Goal: Task Accomplishment & Management: Complete application form

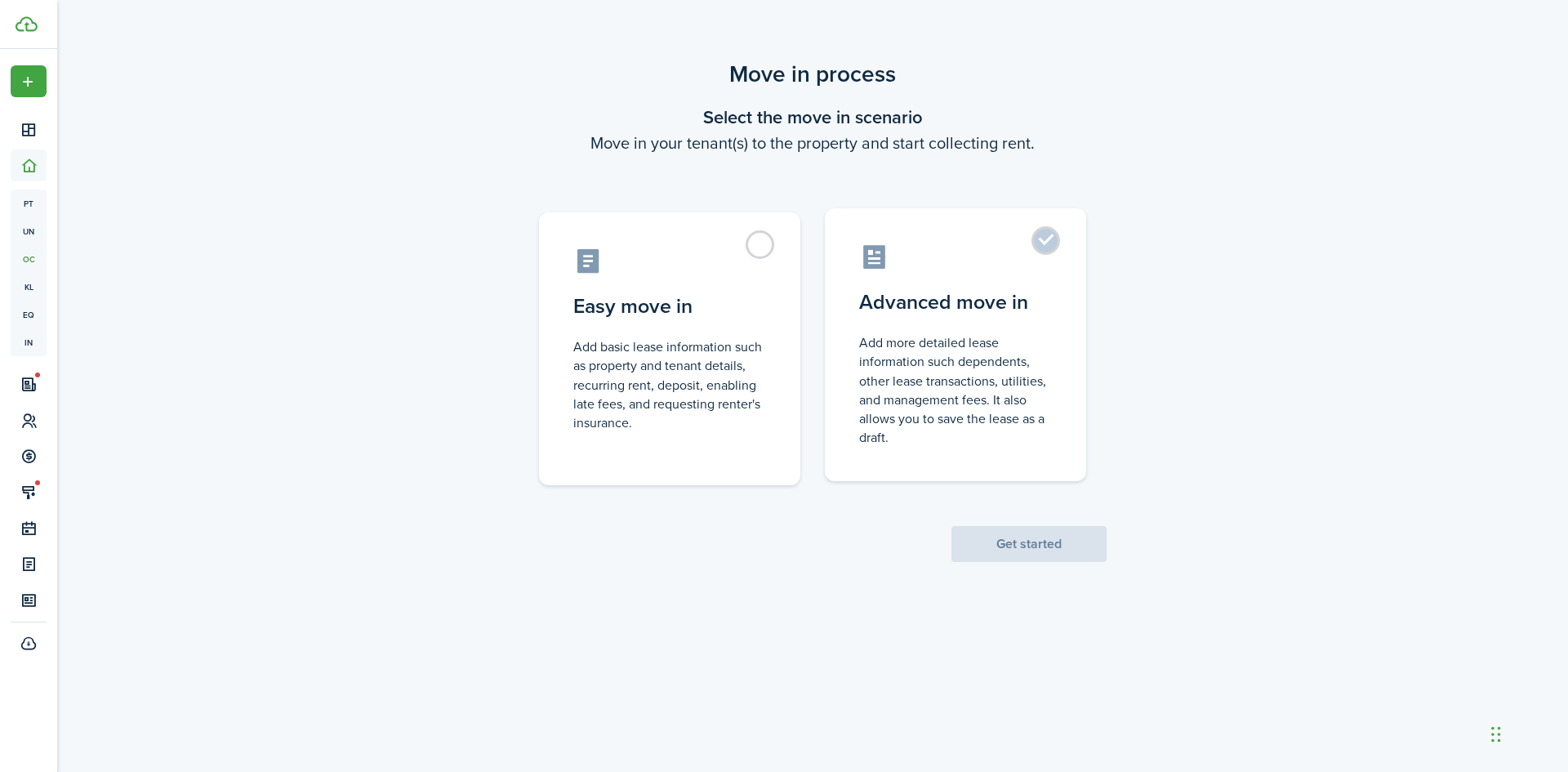
click at [924, 382] on control-radio-card-description "Add more detailed lease information such dependents, other lease transactions, …" at bounding box center [956, 390] width 193 height 113
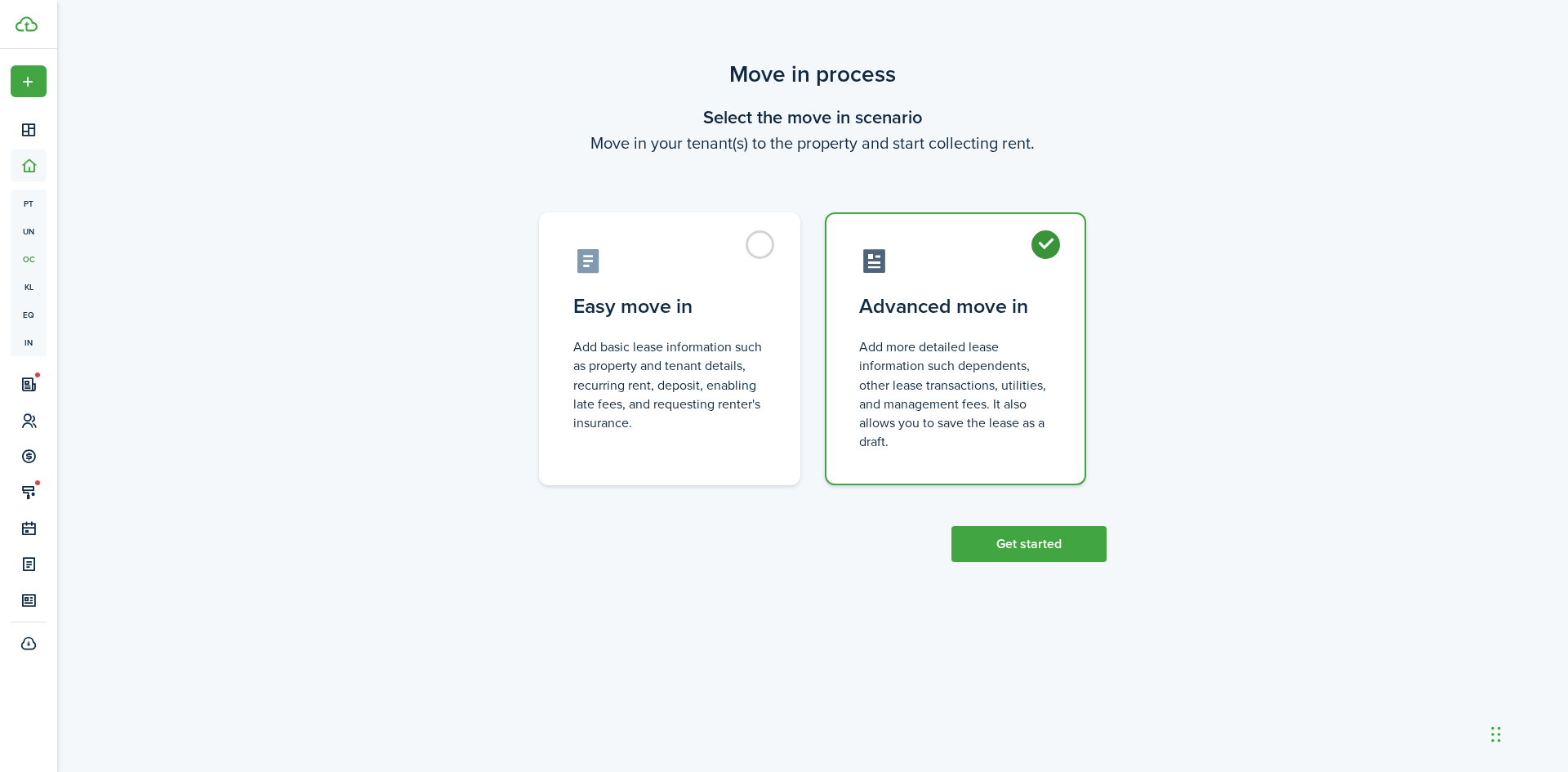
radio input "true"
click at [796, 424] on label "Easy move in Add basic lease information such as property and tenant details, r…" at bounding box center [669, 345] width 261 height 273
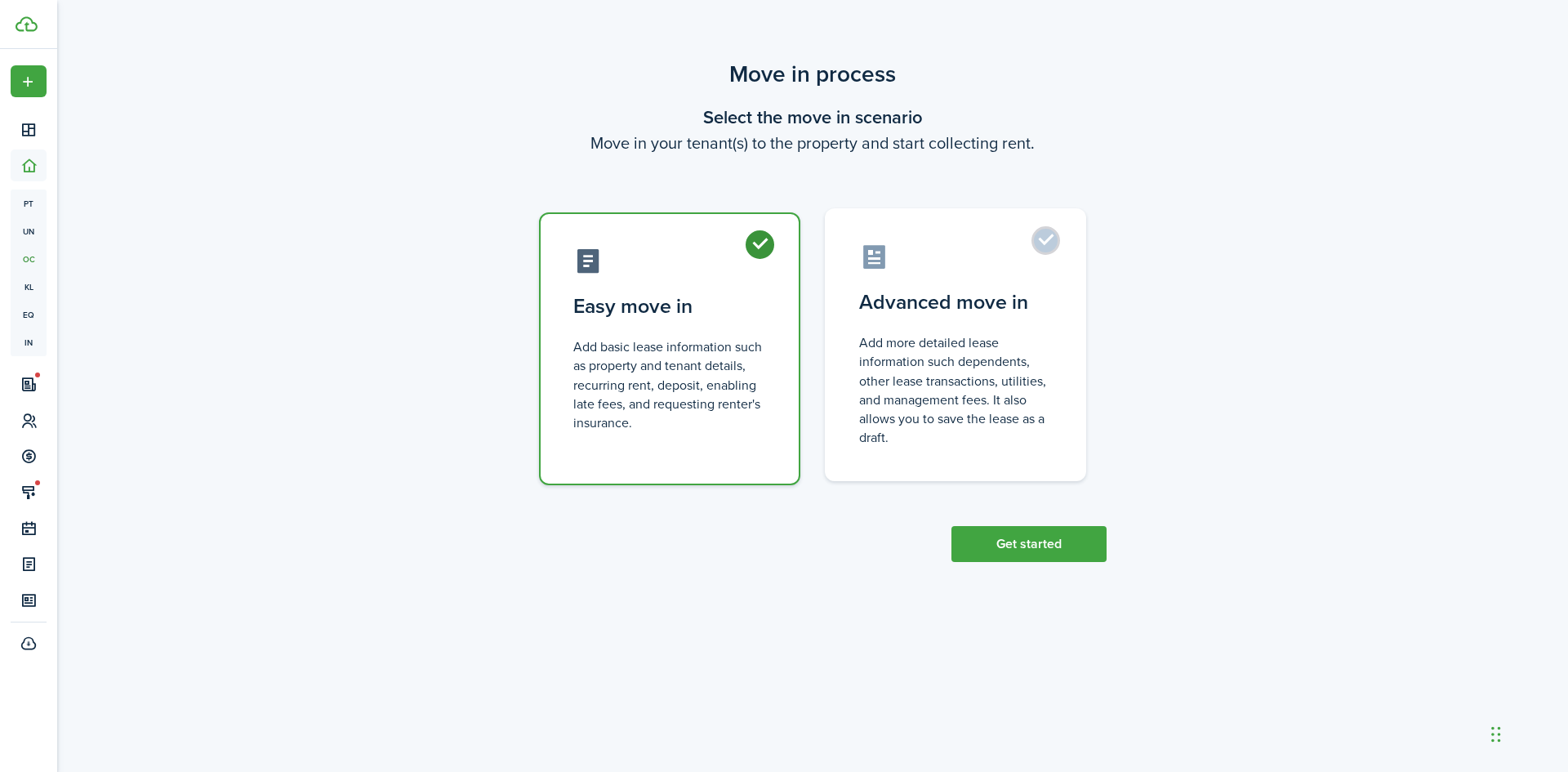
click at [945, 431] on control-radio-card-description "Add more detailed lease information such dependents, other lease transactions, …" at bounding box center [956, 390] width 193 height 113
radio input "false"
radio input "true"
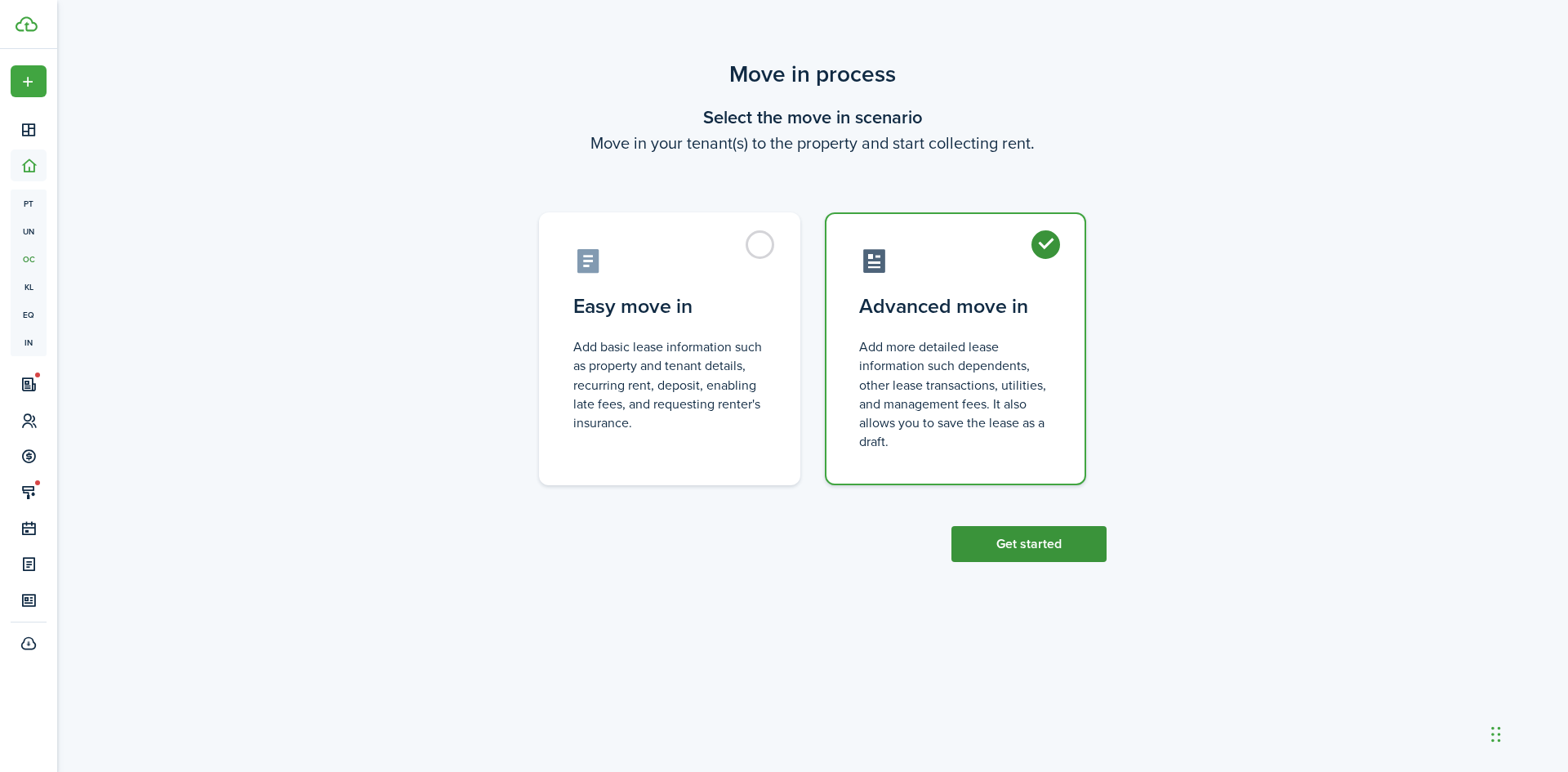
click at [1006, 541] on button "Get started" at bounding box center [1028, 543] width 155 height 36
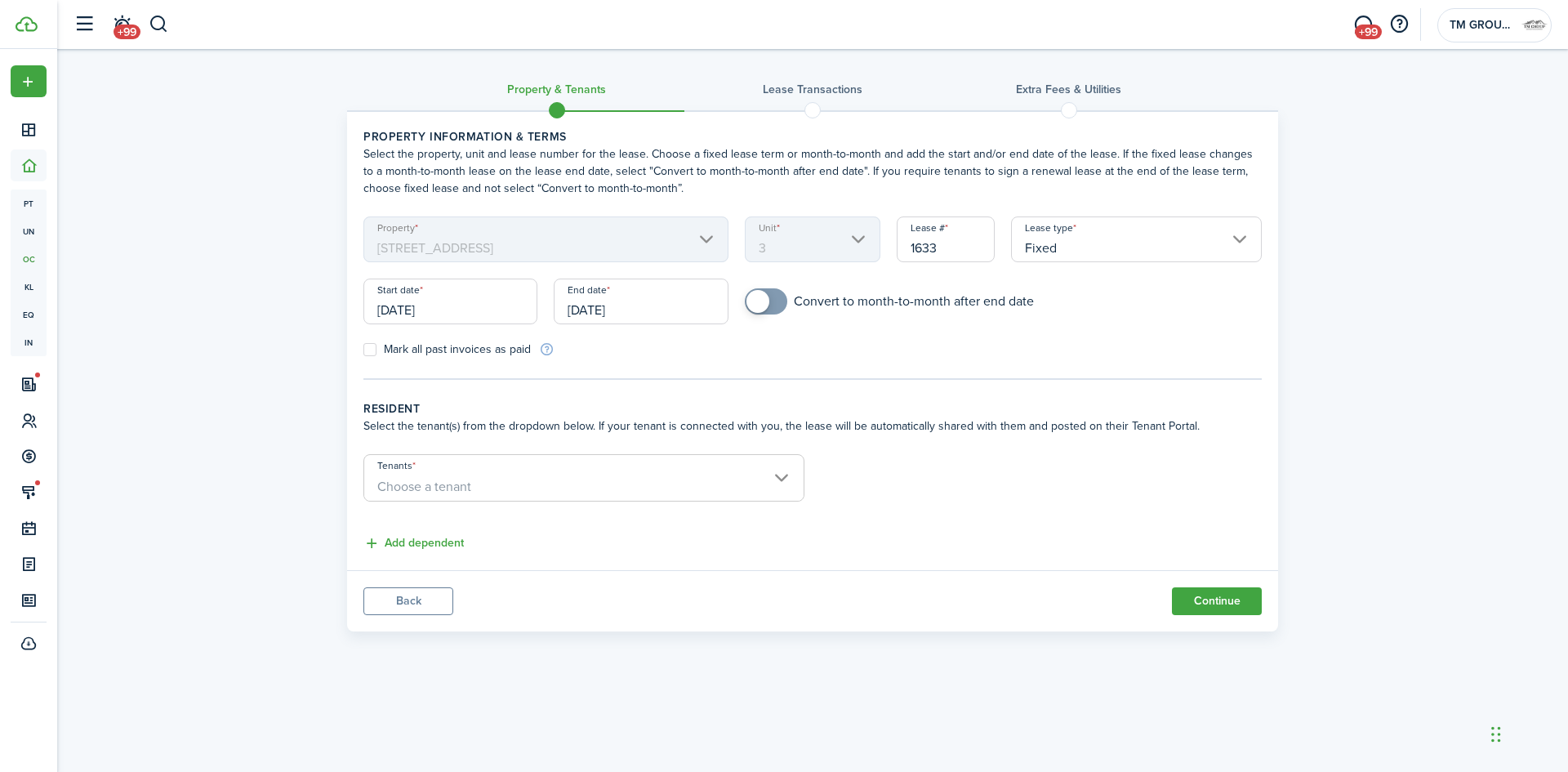
click at [477, 301] on input "[DATE]" at bounding box center [450, 301] width 174 height 46
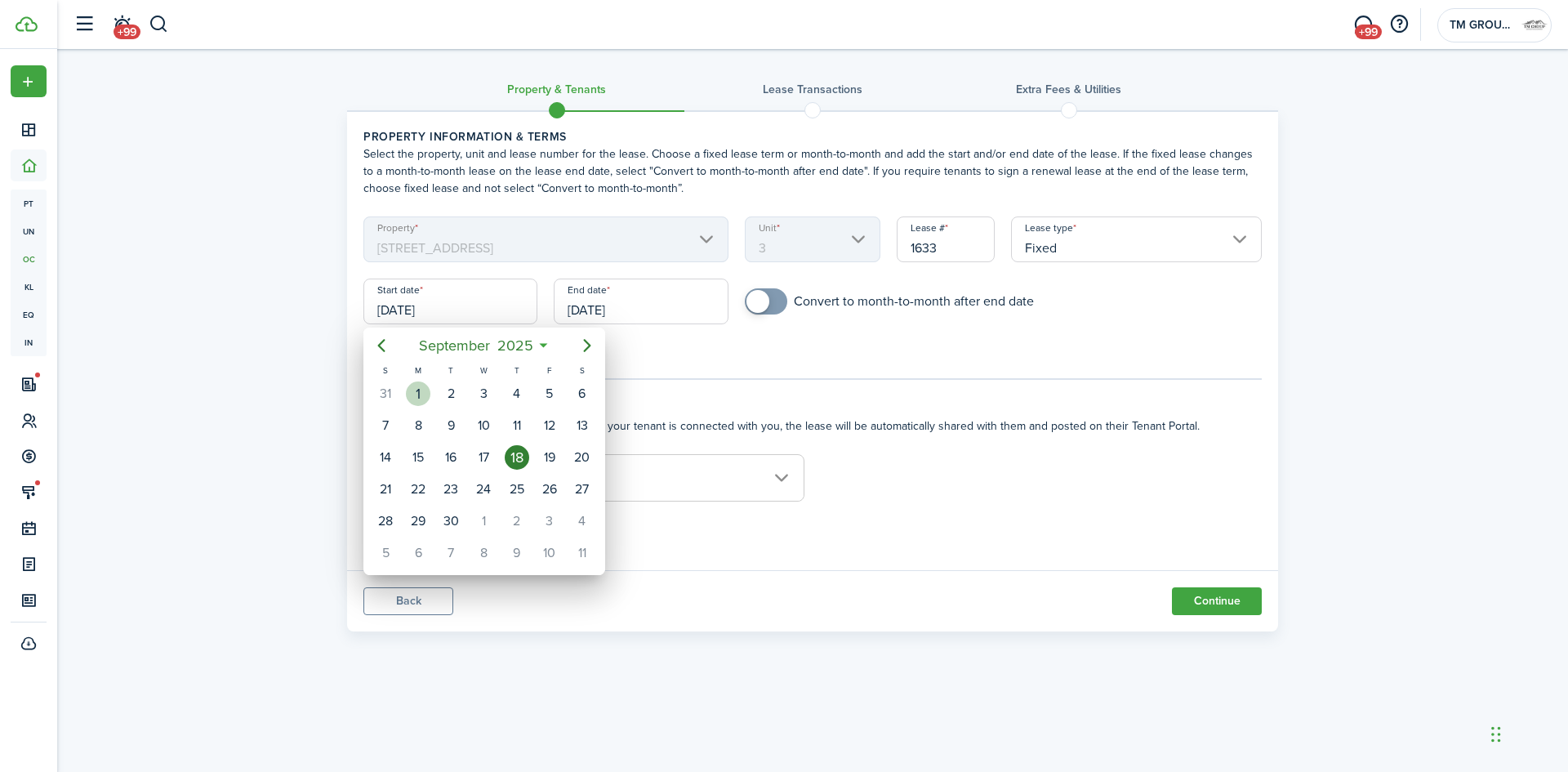
click at [420, 393] on div "1" at bounding box center [418, 394] width 24 height 24
type input "[DATE]"
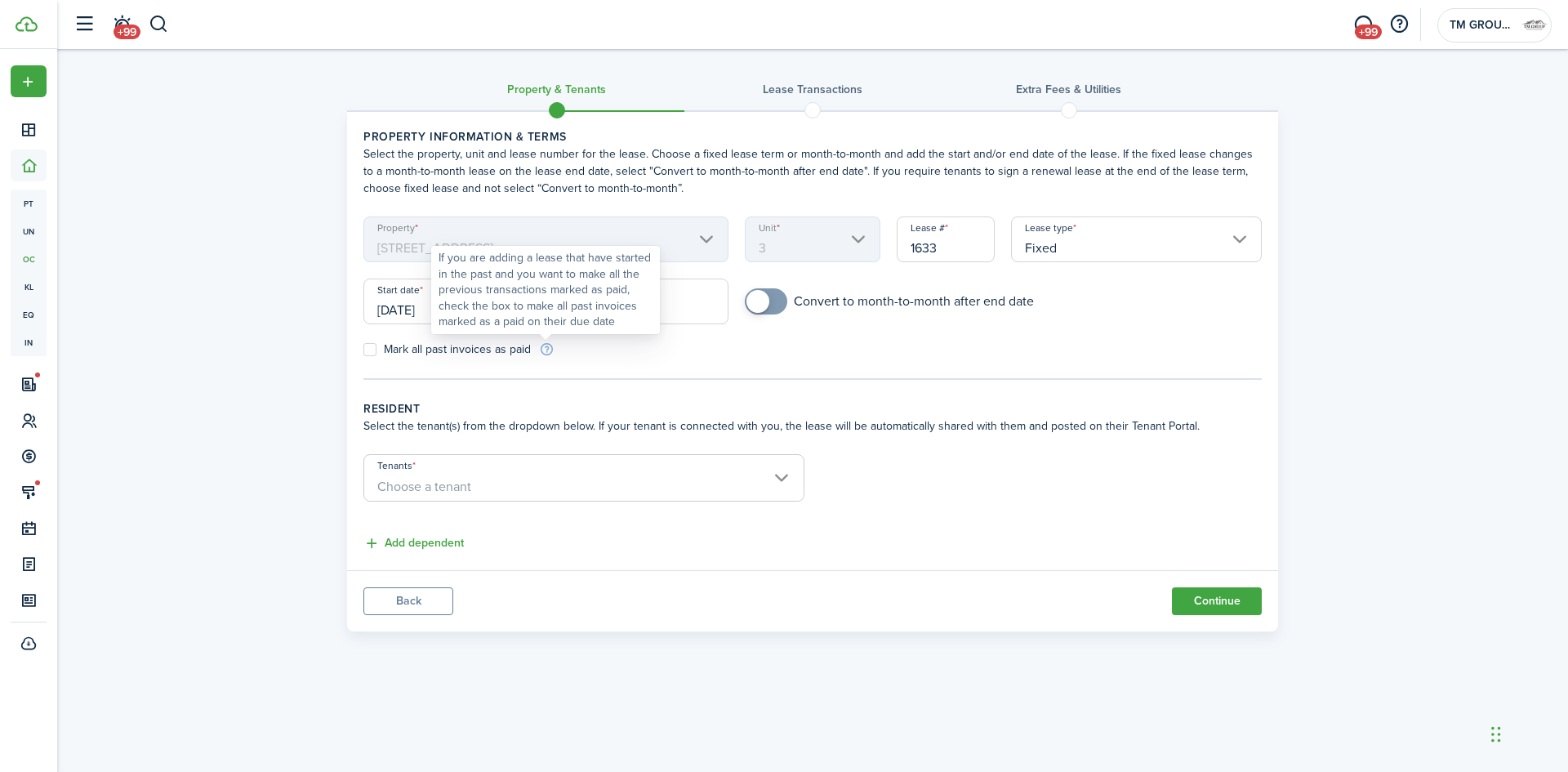
click at [613, 305] on div "If you are adding a lease that have started in the past and you want to make al…" at bounding box center [545, 290] width 214 height 80
click at [686, 316] on input "[DATE]" at bounding box center [640, 301] width 174 height 46
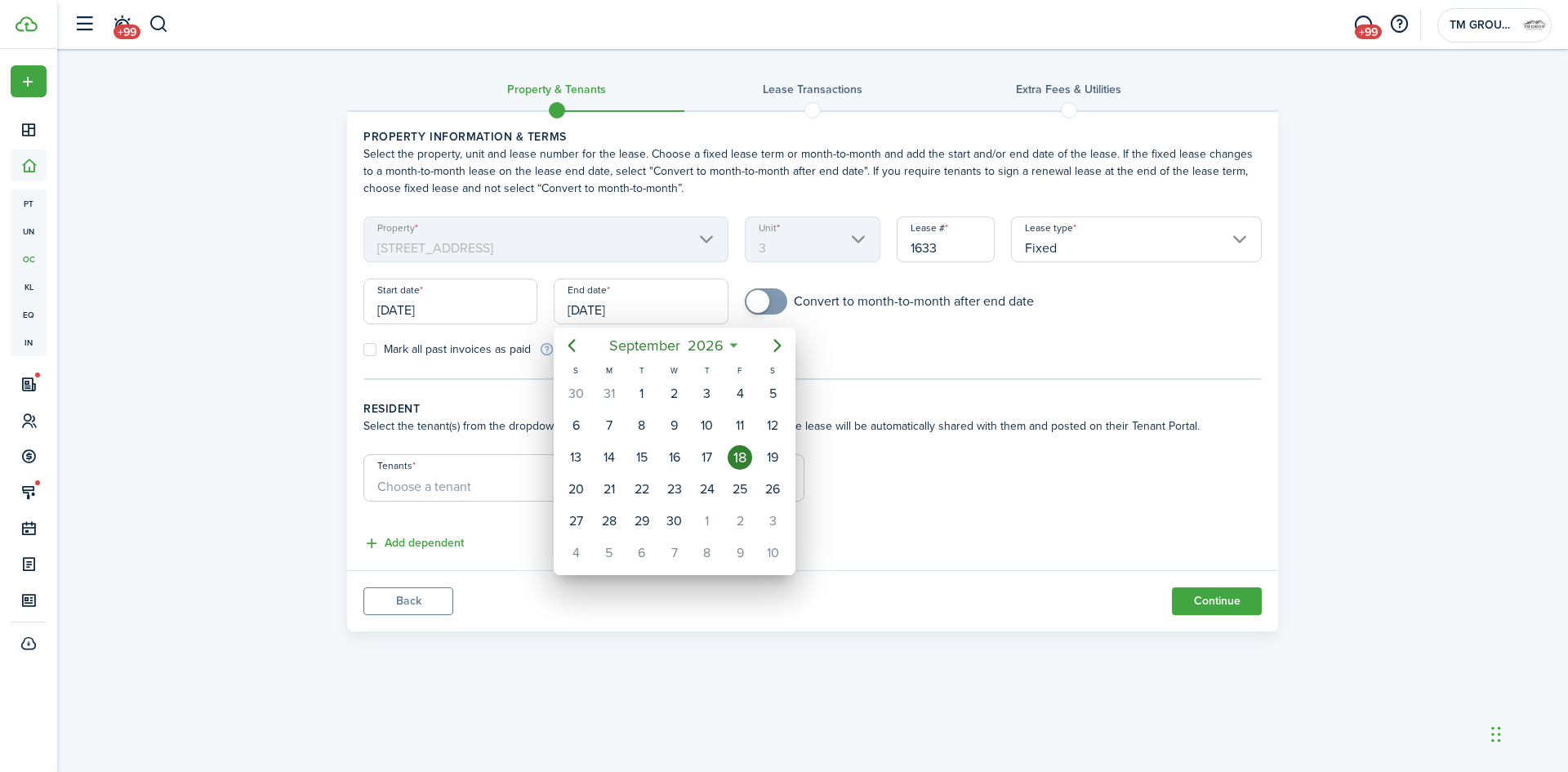
click at [298, 298] on div at bounding box center [784, 386] width 1830 height 1033
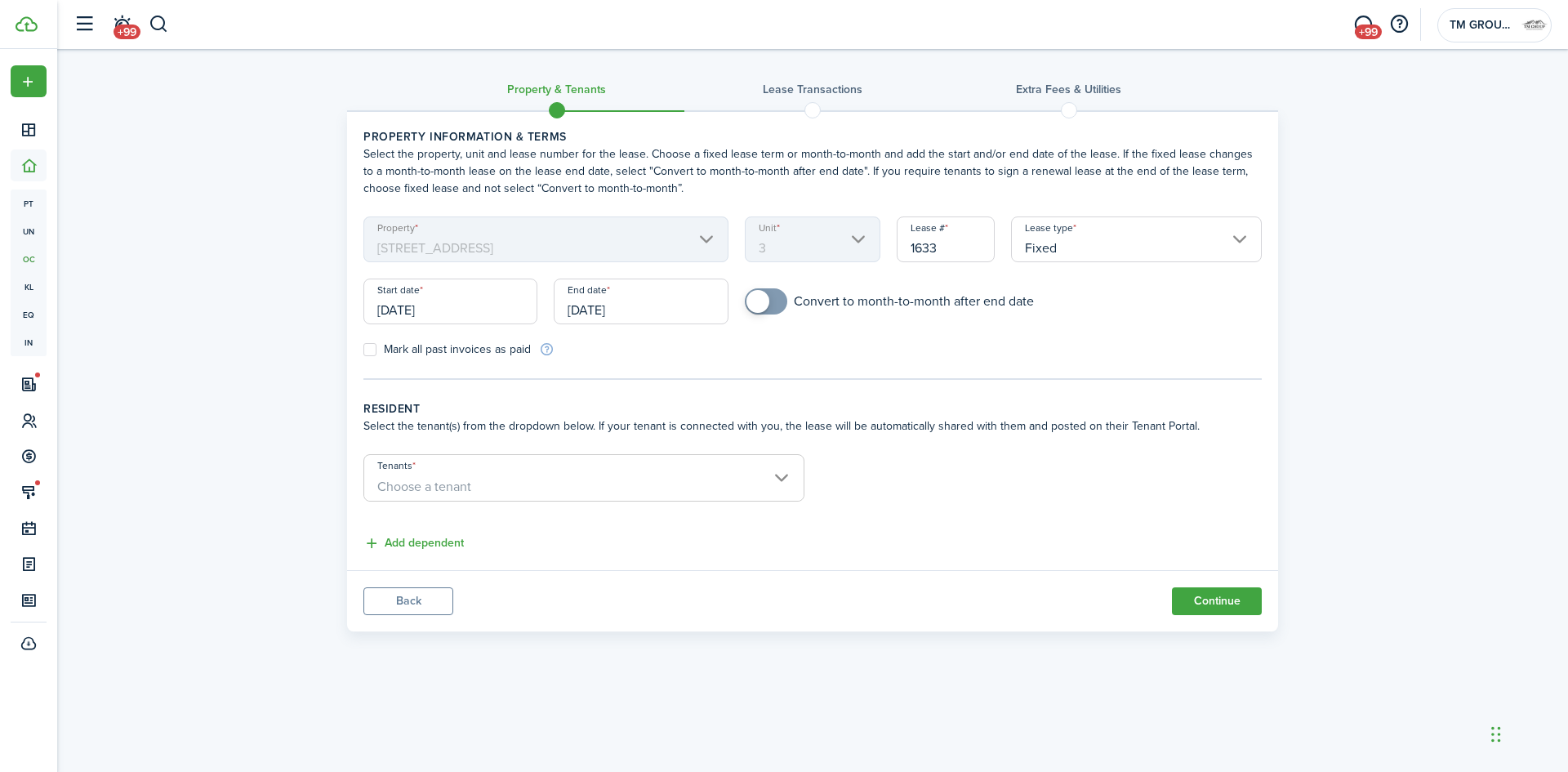
click at [599, 313] on input "[DATE]" at bounding box center [640, 301] width 174 height 46
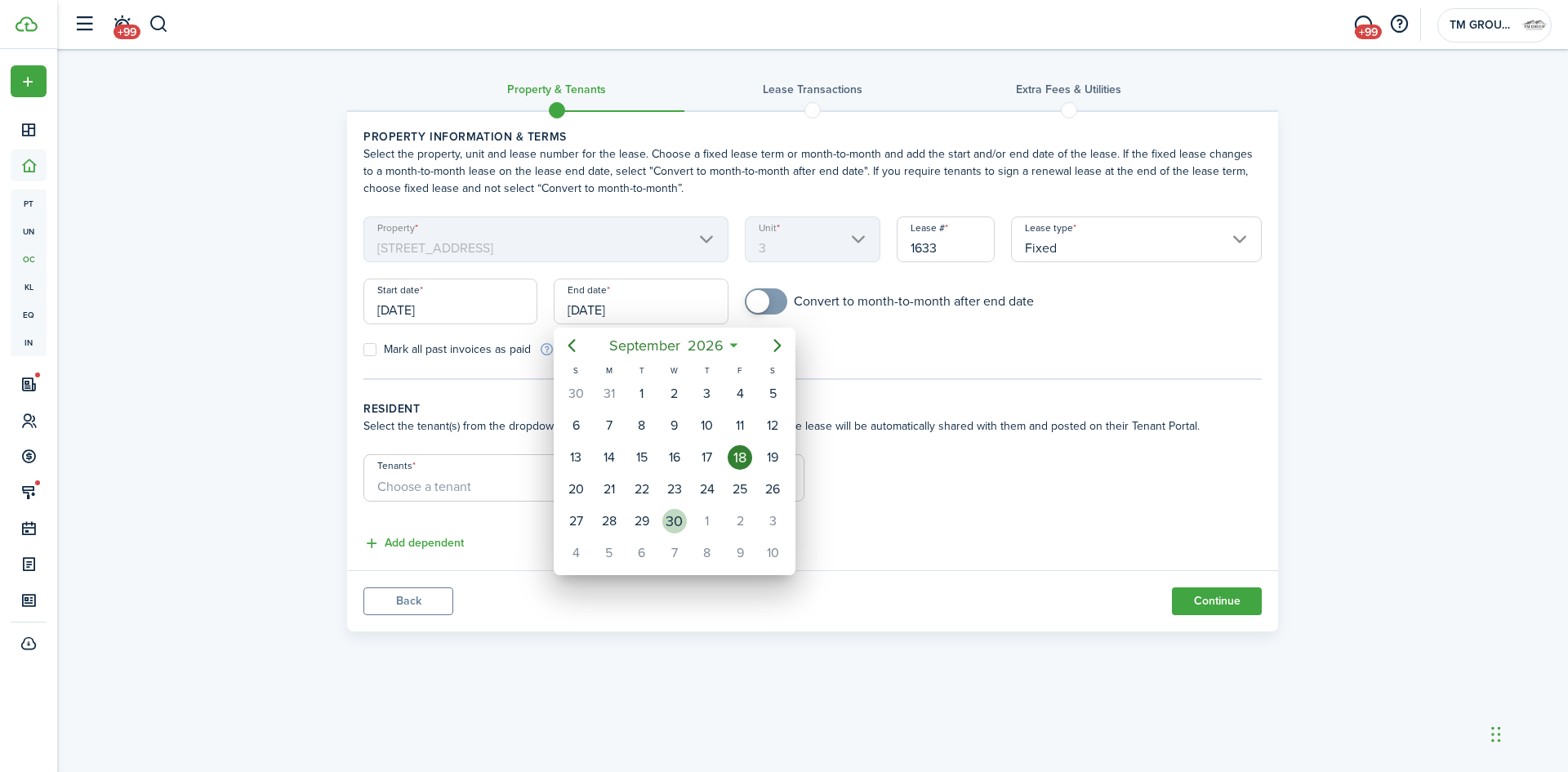
click at [684, 524] on div "30" at bounding box center [674, 521] width 24 height 24
type input "[DATE]"
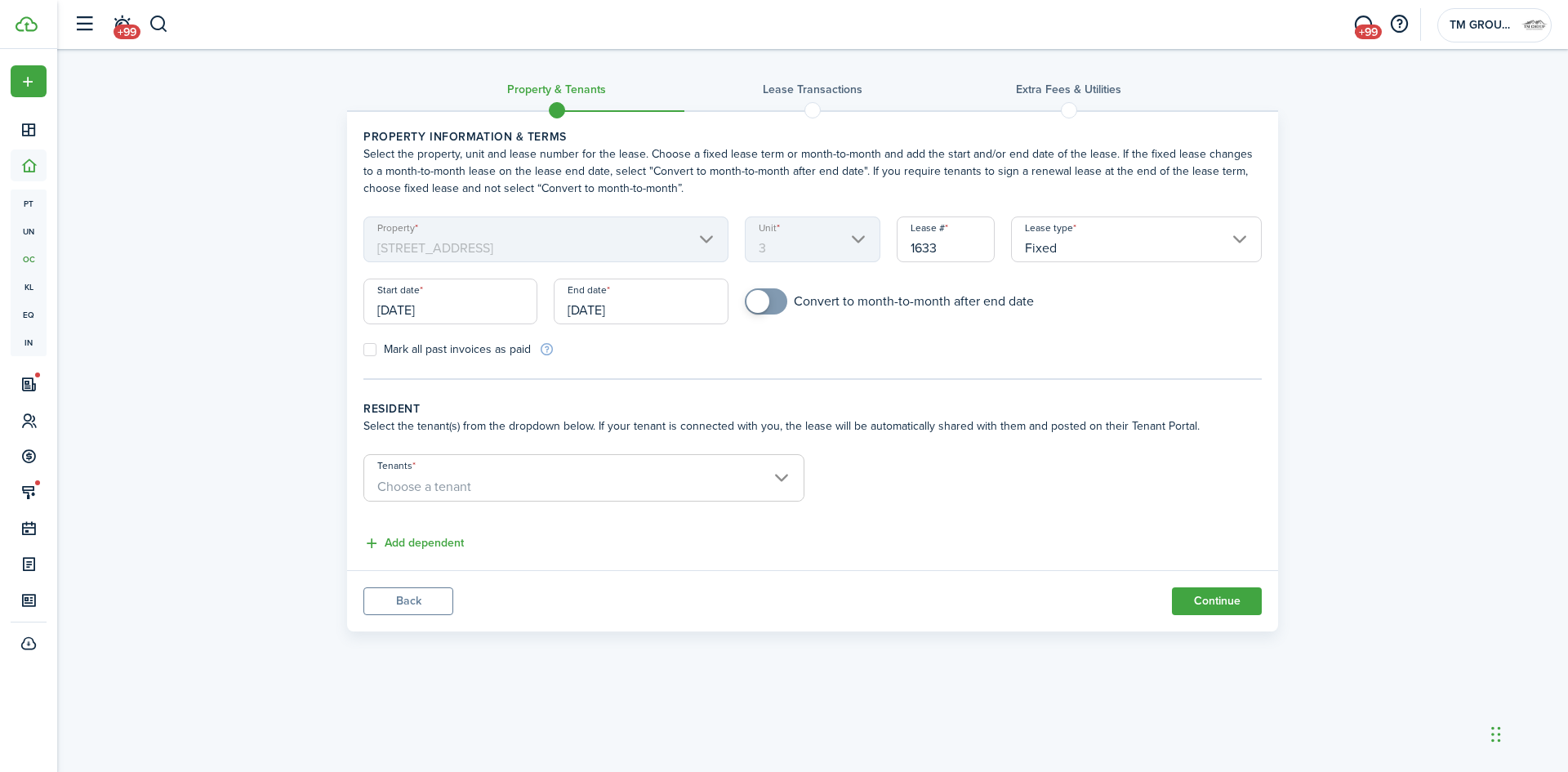
click at [672, 473] on span "Choose a tenant" at bounding box center [583, 487] width 439 height 28
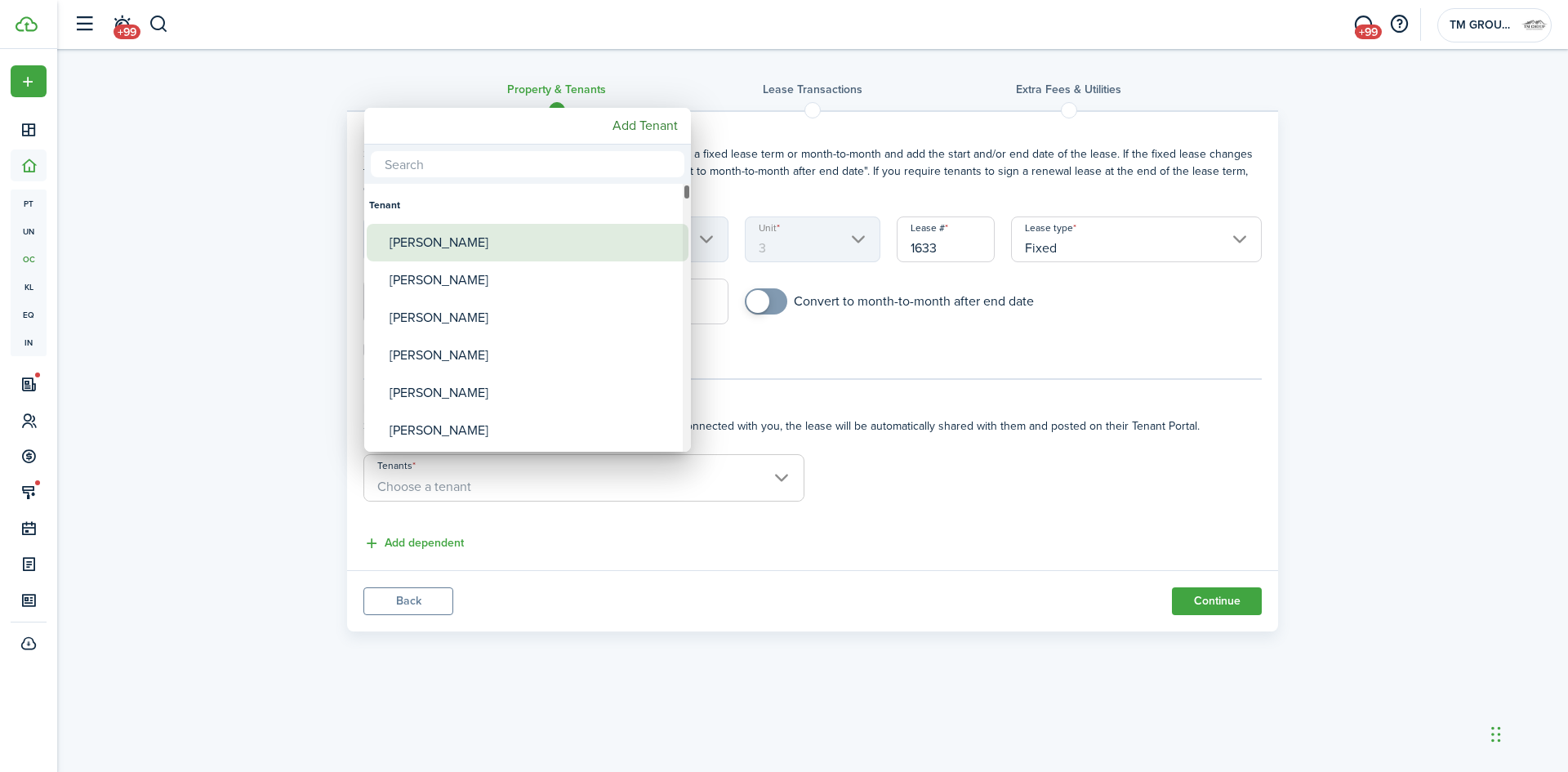
paste input "[PERSON_NAME]"
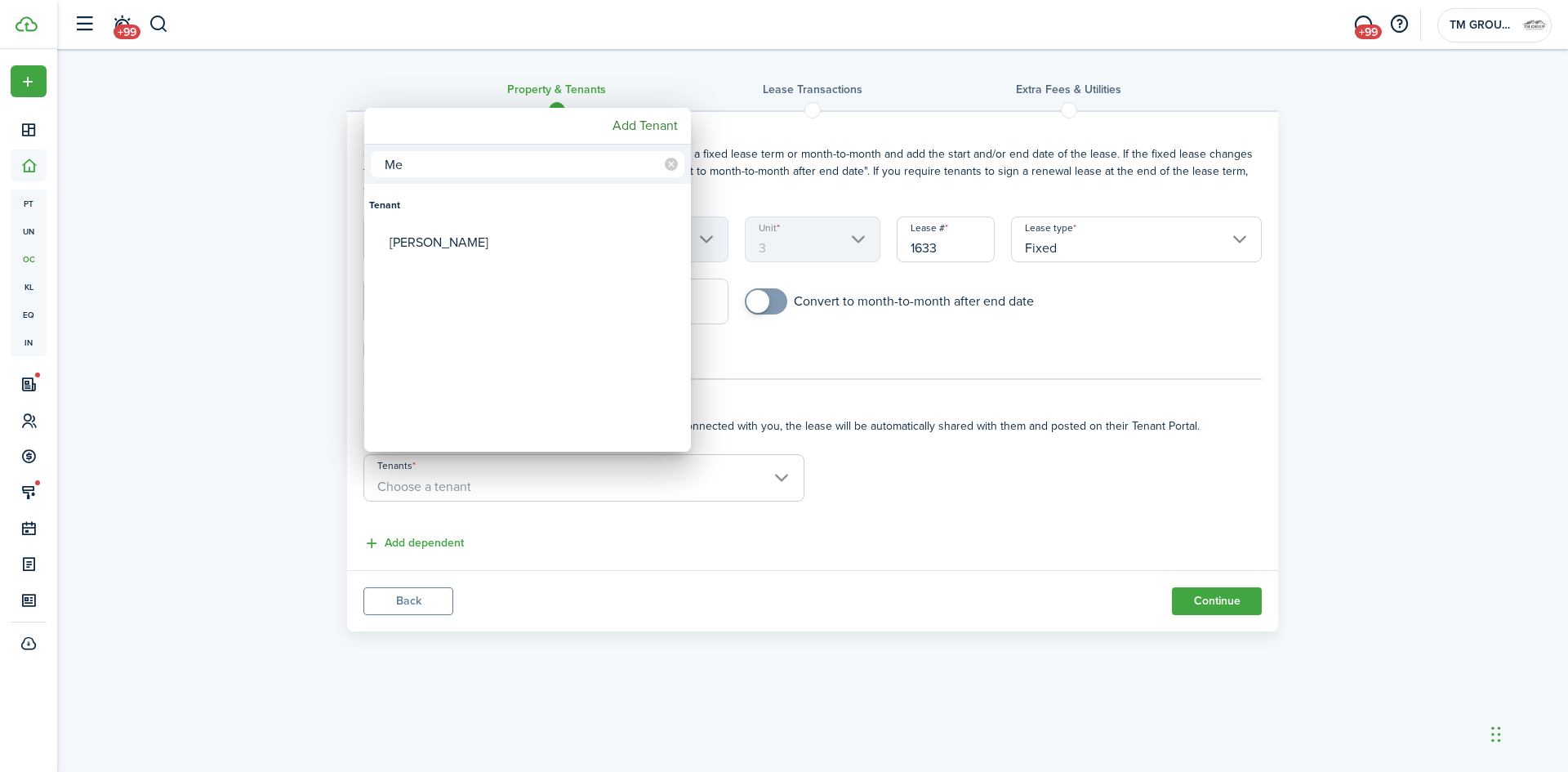
type input "M"
click at [307, 212] on div at bounding box center [784, 386] width 1830 height 1033
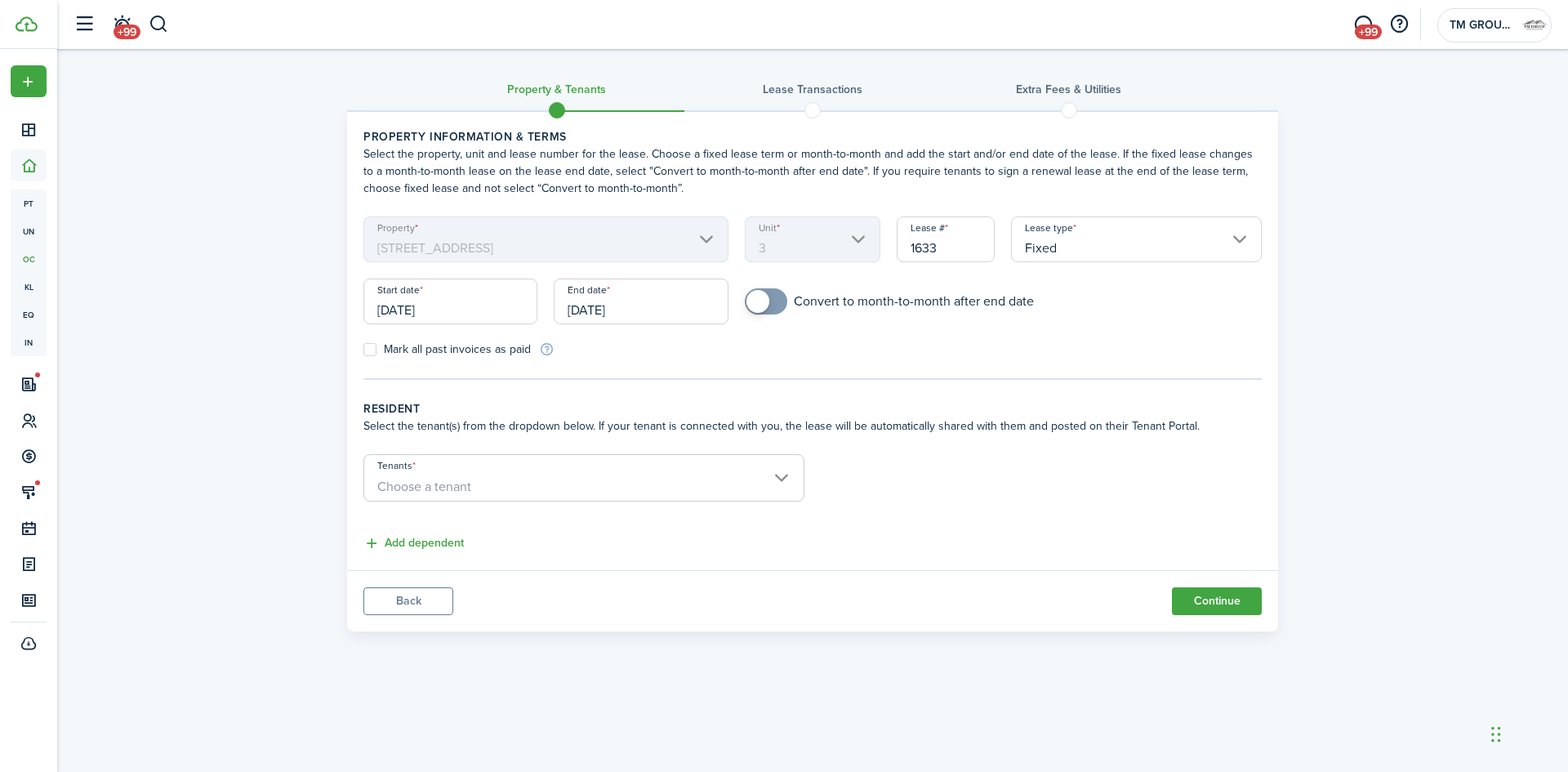
click at [499, 482] on span "Choose a tenant" at bounding box center [583, 487] width 439 height 28
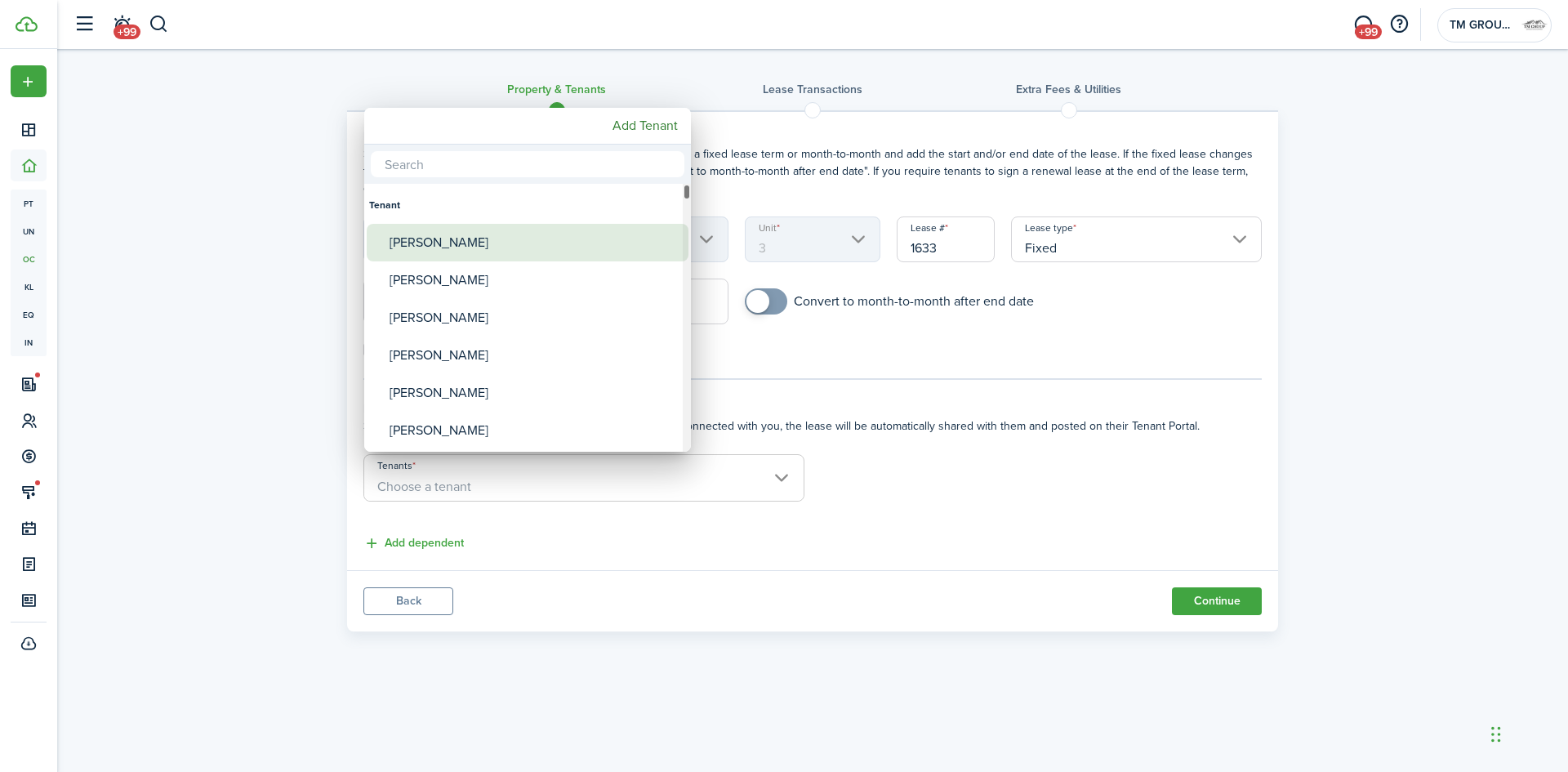
paste input "[PERSON_NAME]"
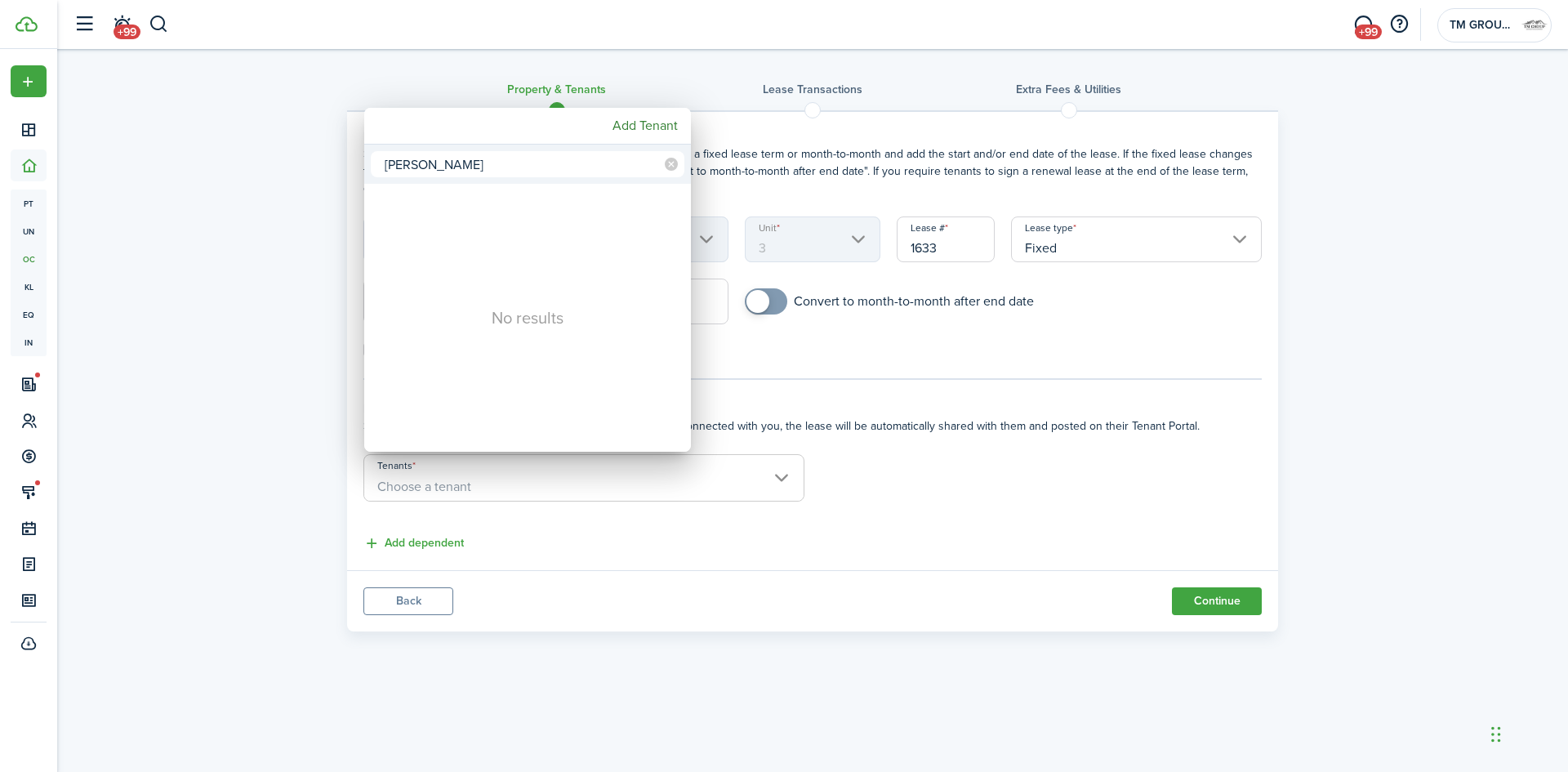
type input "[PERSON_NAME]"
drag, startPoint x: 234, startPoint y: 222, endPoint x: 208, endPoint y: 173, distance: 55.5
click at [232, 219] on div at bounding box center [784, 386] width 1830 height 1033
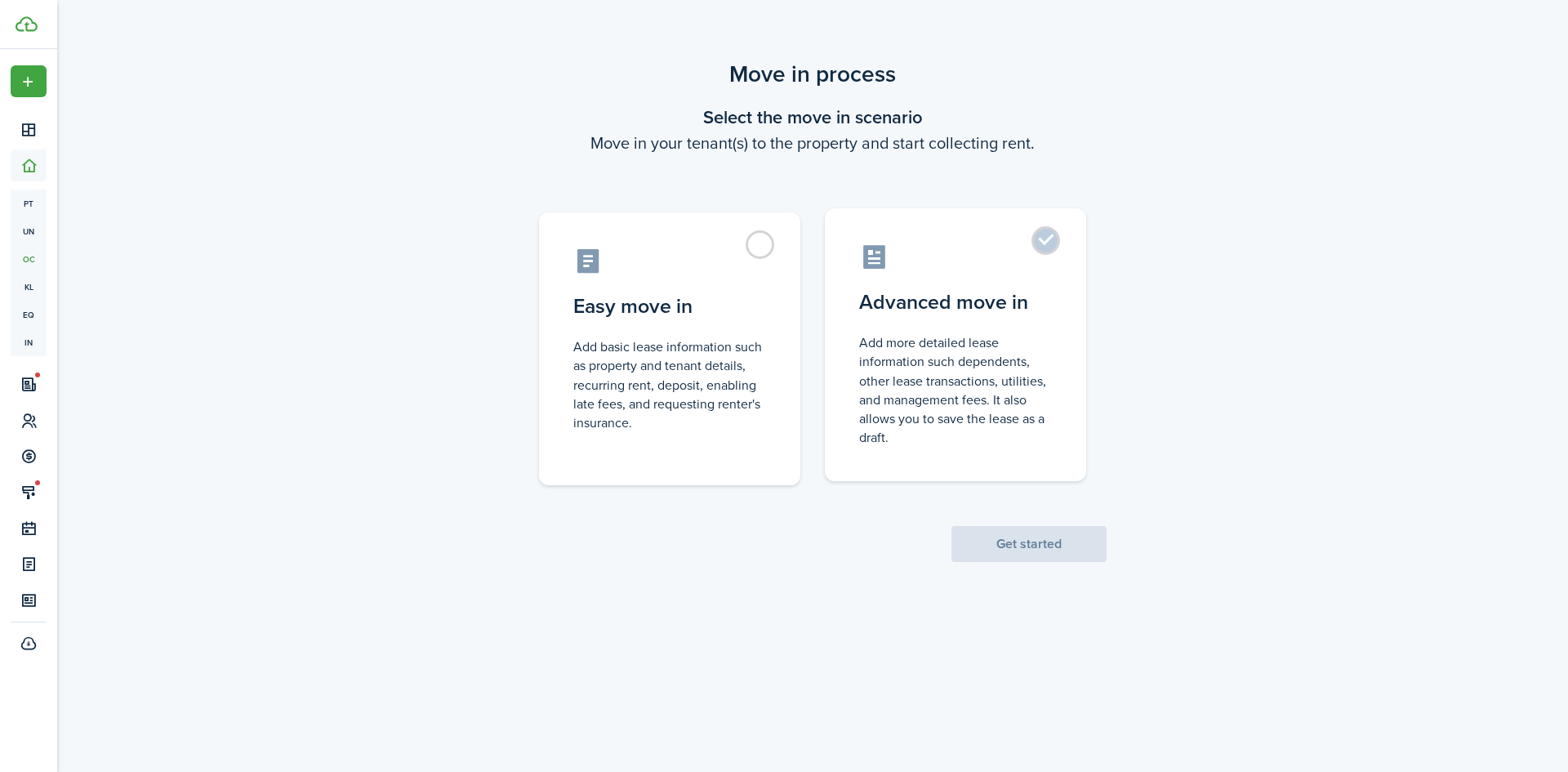
click at [924, 426] on control-radio-card-description "Add more detailed lease information such dependents, other lease transactions, …" at bounding box center [956, 390] width 193 height 113
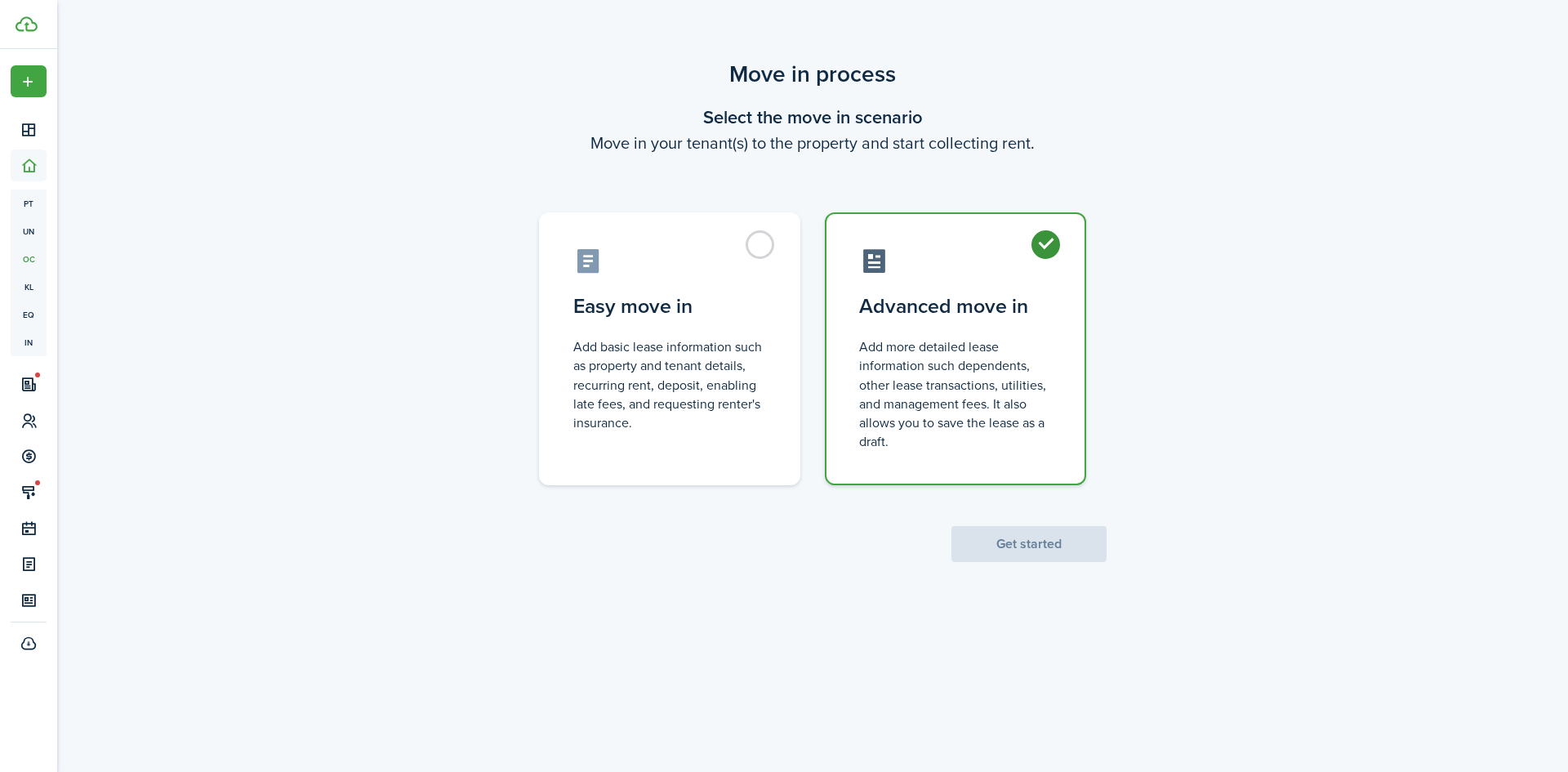
radio input "true"
click at [1000, 553] on button "Get started" at bounding box center [1028, 543] width 155 height 36
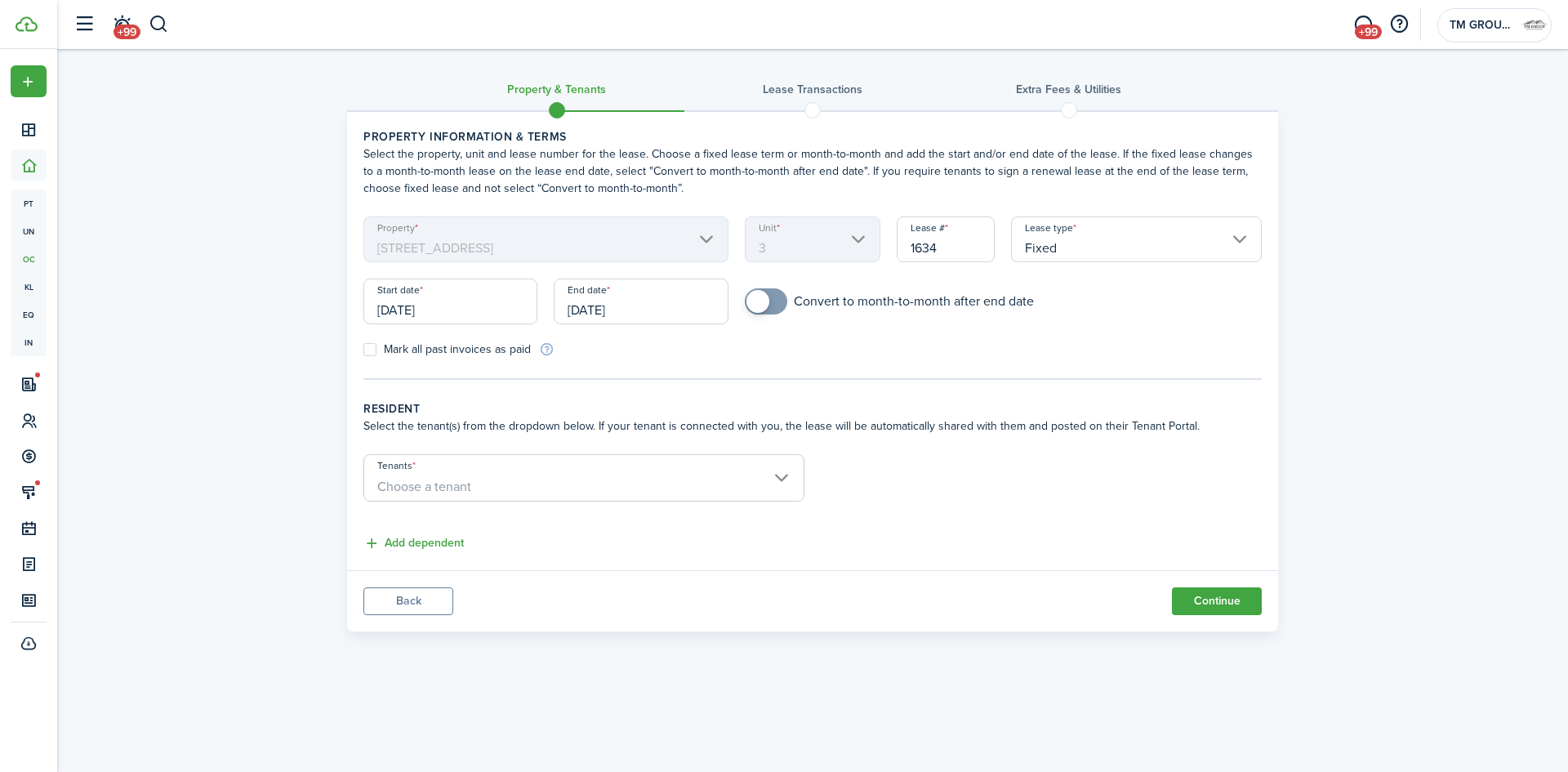
click at [518, 300] on input "[DATE]" at bounding box center [450, 301] width 174 height 46
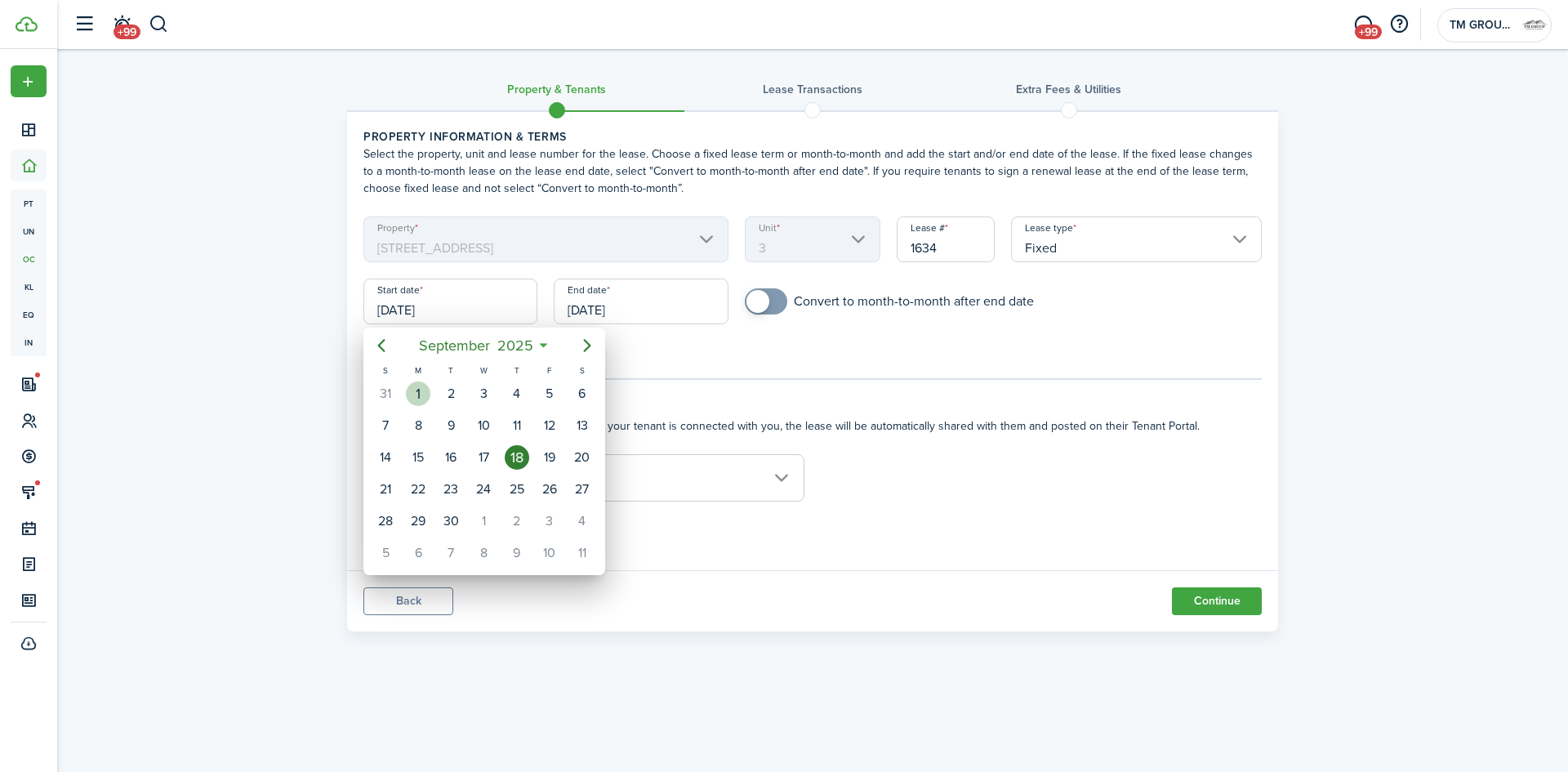
click at [419, 397] on div "1" at bounding box center [418, 394] width 24 height 24
type input "[DATE]"
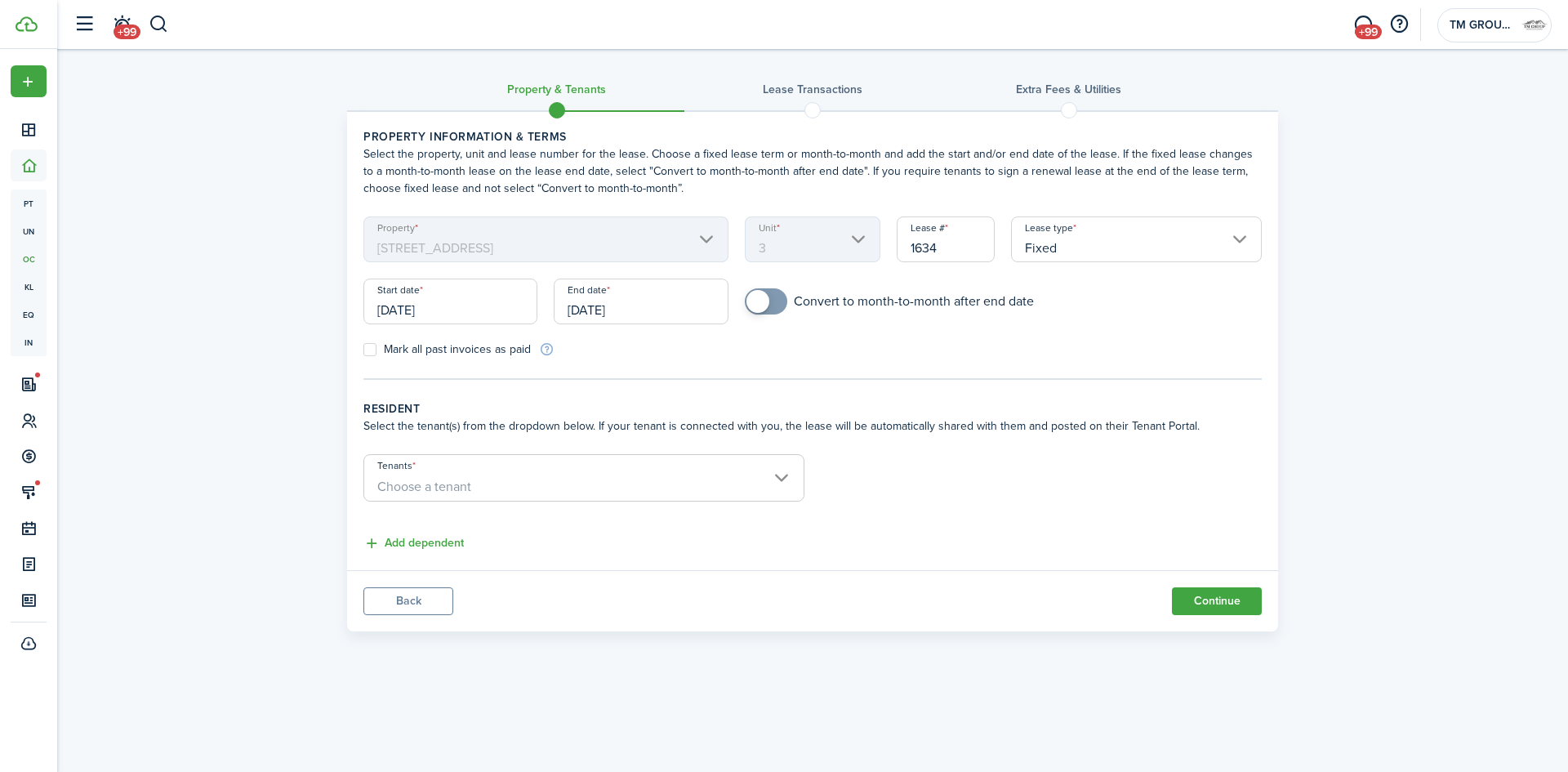
click at [588, 313] on input "[DATE]" at bounding box center [640, 301] width 174 height 46
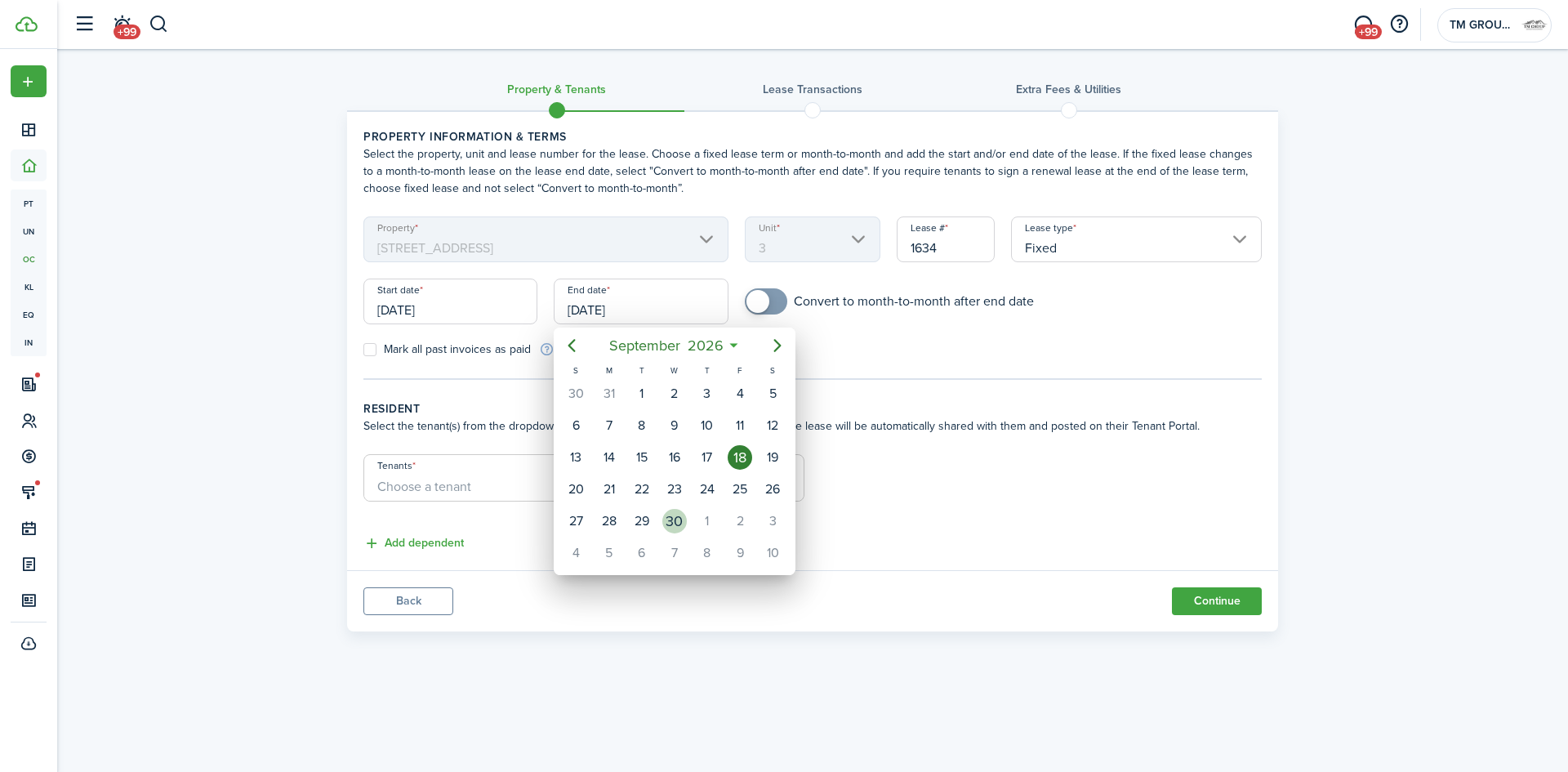
click at [665, 516] on div "30" at bounding box center [674, 521] width 24 height 24
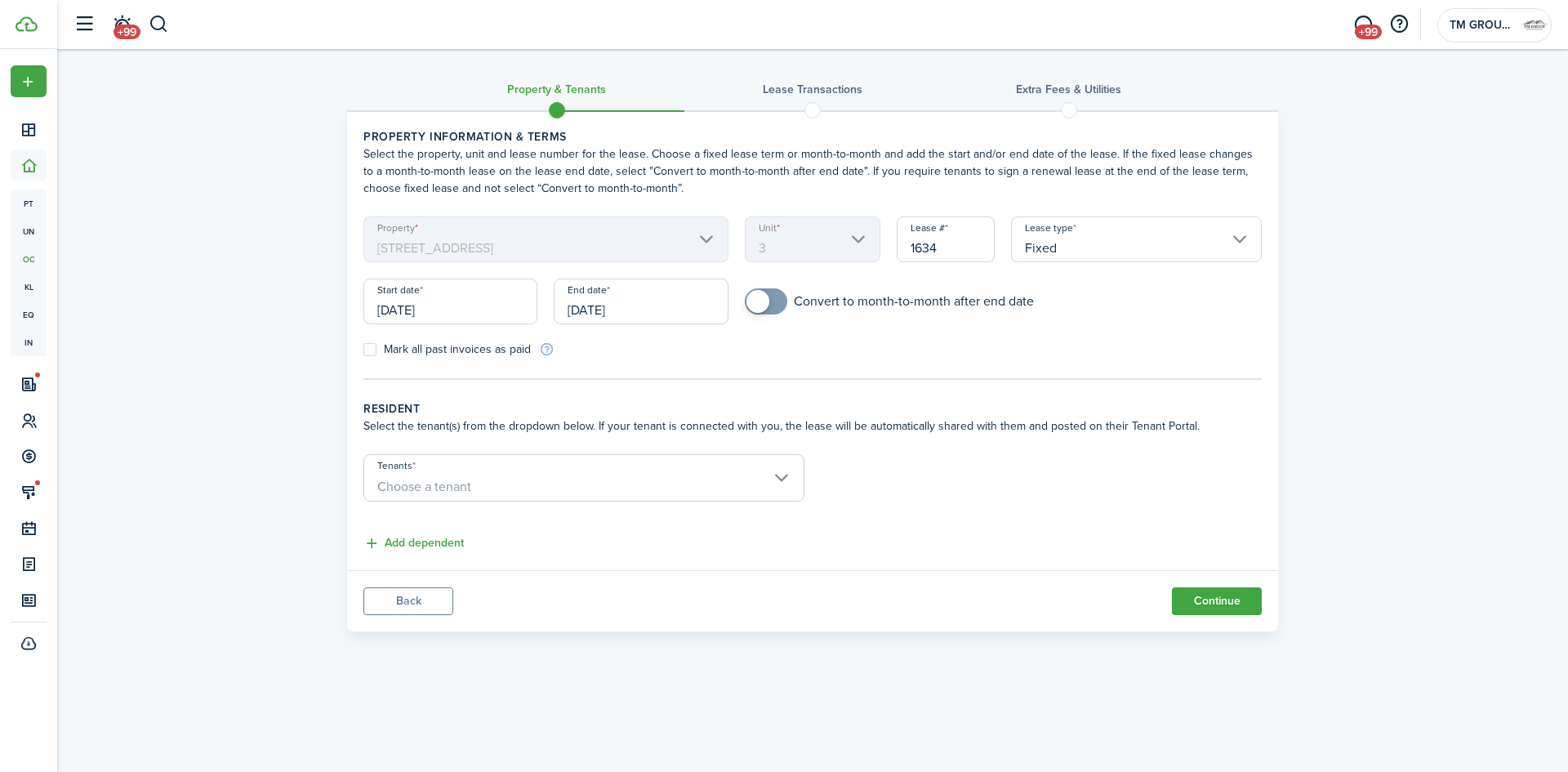
type input "[DATE]"
click at [556, 497] on span "Choose a tenant" at bounding box center [583, 487] width 439 height 28
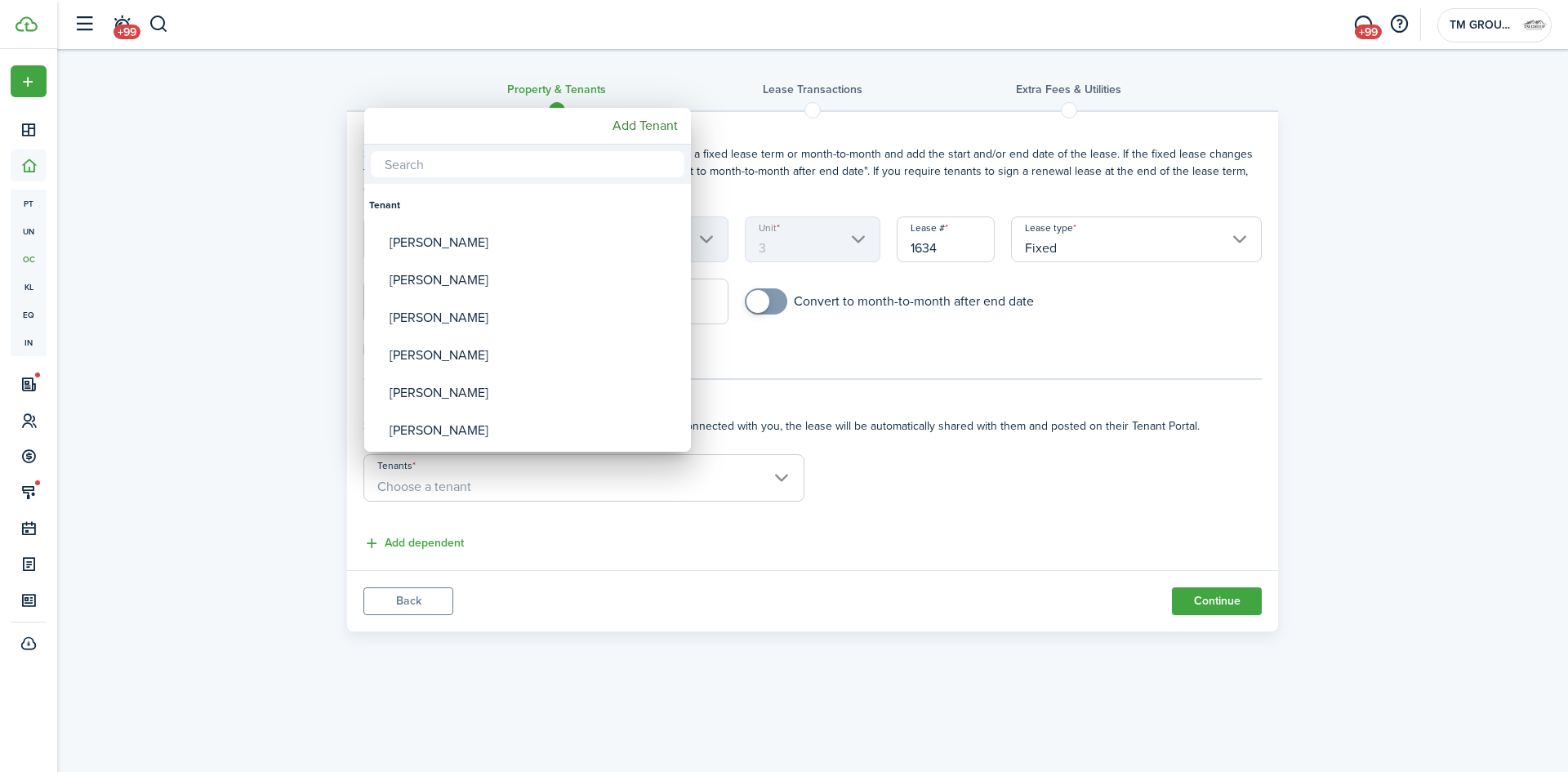
paste input "[PERSON_NAME]"
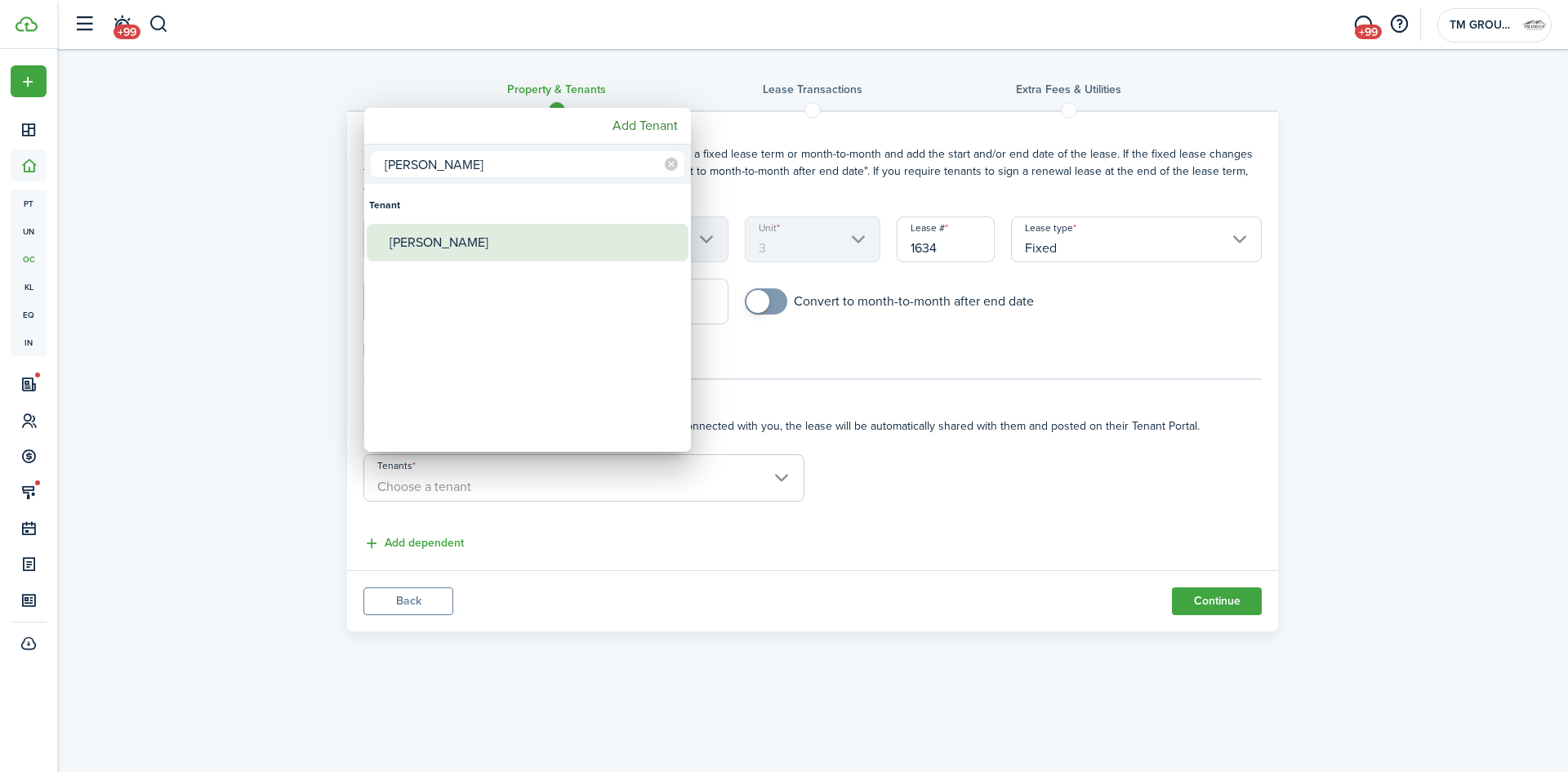
type input "[PERSON_NAME]"
click at [457, 241] on div "[PERSON_NAME]" at bounding box center [533, 242] width 289 height 37
type input "[PERSON_NAME]"
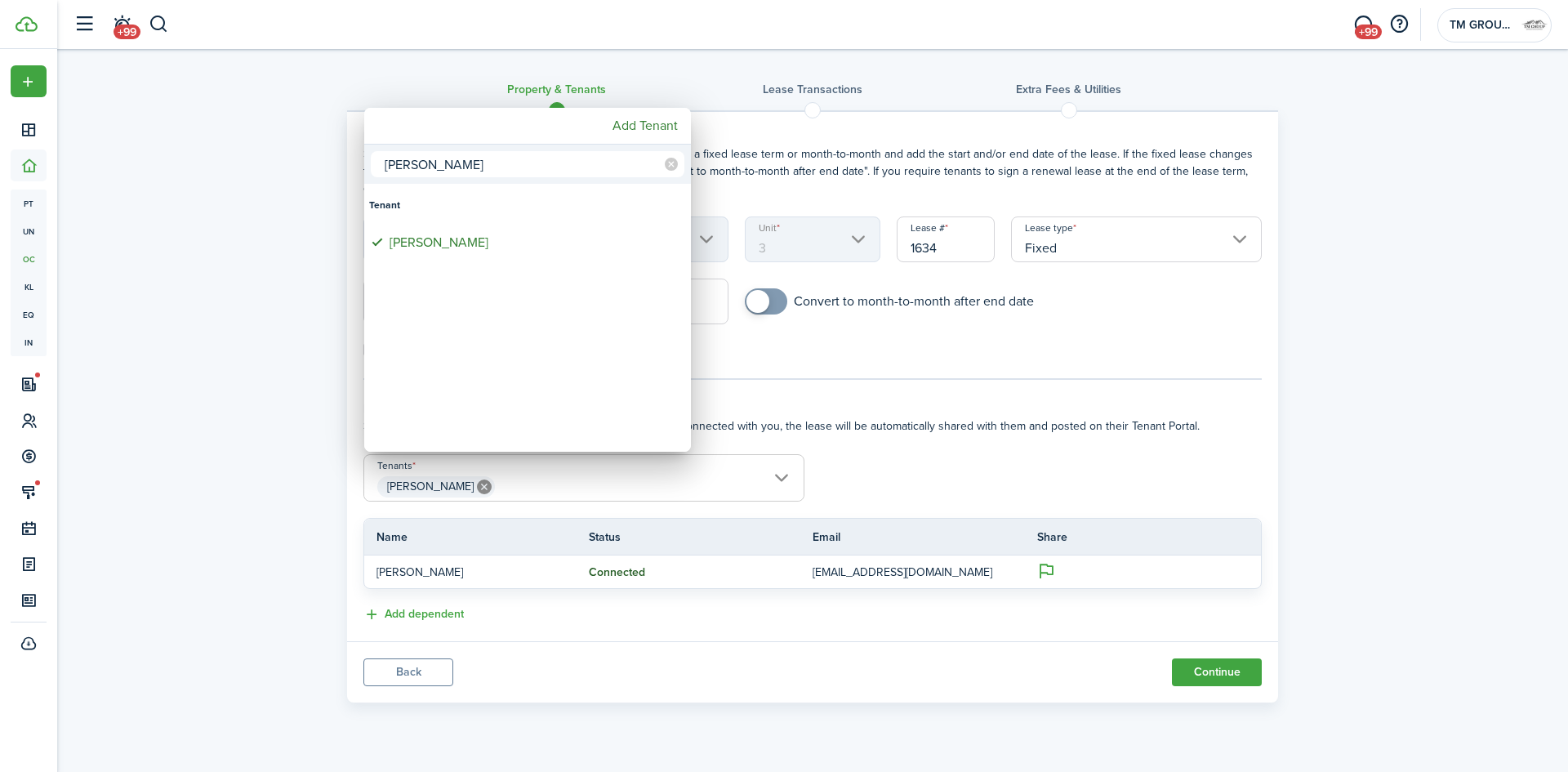
click at [942, 427] on div at bounding box center [784, 386] width 1830 height 1033
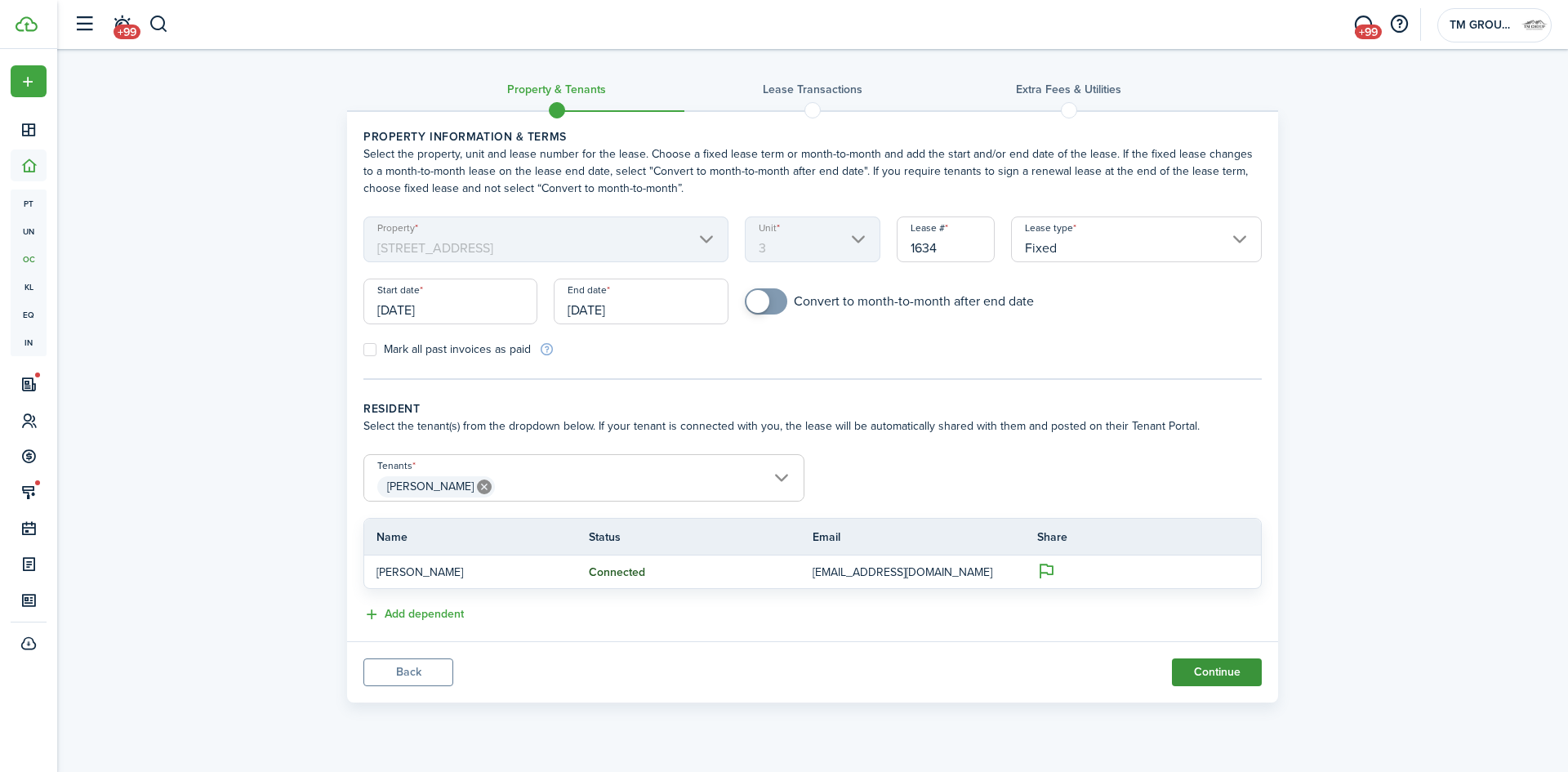
click at [1220, 667] on button "Continue" at bounding box center [1217, 673] width 90 height 28
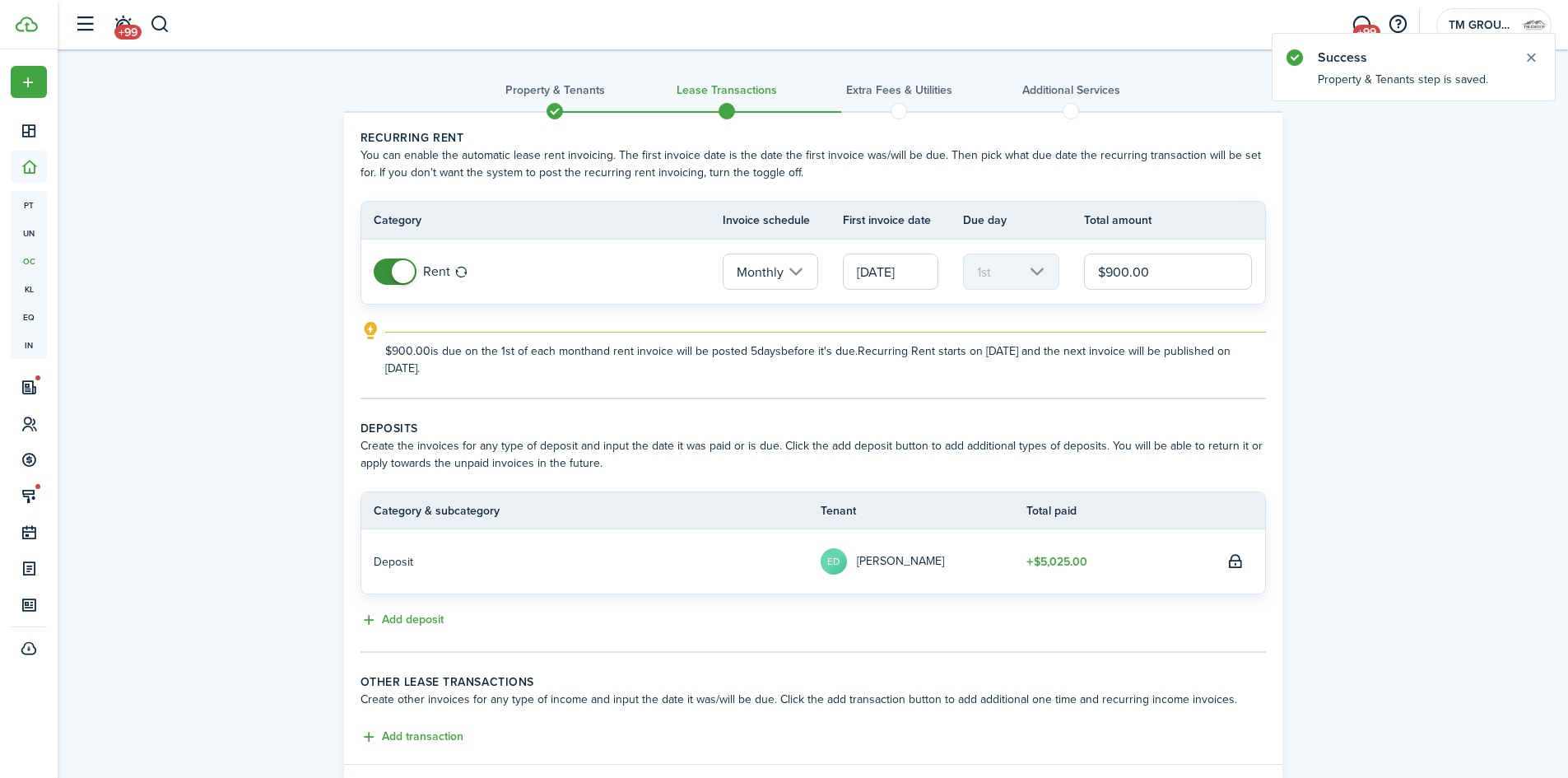
click at [1143, 276] on input "$900.00" at bounding box center [1168, 272] width 169 height 37
type input "$1,250.00"
click at [440, 625] on button "Add deposit" at bounding box center [402, 621] width 83 height 19
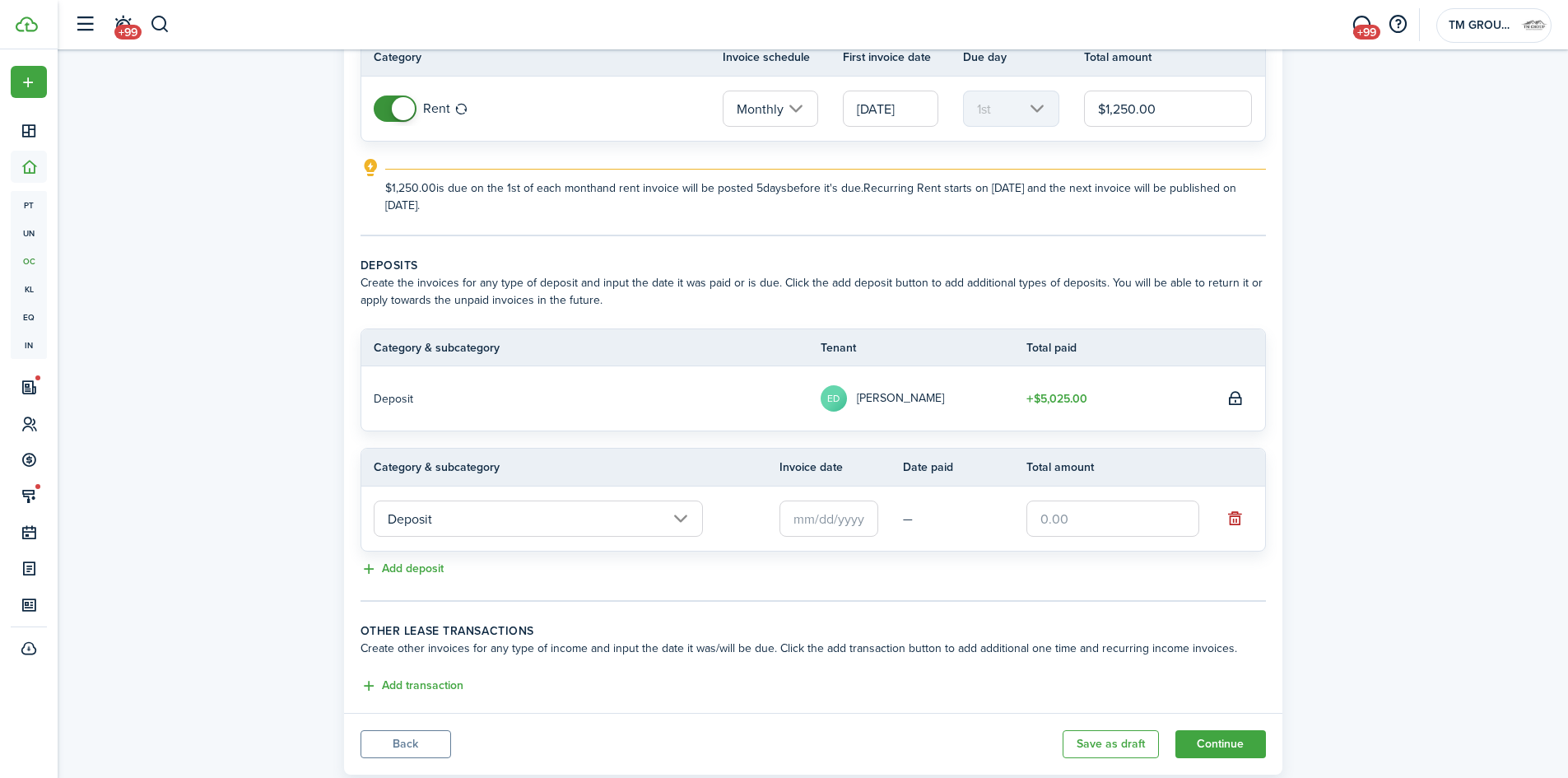
scroll to position [165, 0]
click at [1079, 533] on input "text" at bounding box center [1113, 517] width 173 height 37
type input "$1,875.00"
click at [1018, 557] on lease-classic-deposit "Deposits Create the invoices for any type of deposit and input the date it was …" at bounding box center [813, 417] width 905 height 323
click at [850, 540] on tr "Deposit — $1,875.00" at bounding box center [813, 517] width 904 height 65
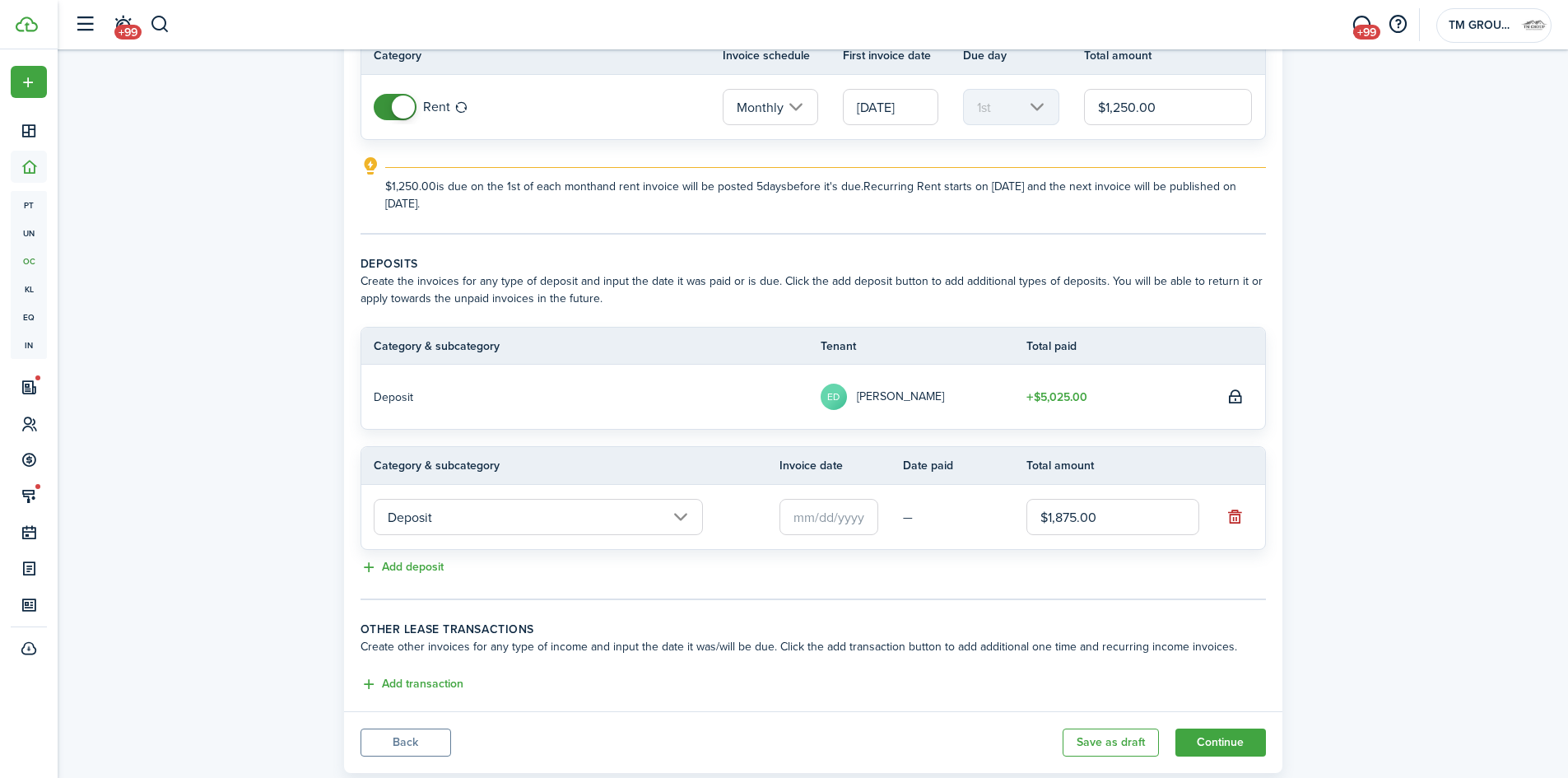
click at [848, 532] on input "text" at bounding box center [829, 517] width 99 height 37
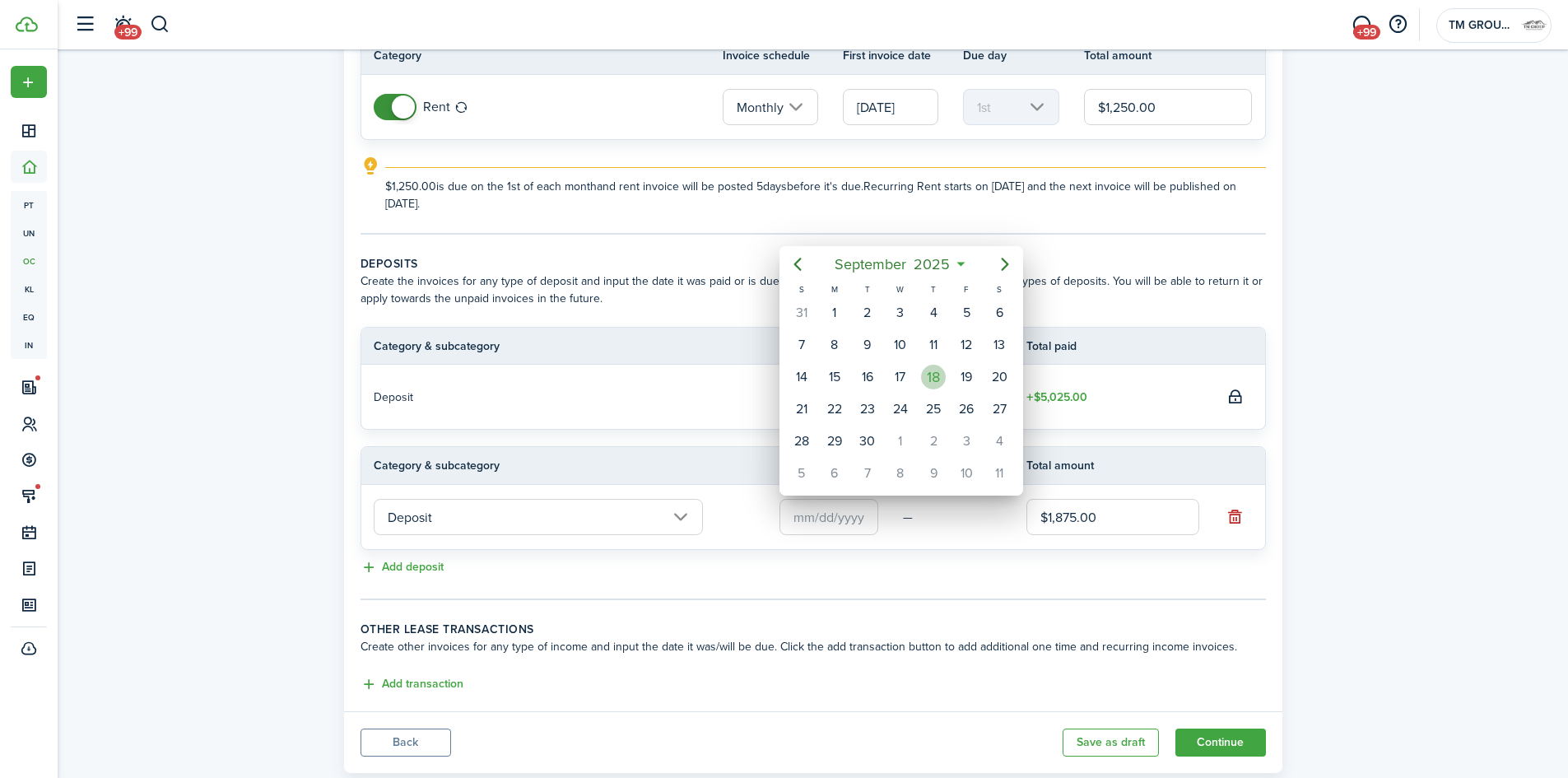
click at [925, 379] on div "18" at bounding box center [933, 377] width 24 height 24
type input "[DATE]"
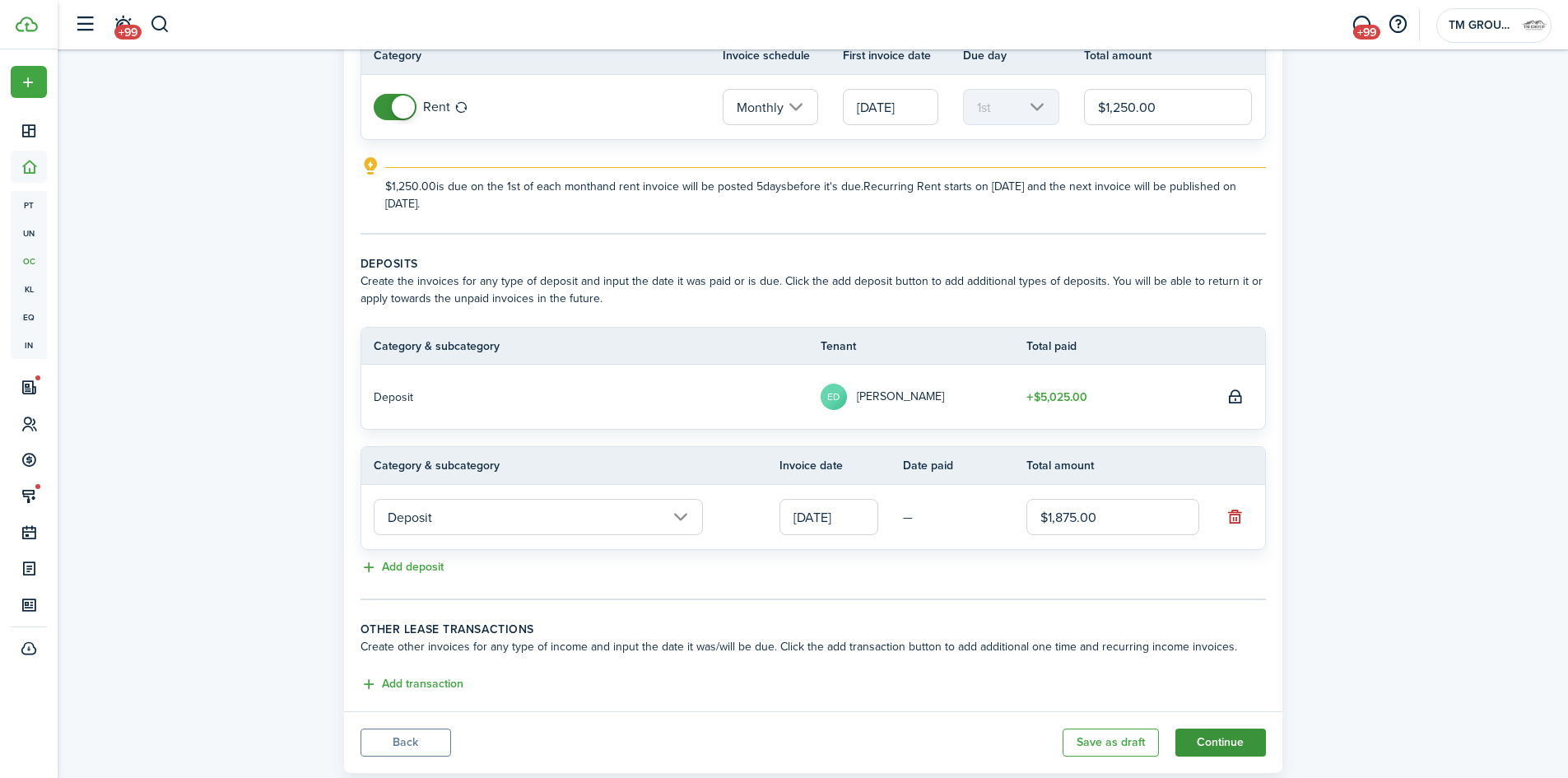
click at [1224, 753] on button "Continue" at bounding box center [1221, 742] width 91 height 28
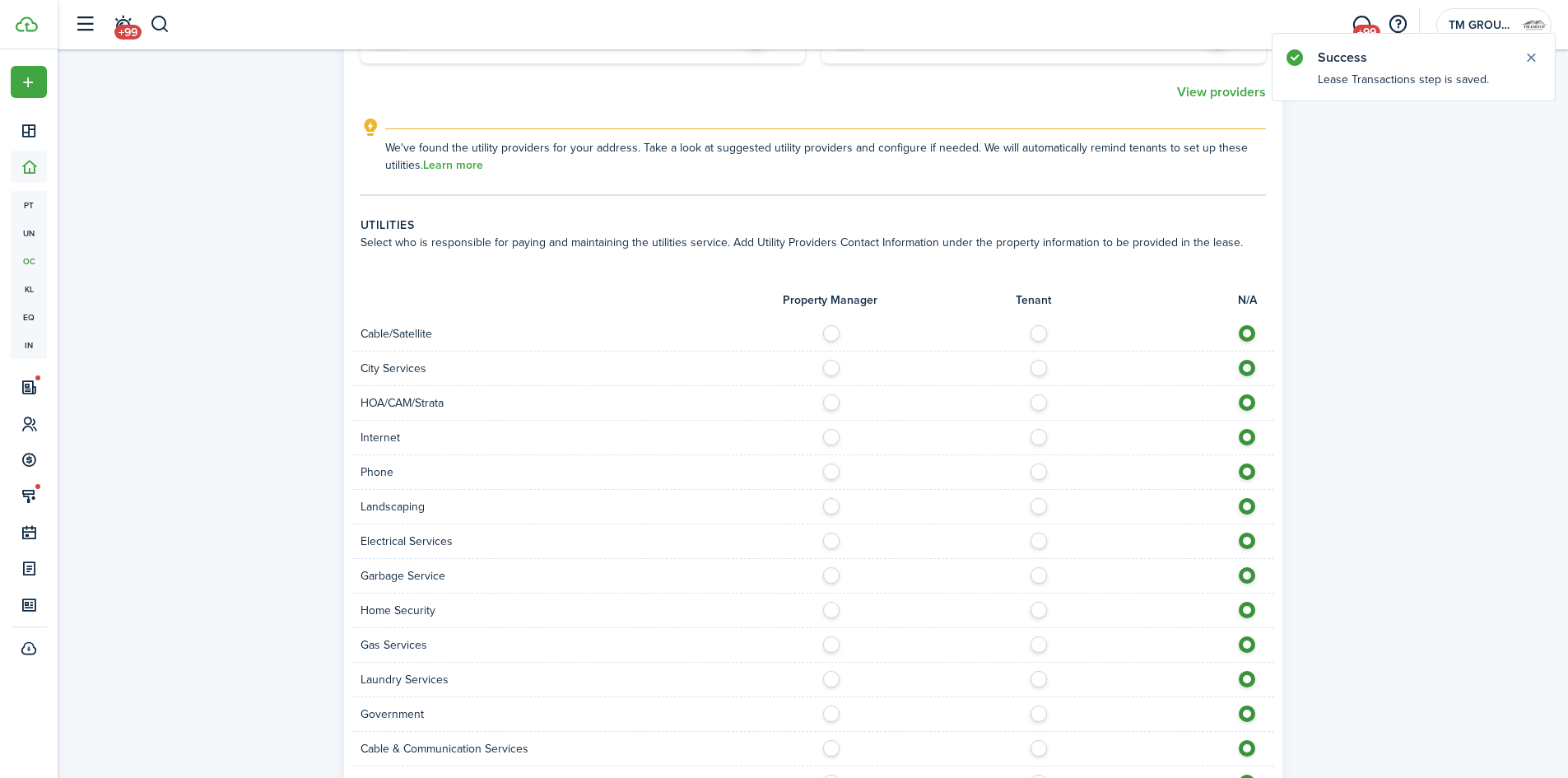
scroll to position [1238, 0]
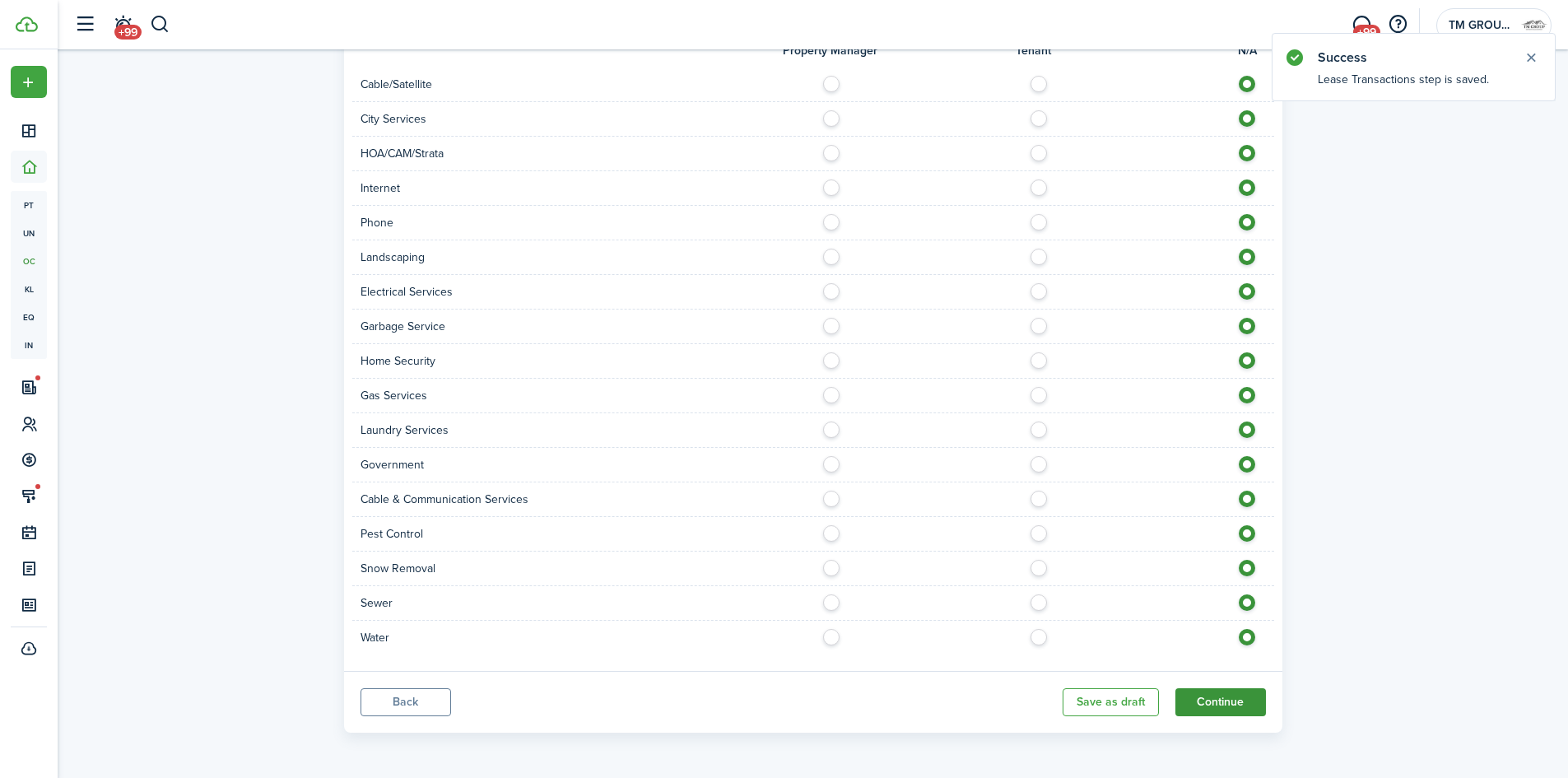
click at [1239, 711] on button "Continue" at bounding box center [1221, 702] width 91 height 28
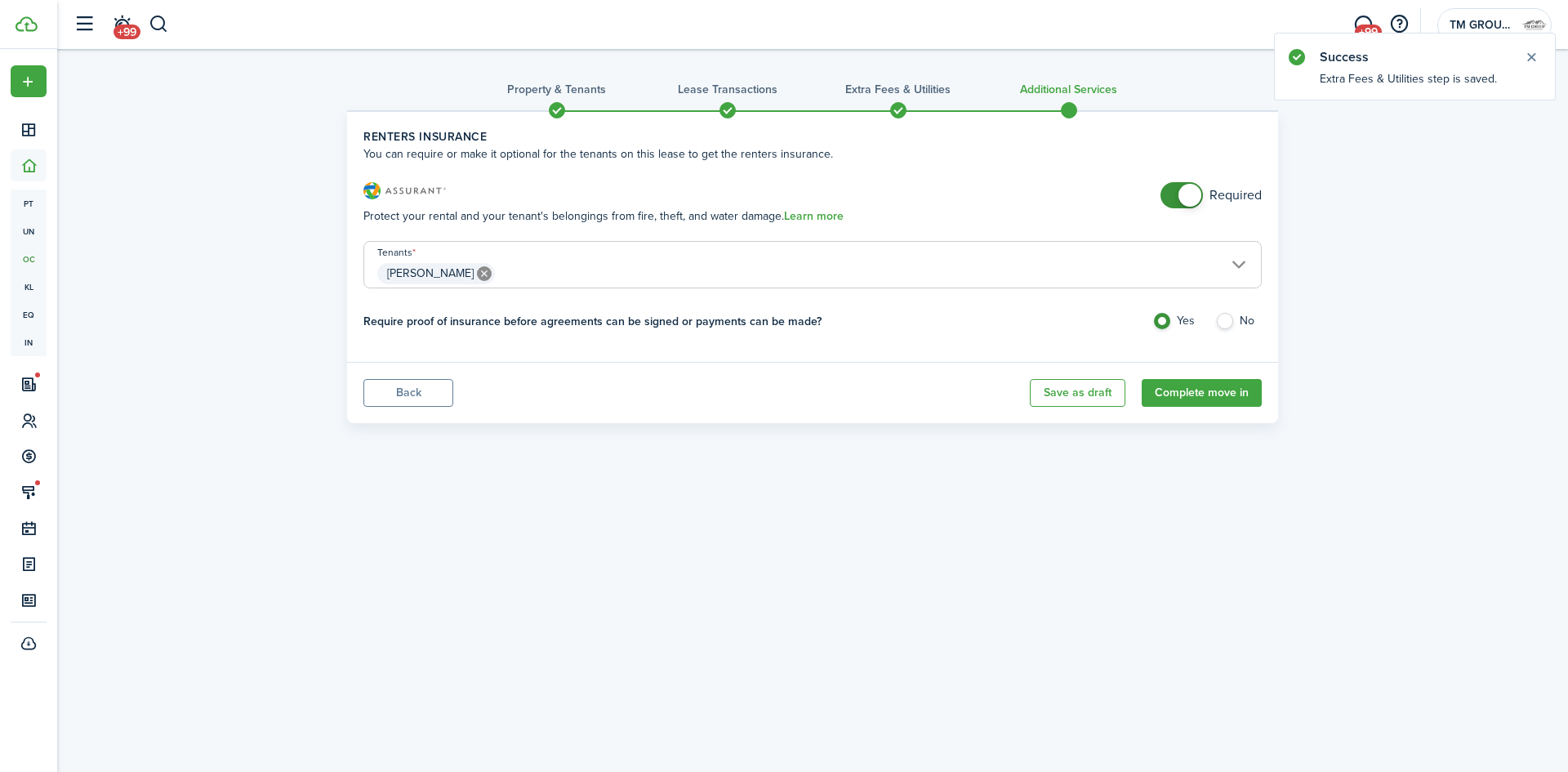
checkbox input "false"
click at [1193, 200] on span at bounding box center [1190, 195] width 23 height 23
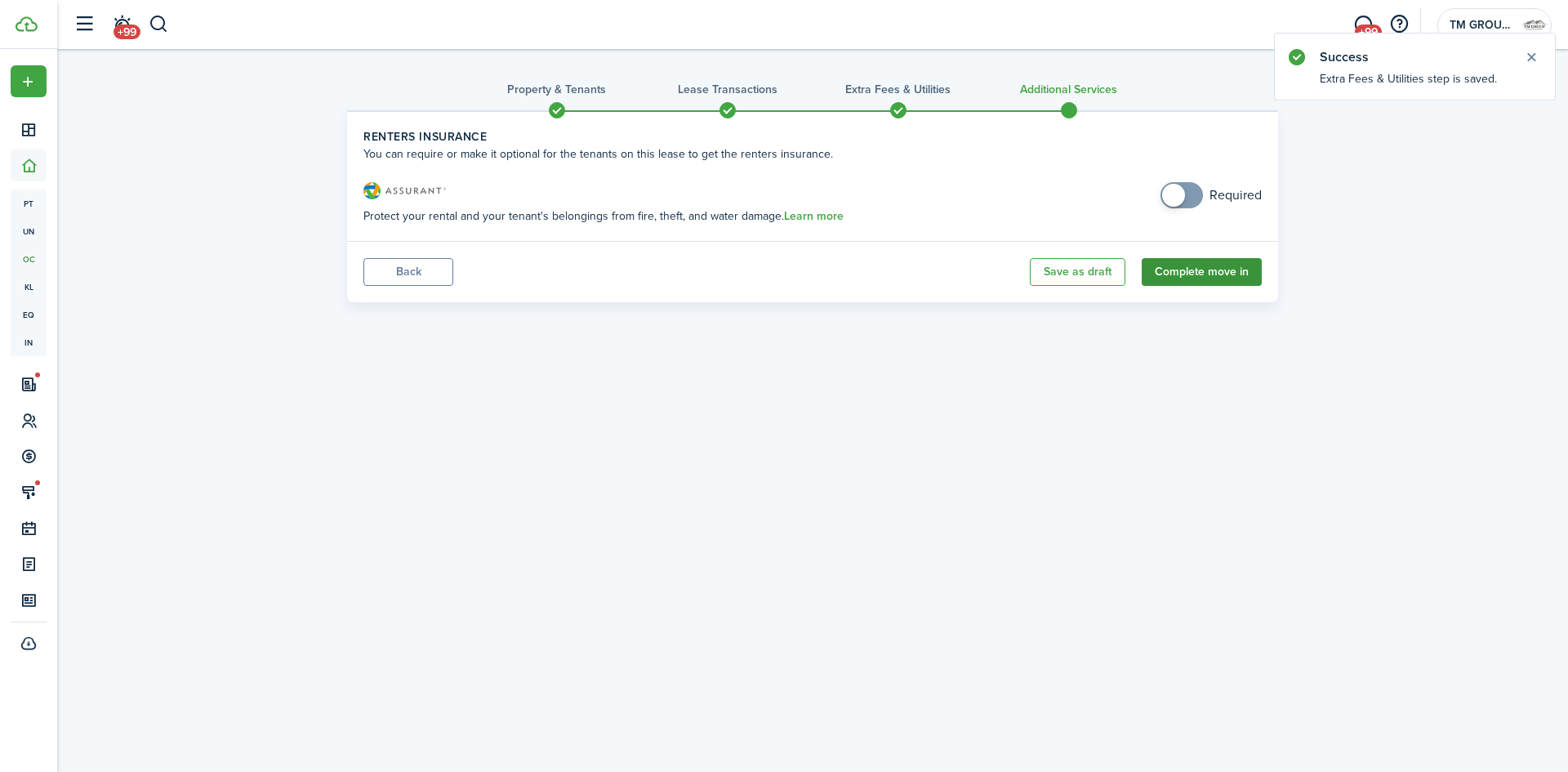
click at [1216, 283] on button "Complete move in" at bounding box center [1201, 272] width 120 height 28
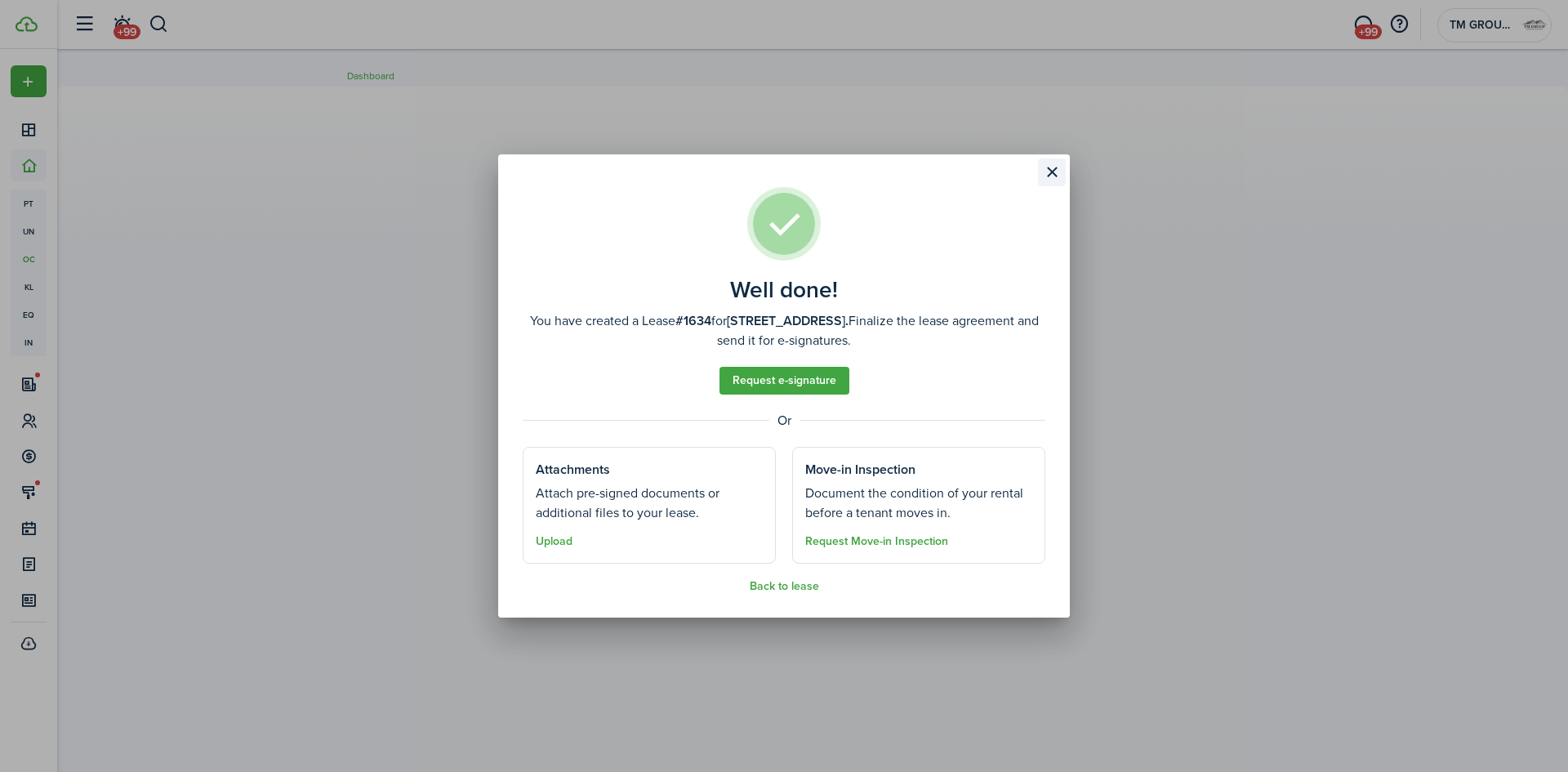
click at [1058, 173] on button "Close modal" at bounding box center [1052, 173] width 28 height 28
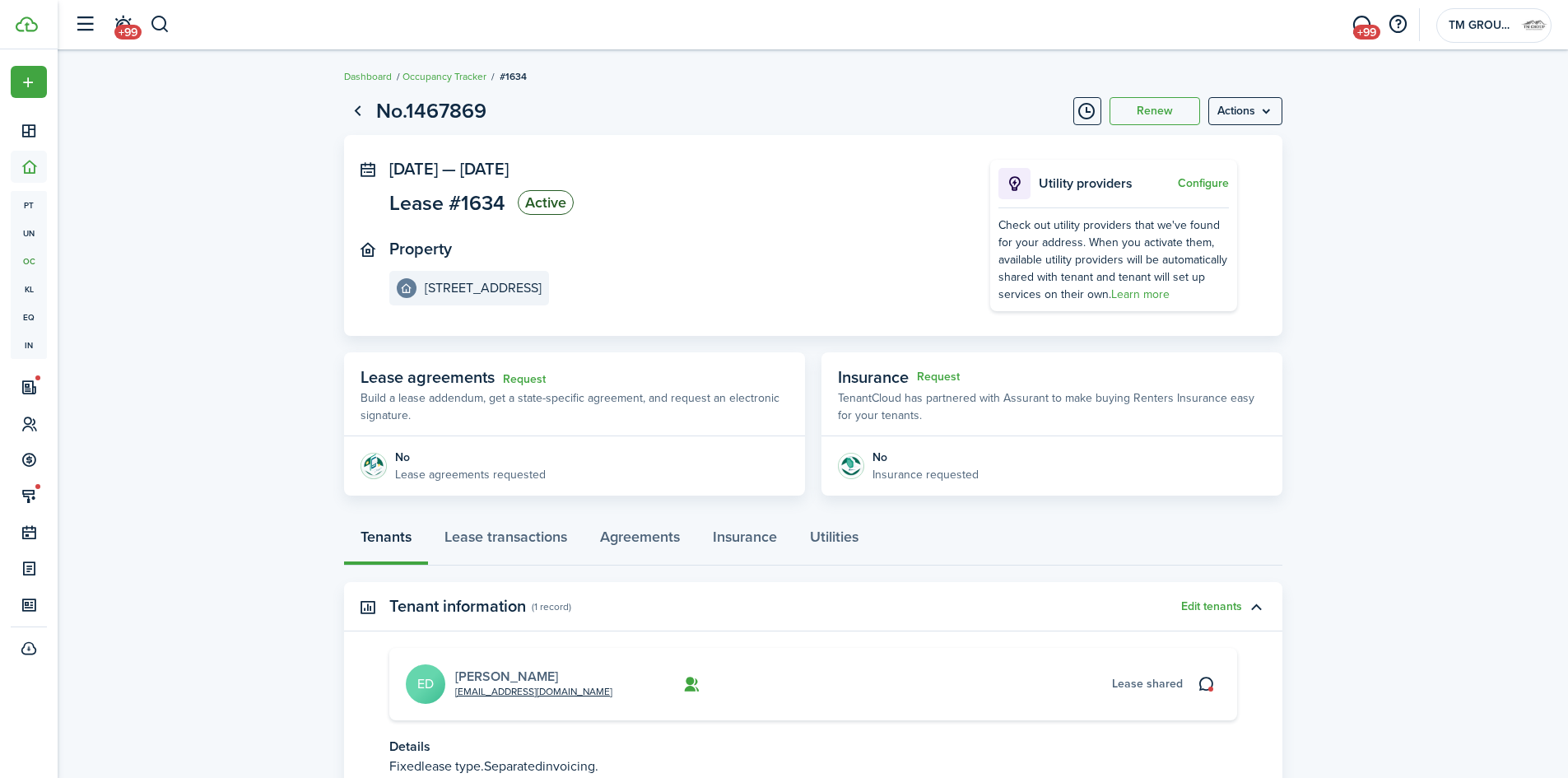
click at [556, 674] on link "[PERSON_NAME]" at bounding box center [506, 676] width 103 height 19
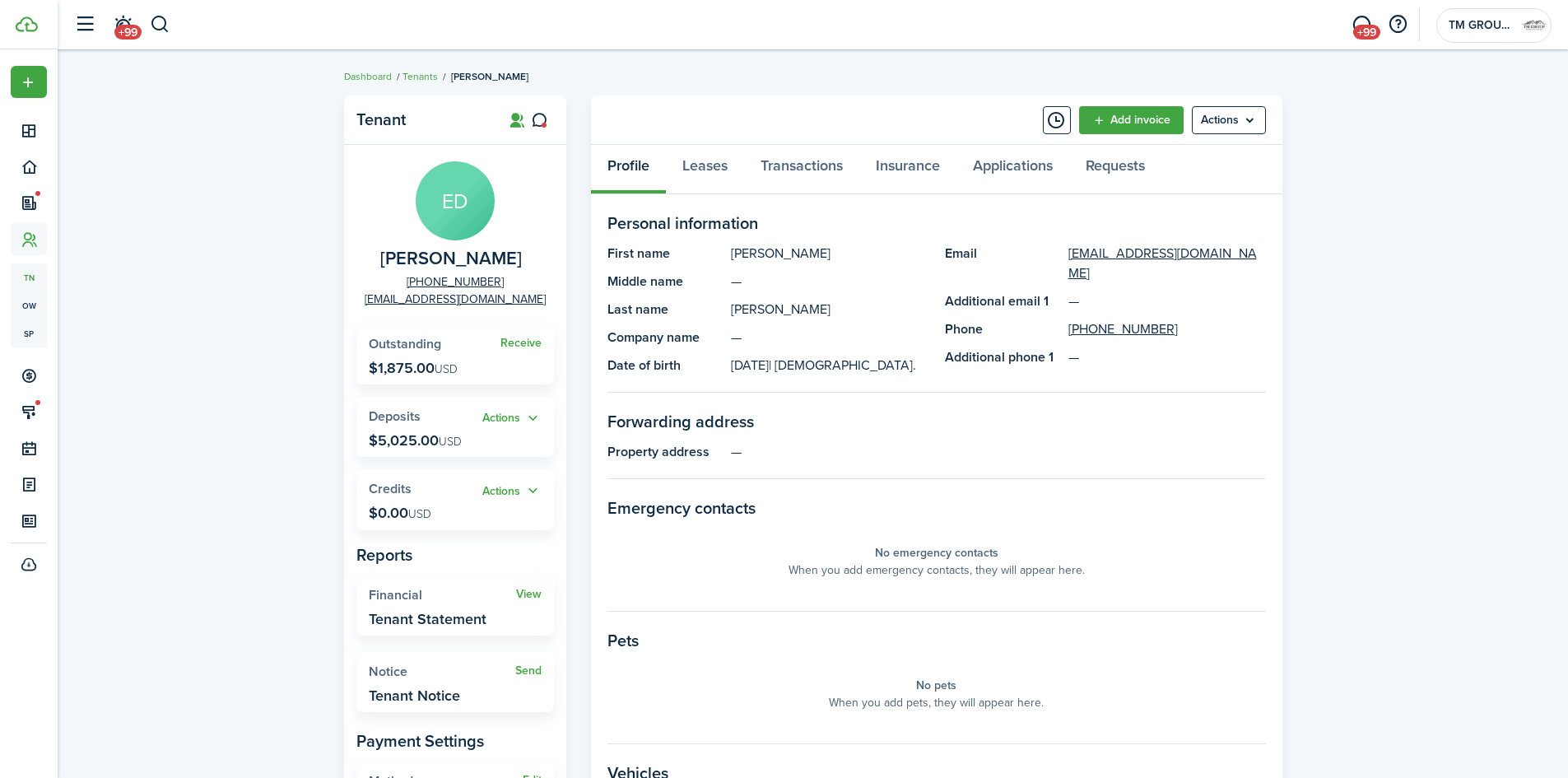
click at [823, 194] on tabs "Profile Leases Transactions Insurance Applications Requests" at bounding box center [936, 169] width 692 height 50
click at [828, 178] on link "Transactions" at bounding box center [801, 169] width 115 height 50
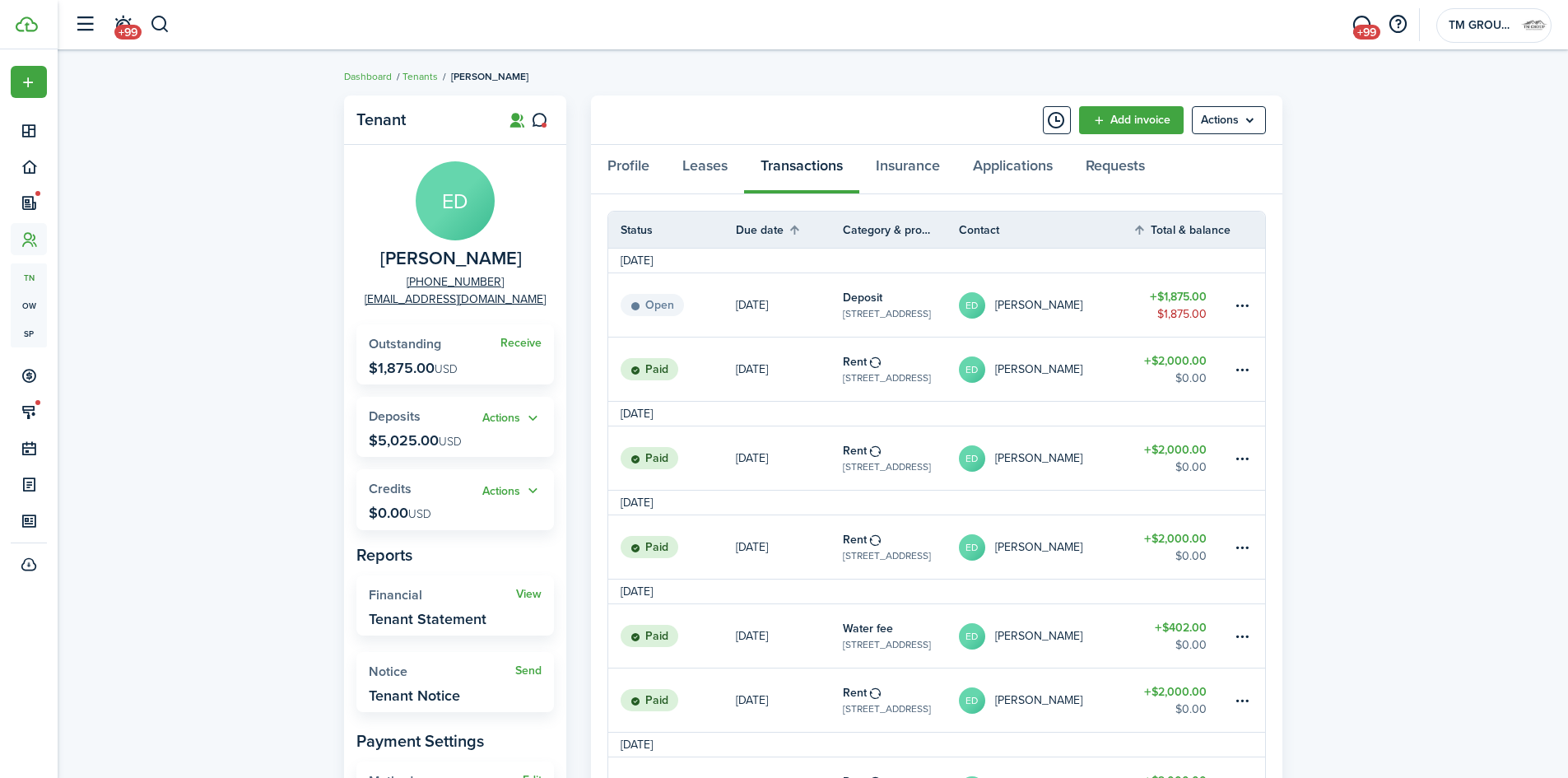
click at [1020, 312] on table-profile-info "[PERSON_NAME]" at bounding box center [1020, 305] width 124 height 26
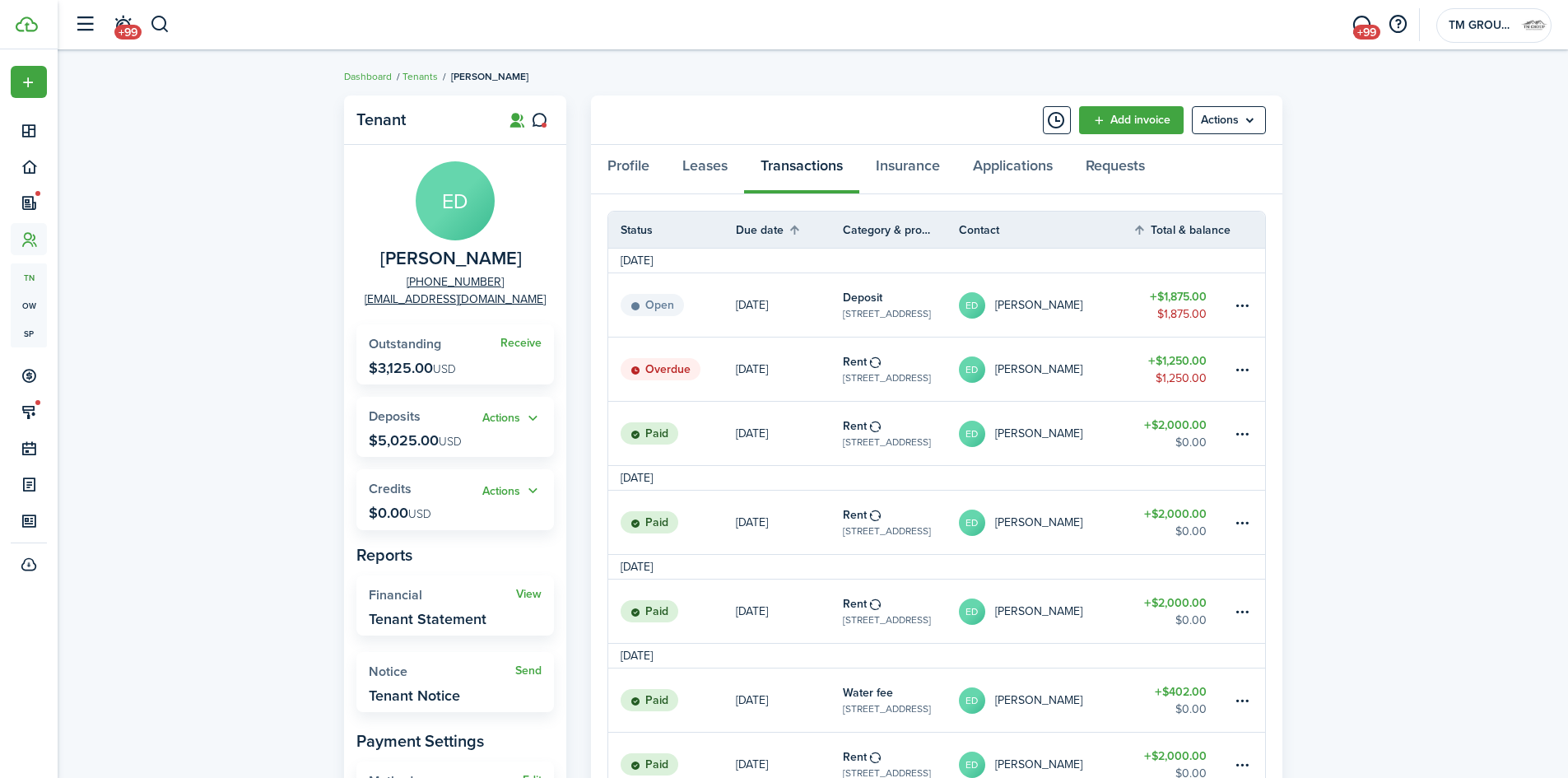
click at [1017, 376] on table-profile-info "[PERSON_NAME]" at bounding box center [1020, 370] width 124 height 26
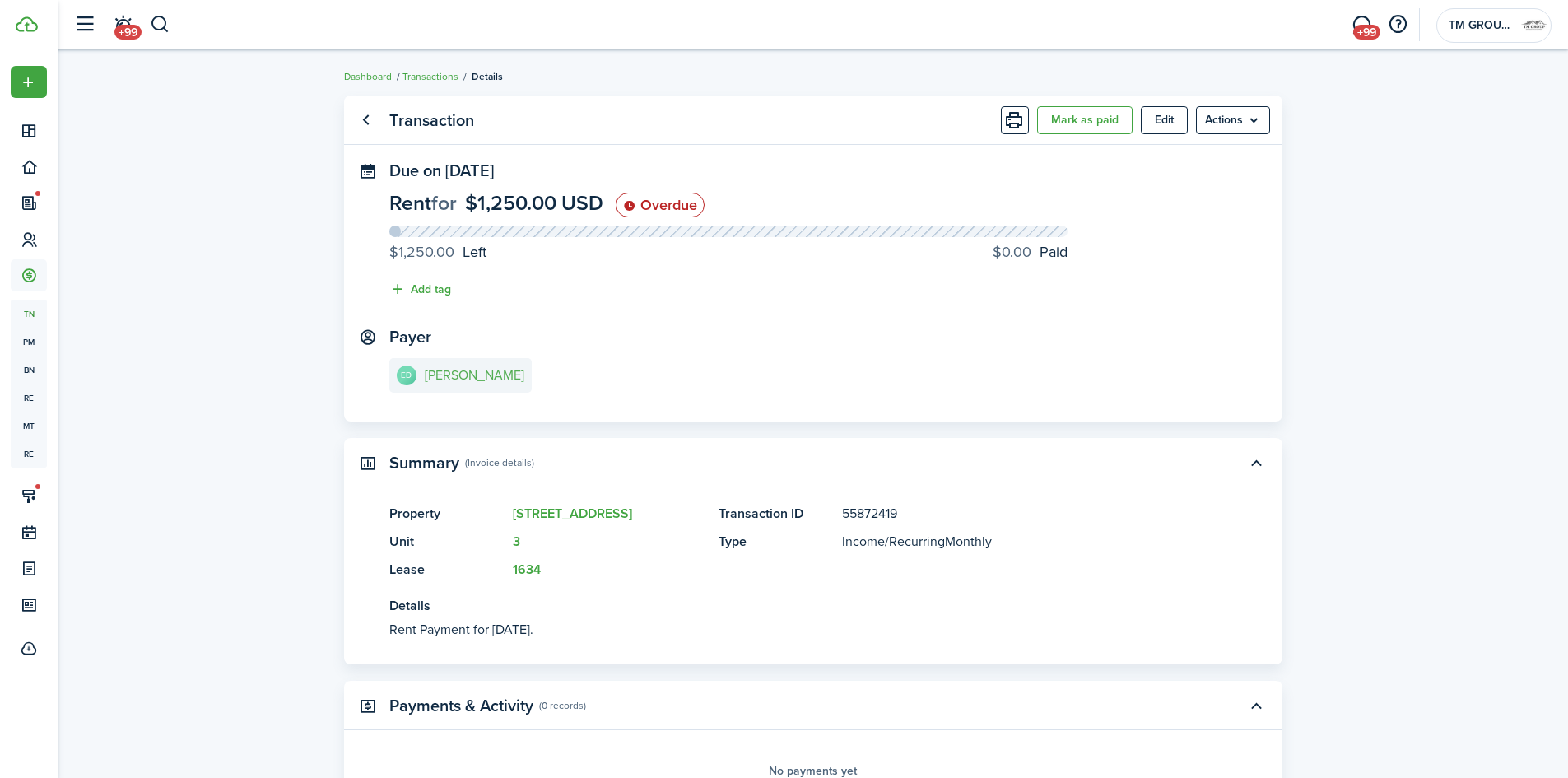
click at [516, 384] on link "[PERSON_NAME]" at bounding box center [461, 375] width 142 height 35
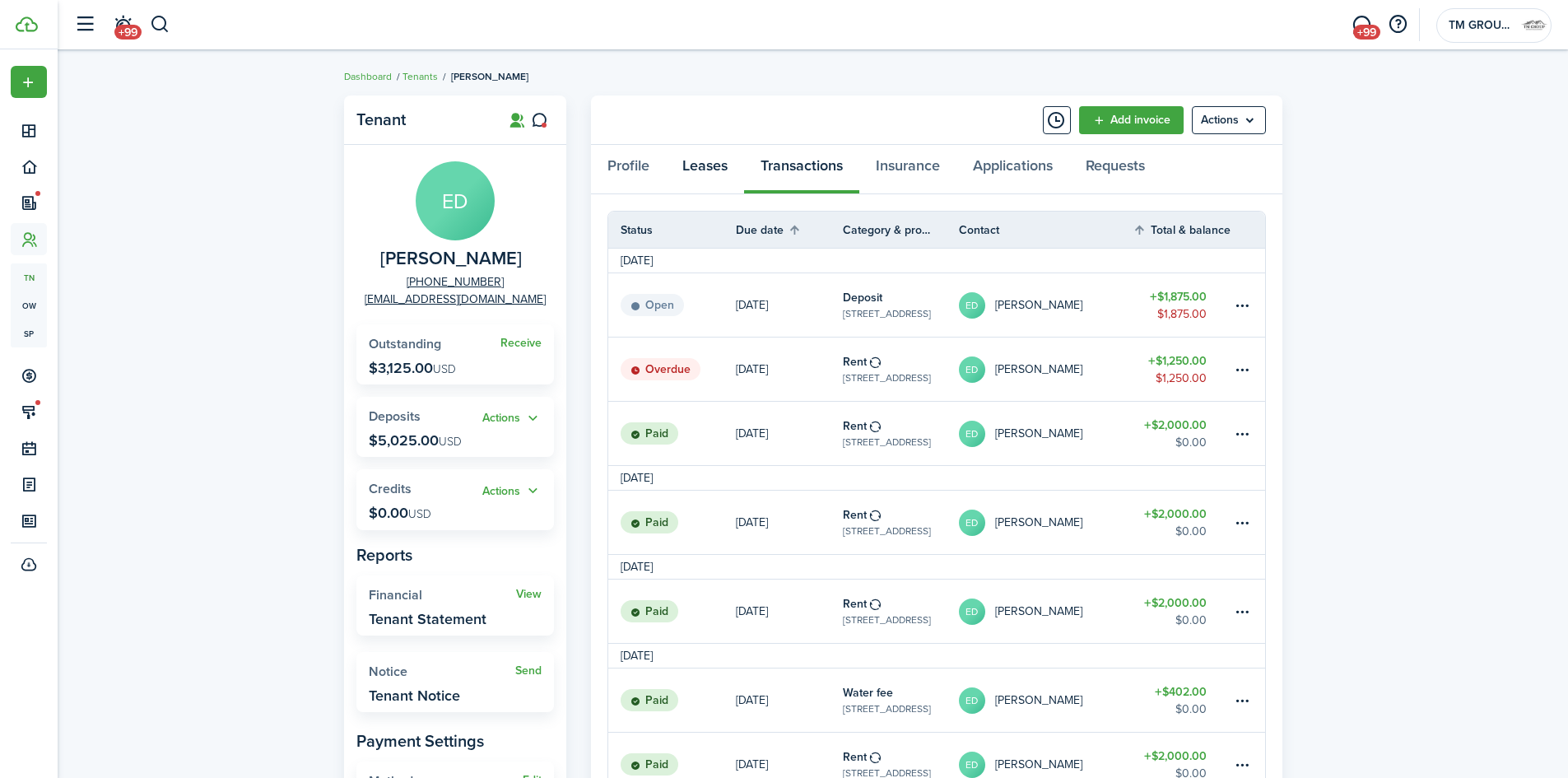
click at [708, 186] on link "Leases" at bounding box center [705, 169] width 79 height 50
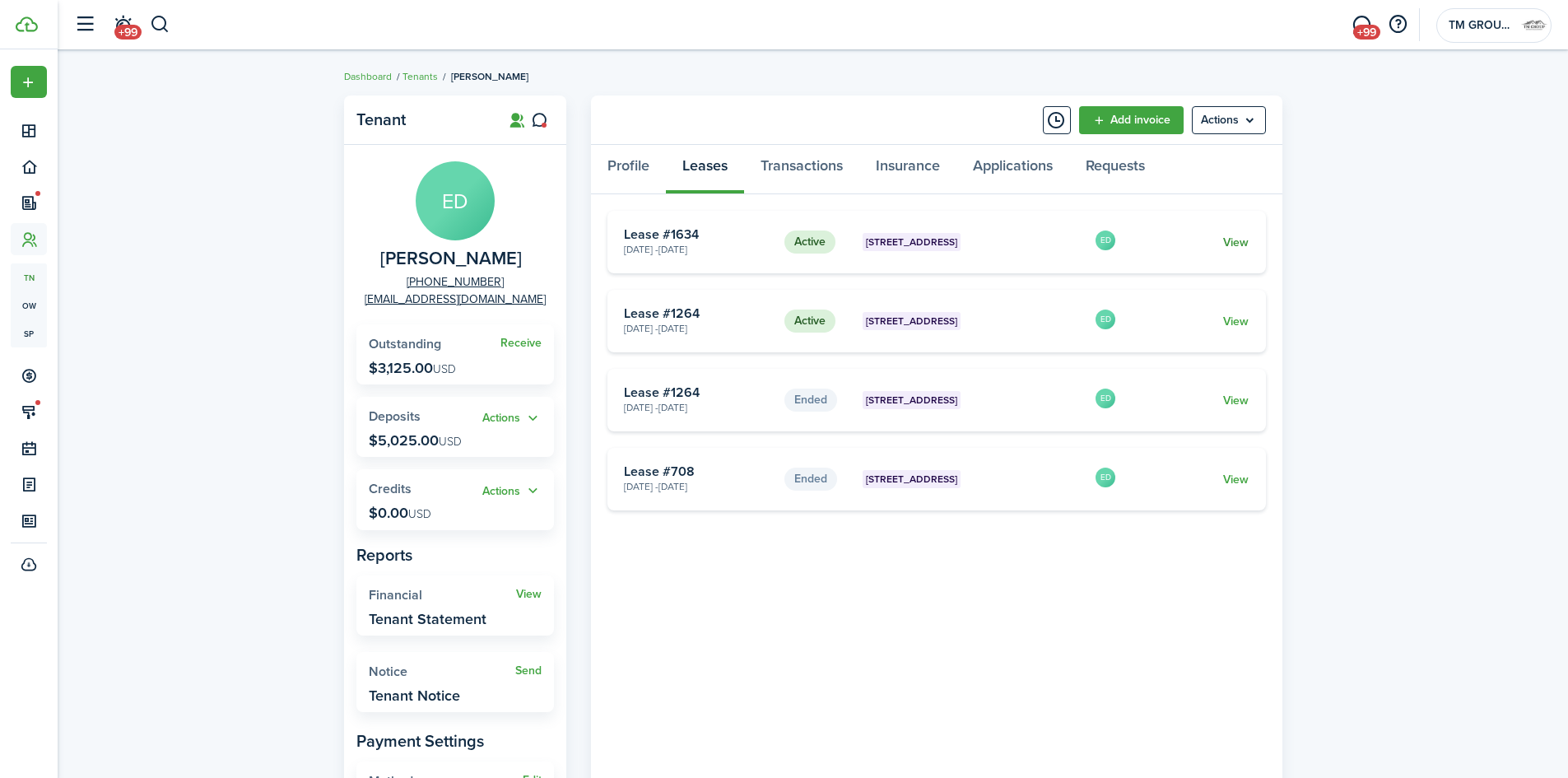
click at [1229, 249] on link "View" at bounding box center [1236, 242] width 25 height 17
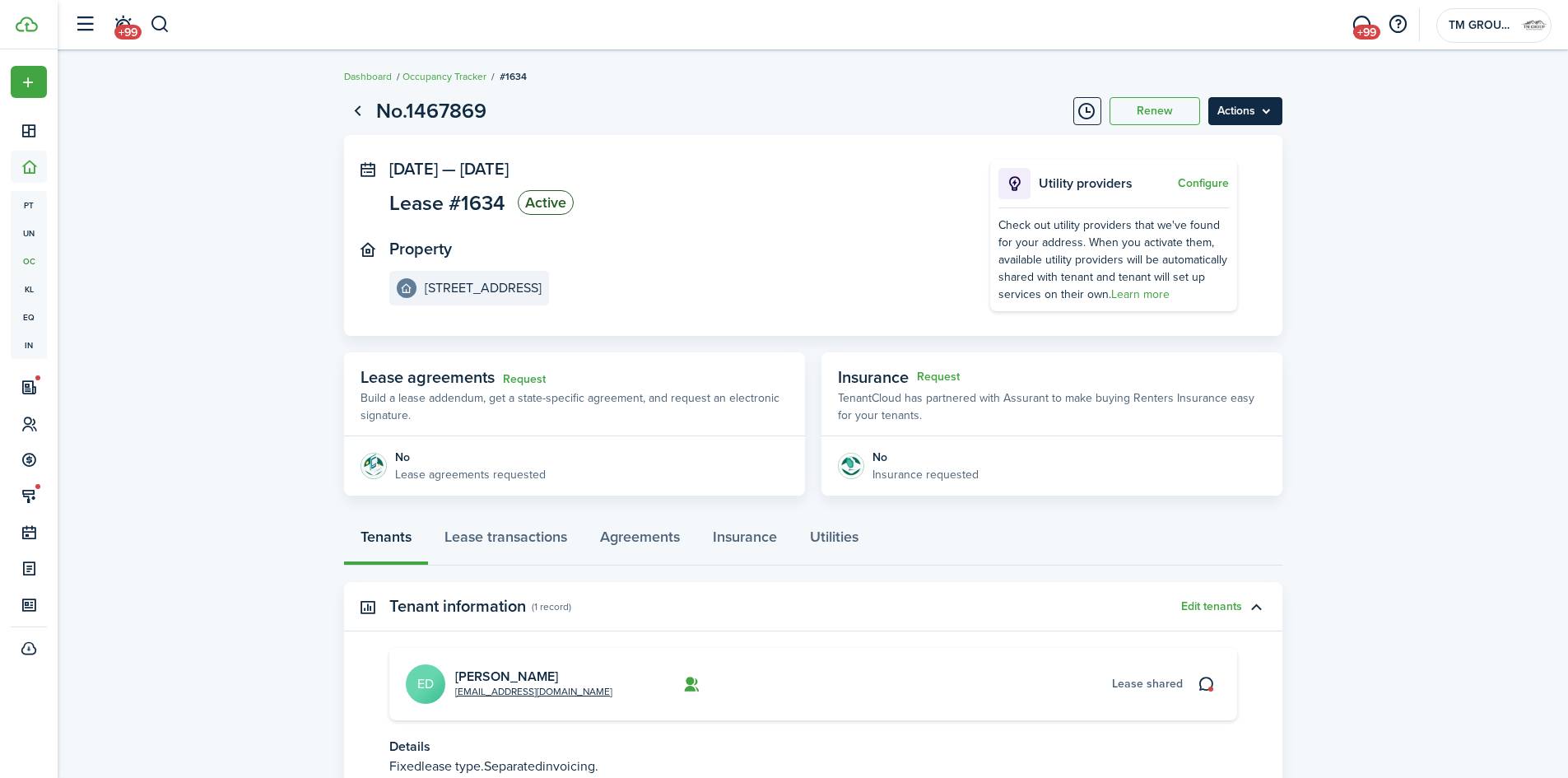
click at [1269, 118] on menu-btn "Actions" at bounding box center [1245, 111] width 74 height 28
click at [1238, 234] on button "Delete" at bounding box center [1210, 234] width 144 height 28
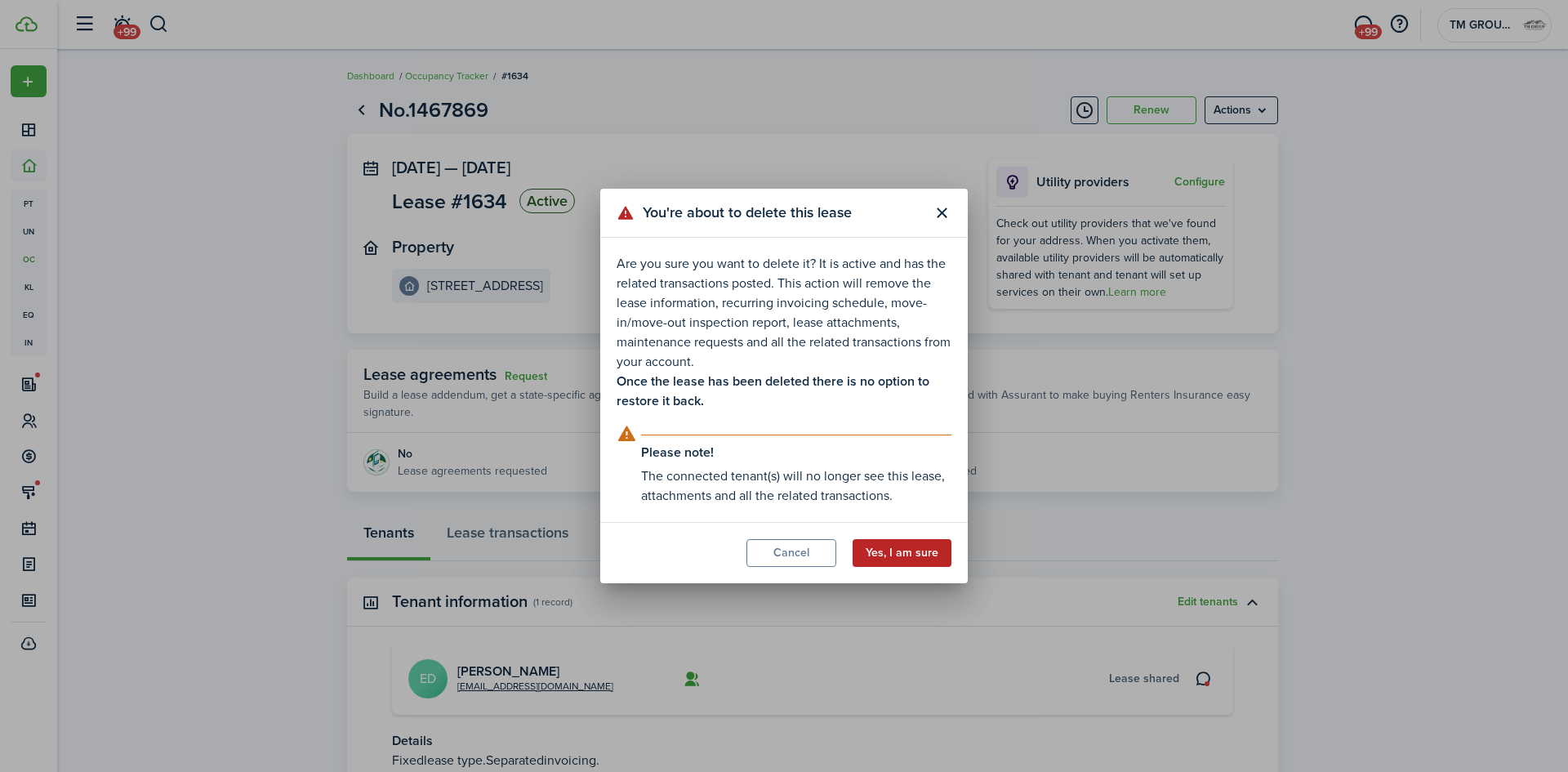
click at [935, 550] on button "Yes, I am sure" at bounding box center [902, 553] width 98 height 28
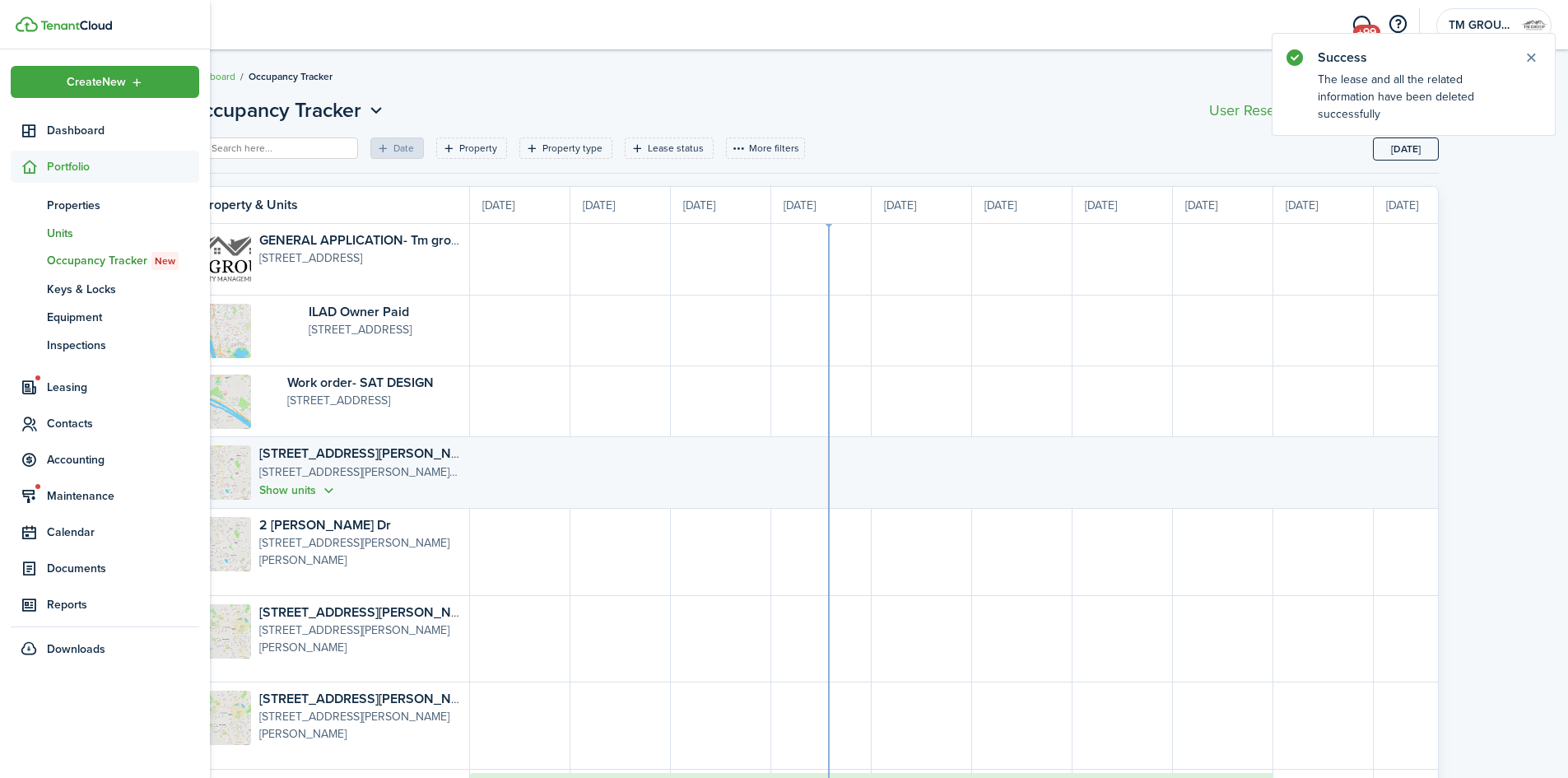
scroll to position [0, 301]
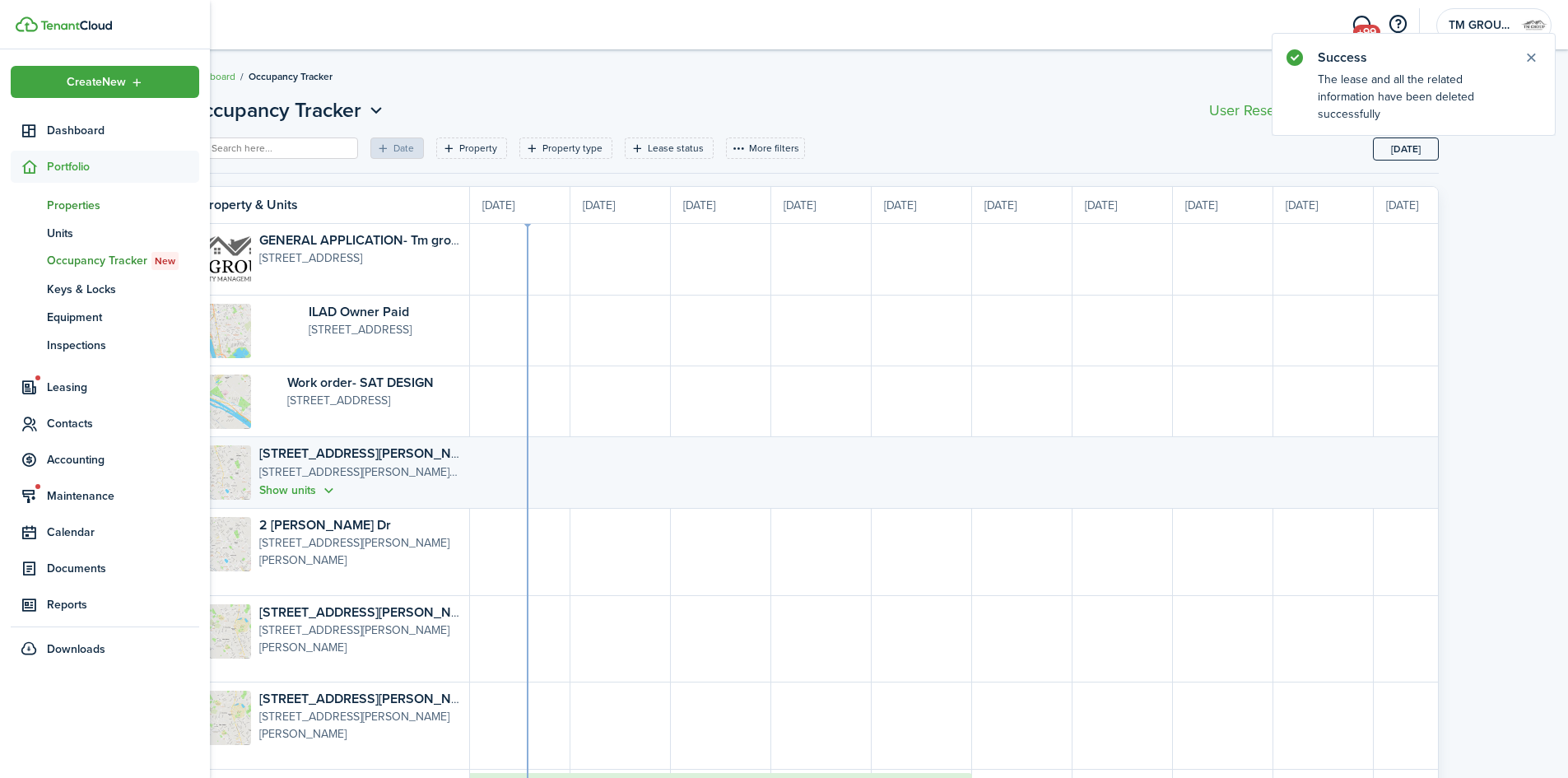
click at [61, 201] on span "Properties" at bounding box center [123, 205] width 153 height 17
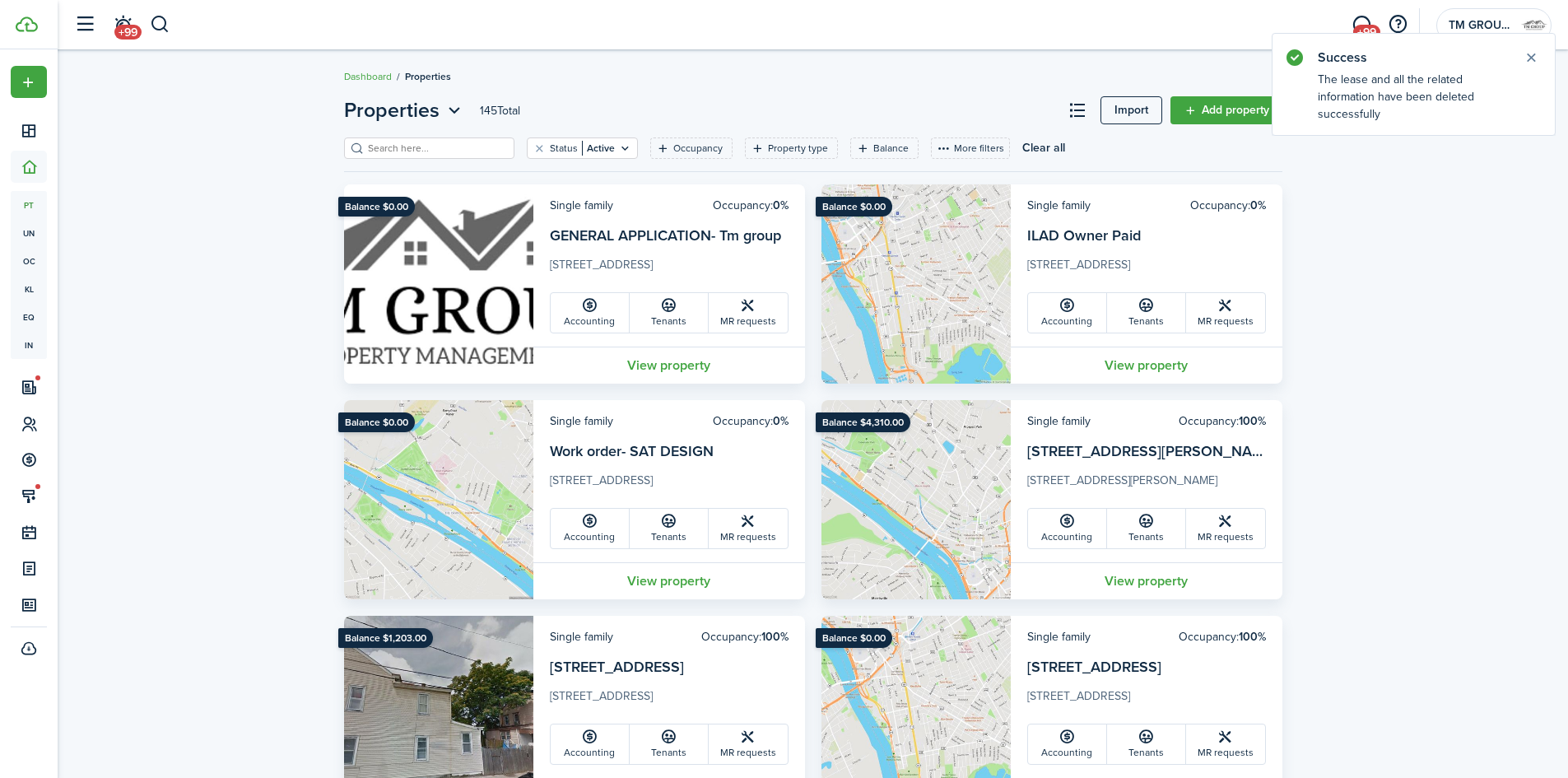
click at [392, 152] on input "search" at bounding box center [436, 148] width 145 height 16
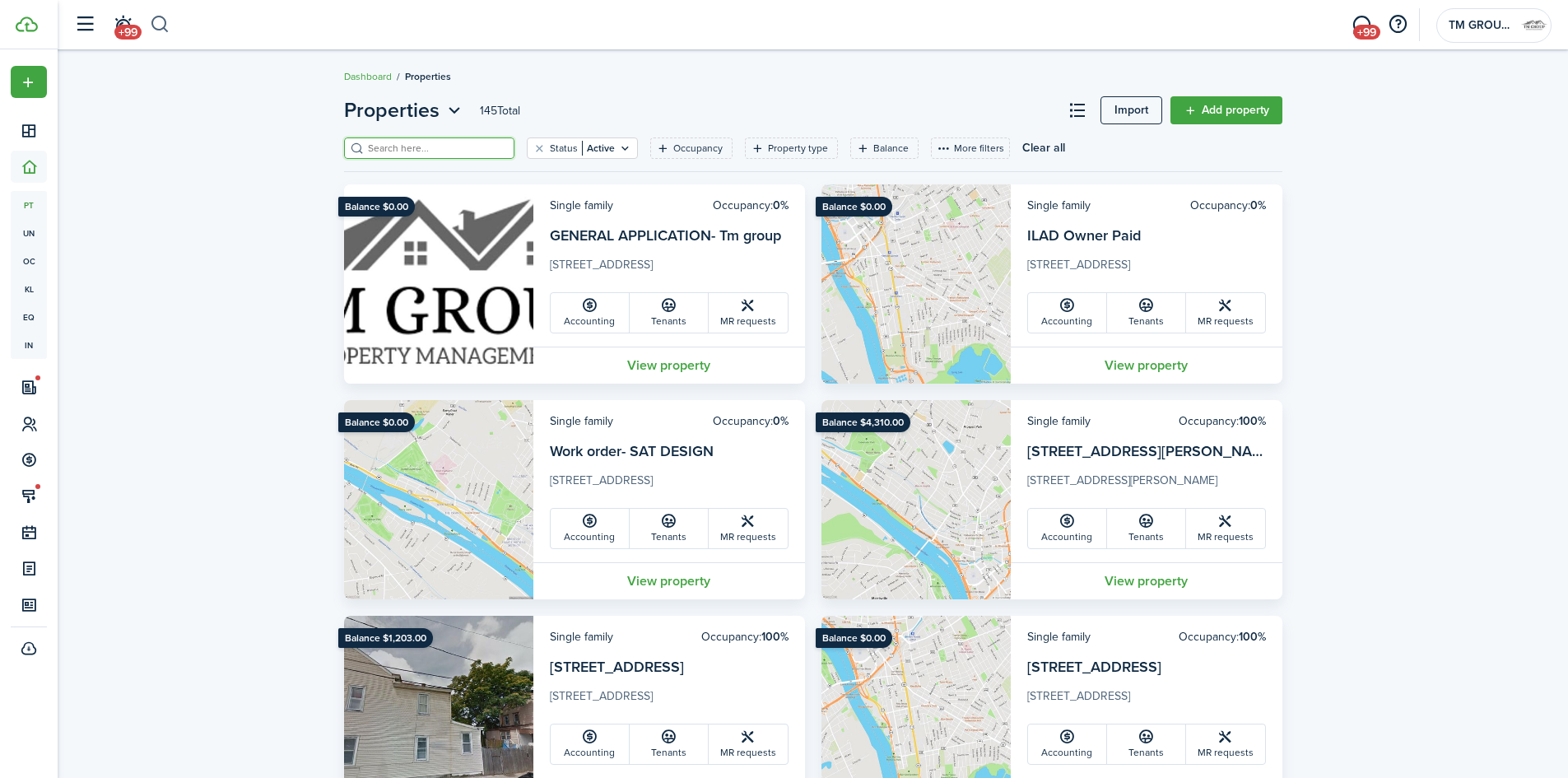
click at [163, 25] on button "button" at bounding box center [160, 24] width 21 height 28
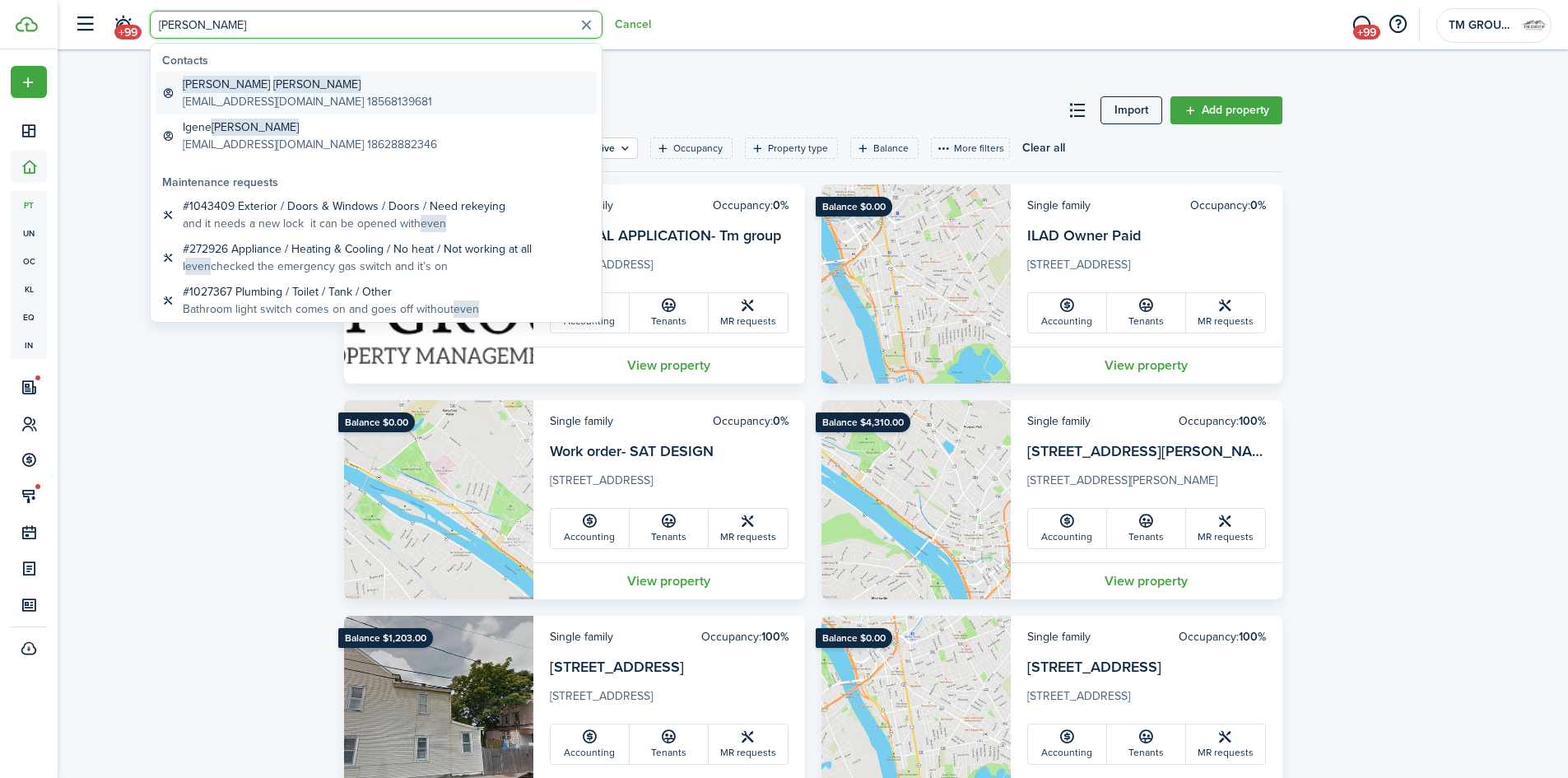
type input "[PERSON_NAME]"
click at [221, 75] on link "[PERSON_NAME] [EMAIL_ADDRESS][DOMAIN_NAME] 18568139681" at bounding box center [375, 94] width 441 height 43
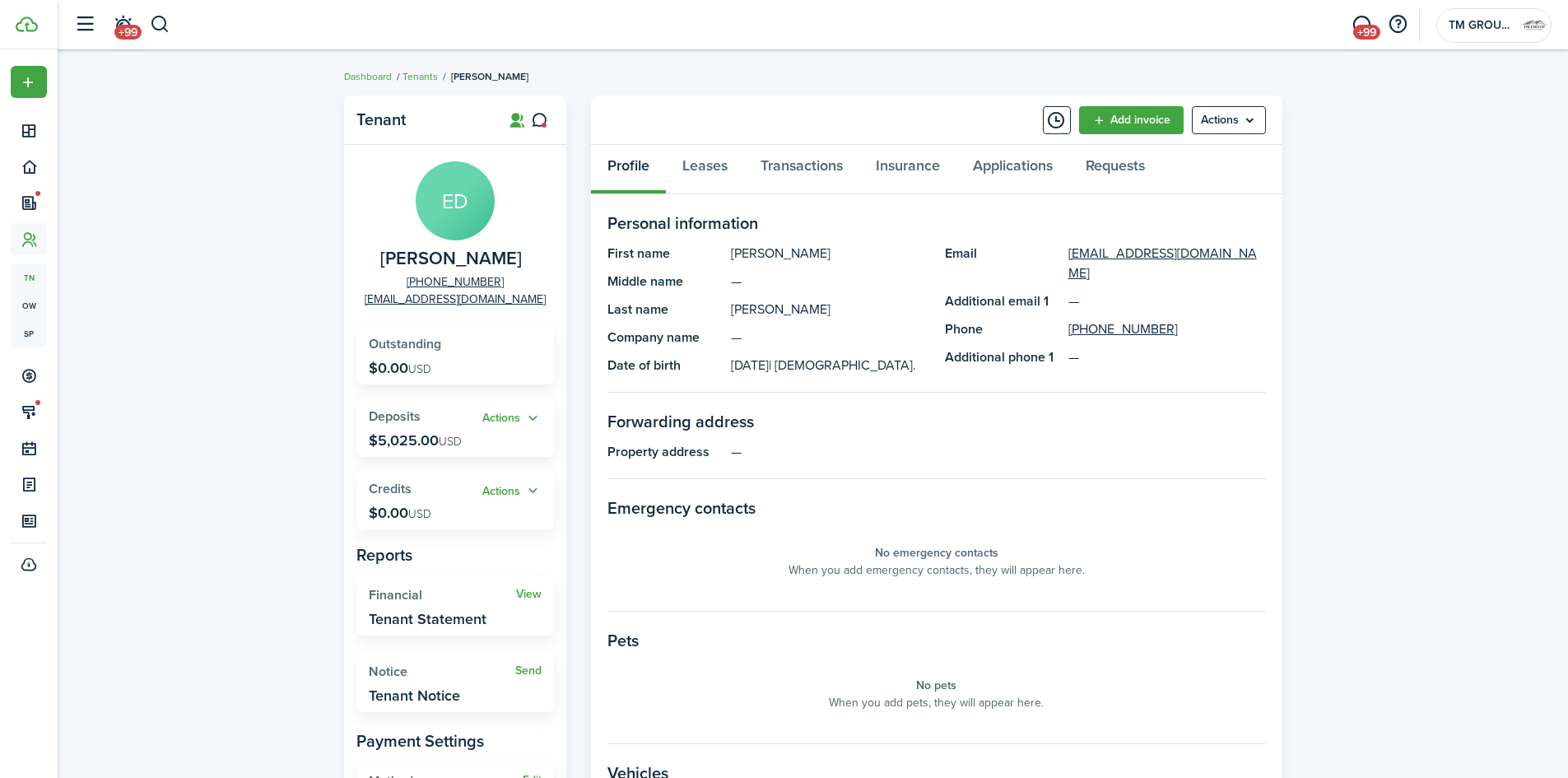
click at [145, 276] on div "Tenant [PERSON_NAME] [PHONE_NUMBER] [EMAIL_ADDRESS][DOMAIN_NAME] Outstanding $0…" at bounding box center [813, 585] width 1511 height 996
drag, startPoint x: 1176, startPoint y: 312, endPoint x: 1081, endPoint y: 315, distance: 95.0
click at [1081, 319] on panel-main-description "[PHONE_NUMBER]" at bounding box center [1166, 329] width 198 height 20
copy link "[PHONE_NUMBER]"
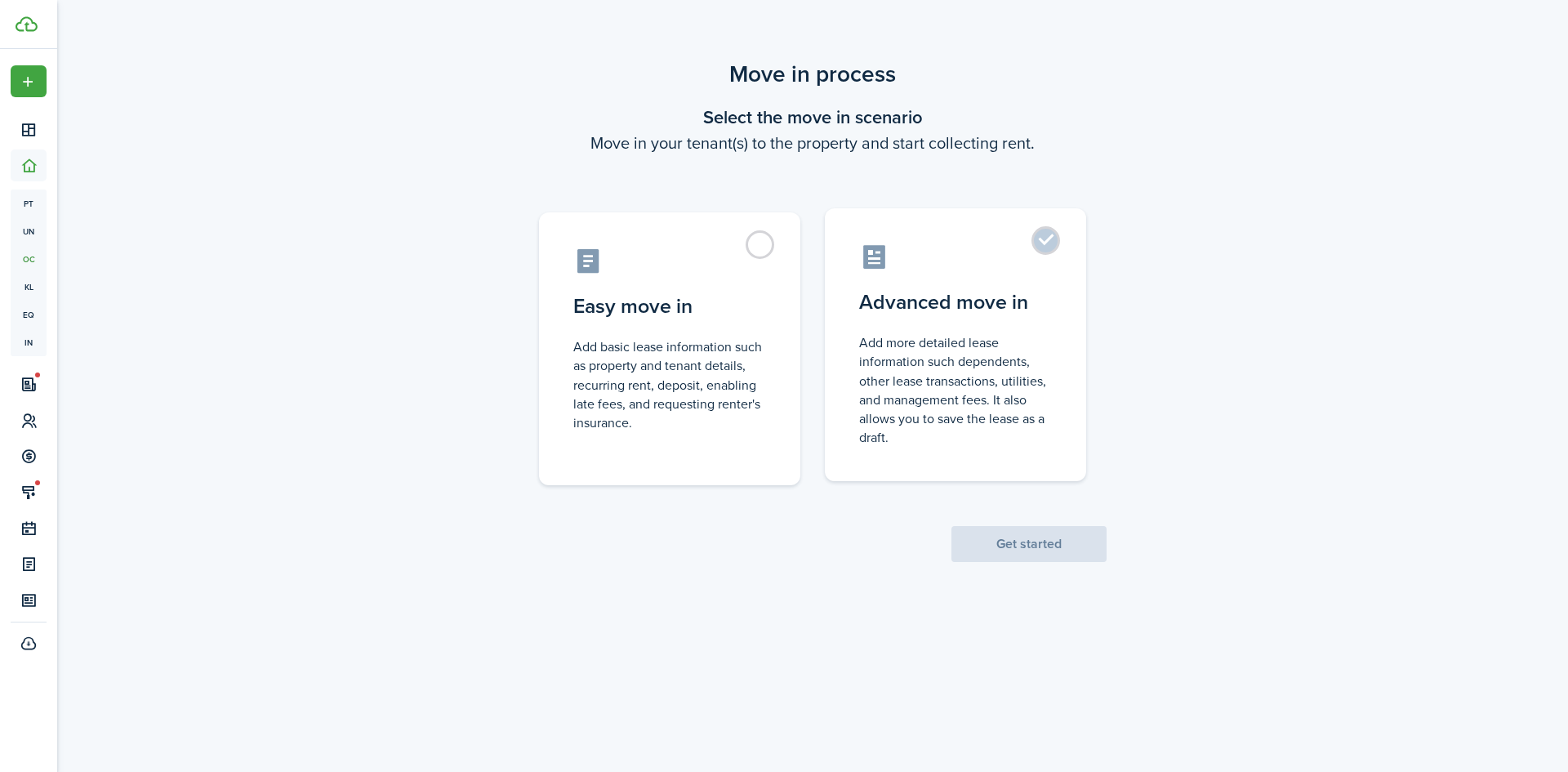
click at [1024, 291] on control-radio-card-title "Advanced move in" at bounding box center [956, 303] width 193 height 30
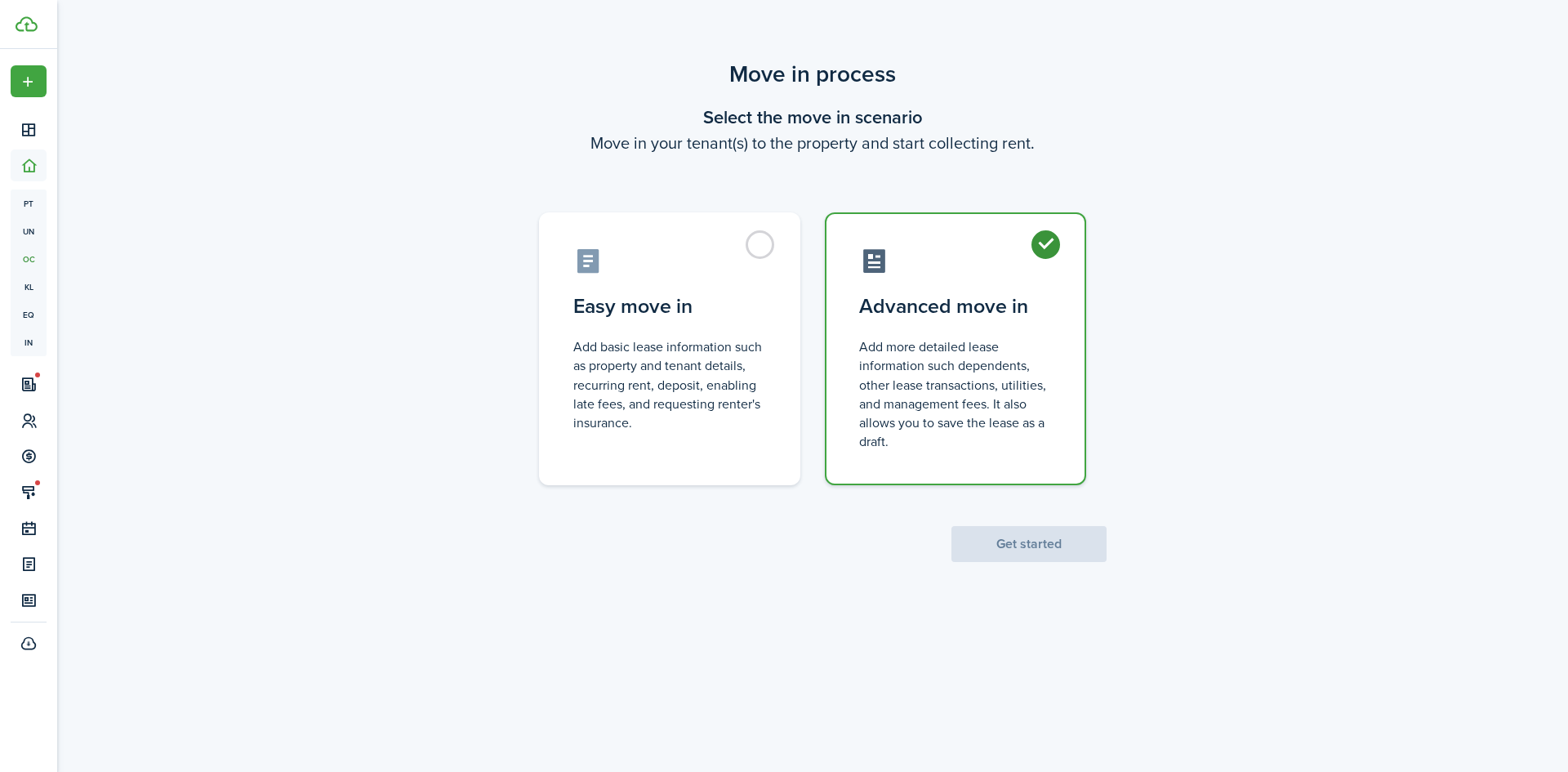
radio input "true"
click at [1010, 549] on button "Get started" at bounding box center [1028, 543] width 155 height 36
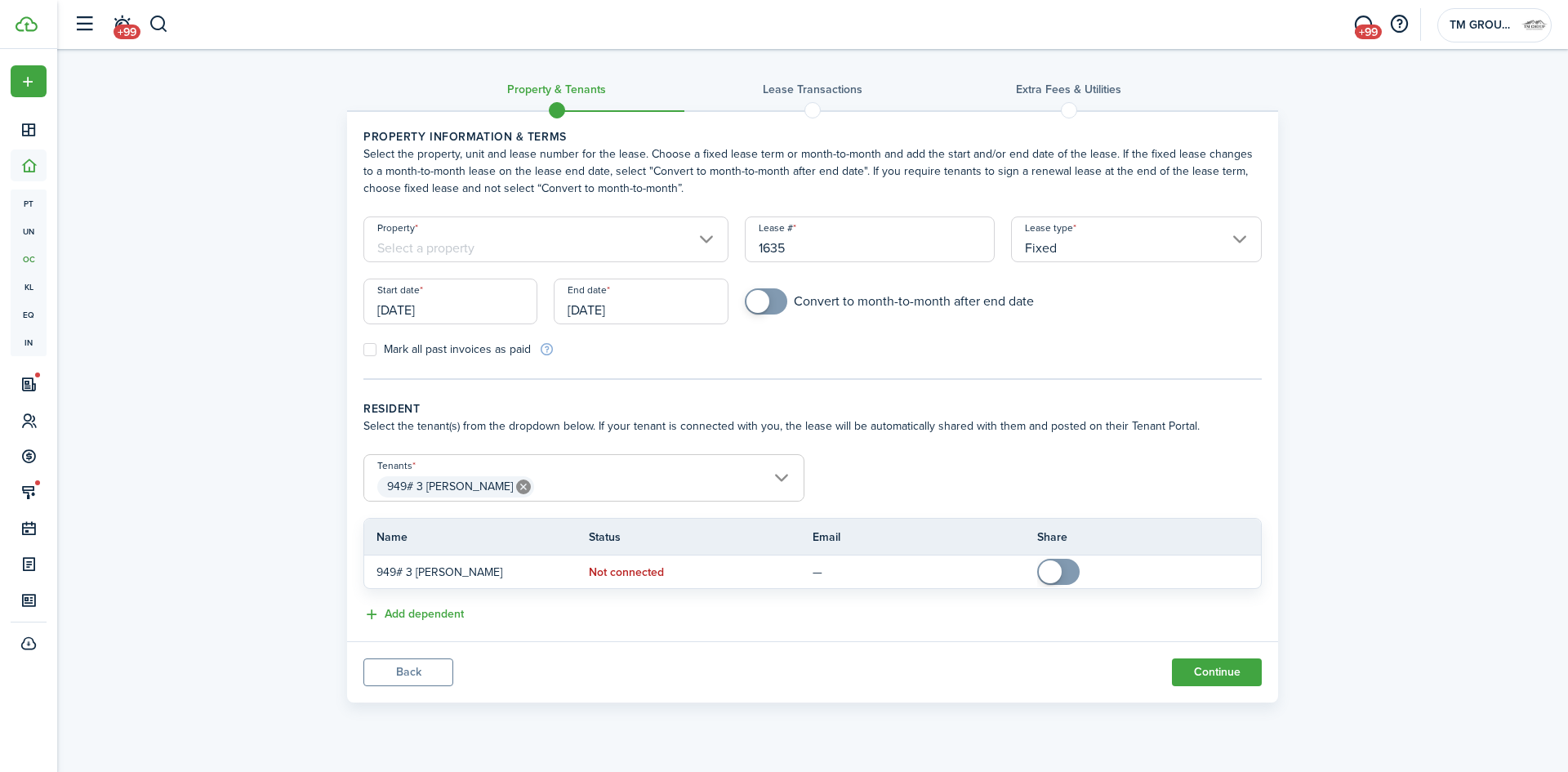
click at [524, 321] on input "[DATE]" at bounding box center [450, 301] width 174 height 46
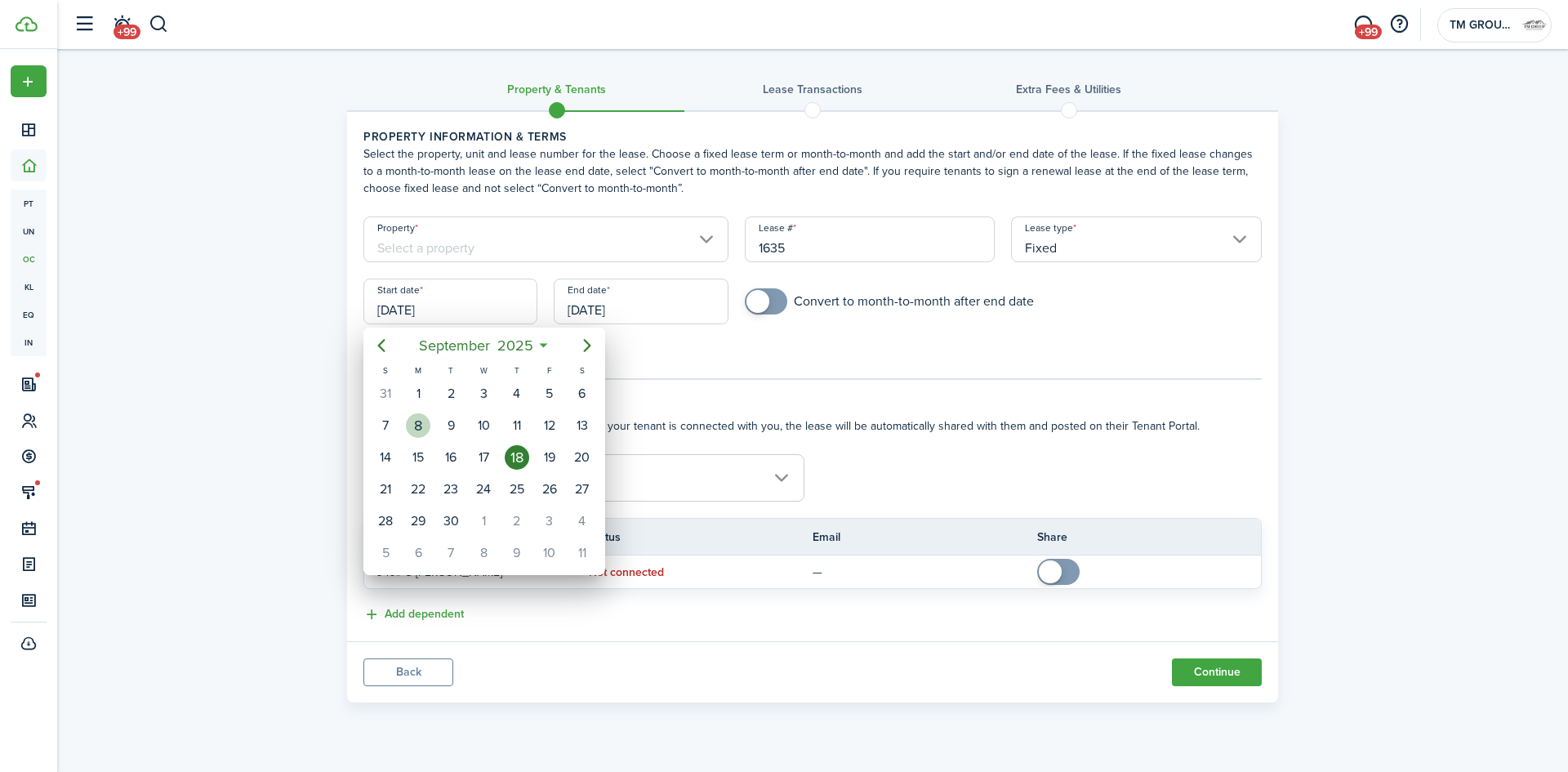
click at [424, 400] on div "1" at bounding box center [418, 394] width 24 height 24
type input "[DATE]"
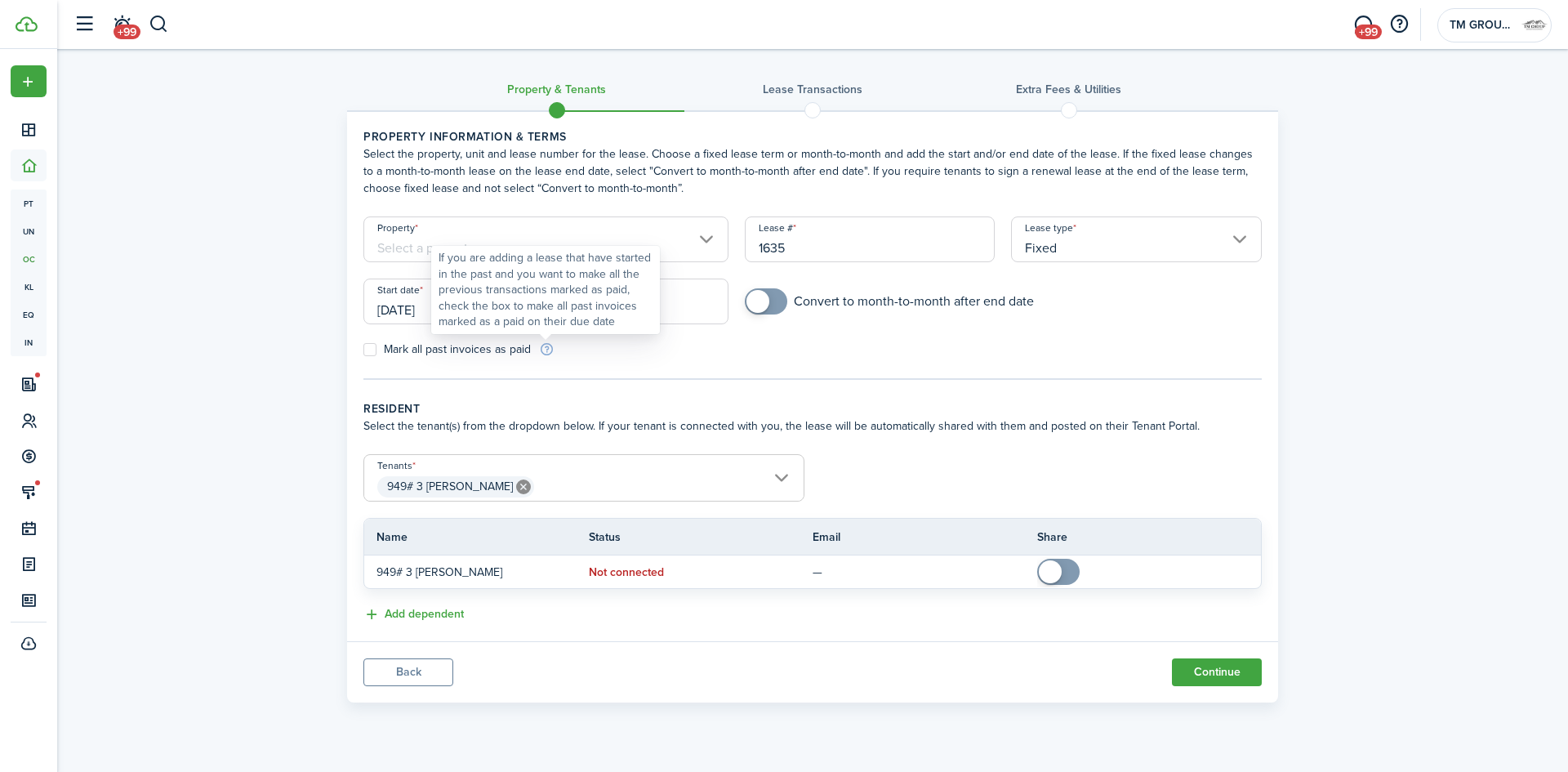
drag, startPoint x: 577, startPoint y: 335, endPoint x: 590, endPoint y: 322, distance: 18.4
click at [584, 330] on body "Create New Dashboard Portfolio pt Properties un Units oc Occupancy Tracker New …" at bounding box center [784, 386] width 1568 height 772
click at [601, 314] on div "If you are adding a lease that have started in the past and you want to make al…" at bounding box center [545, 290] width 214 height 80
click at [660, 309] on div "If you are adding a lease that have started in the past and you want to make al…" at bounding box center [545, 290] width 229 height 88
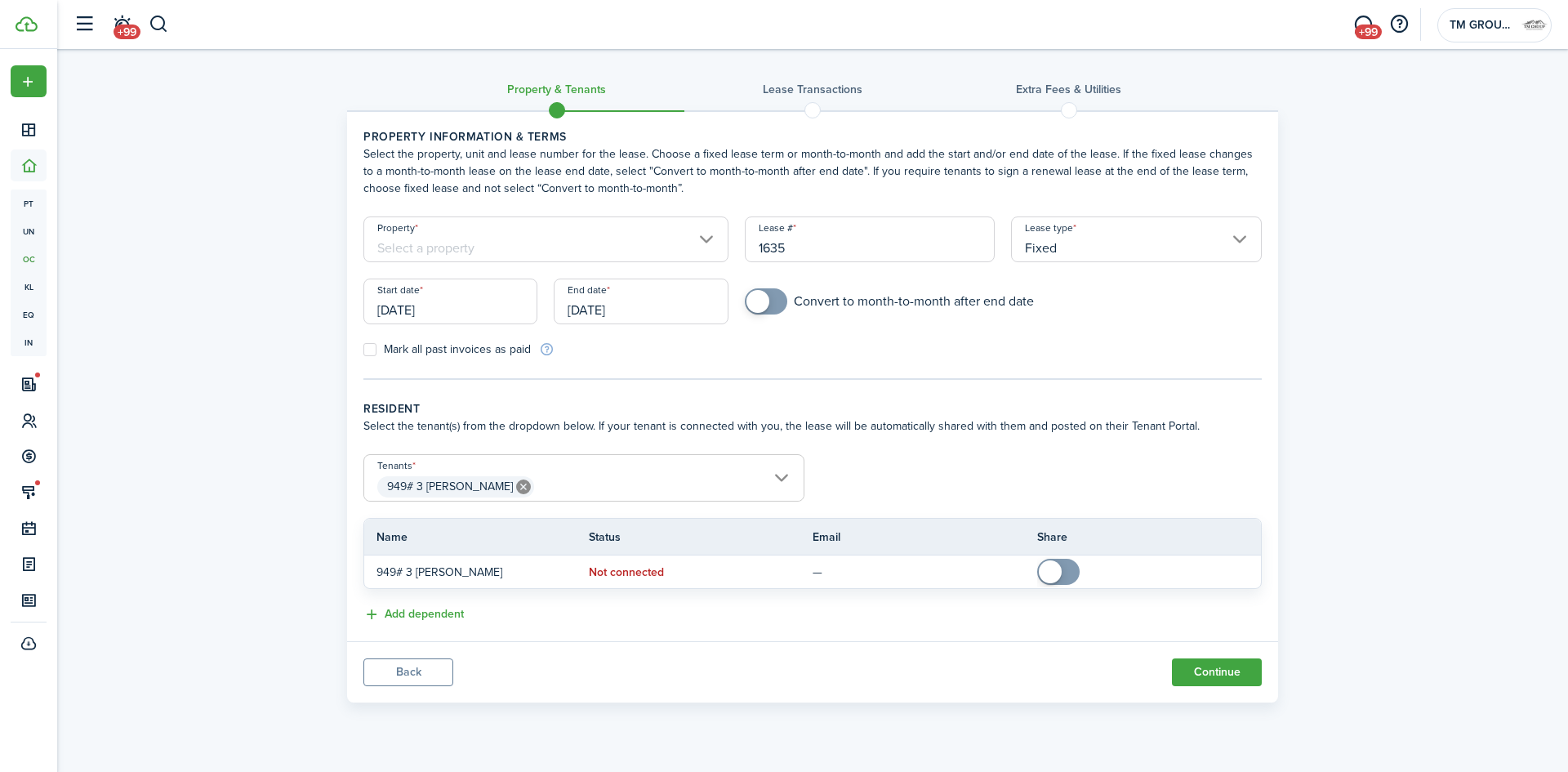
click at [674, 315] on input "[DATE]" at bounding box center [640, 301] width 174 height 46
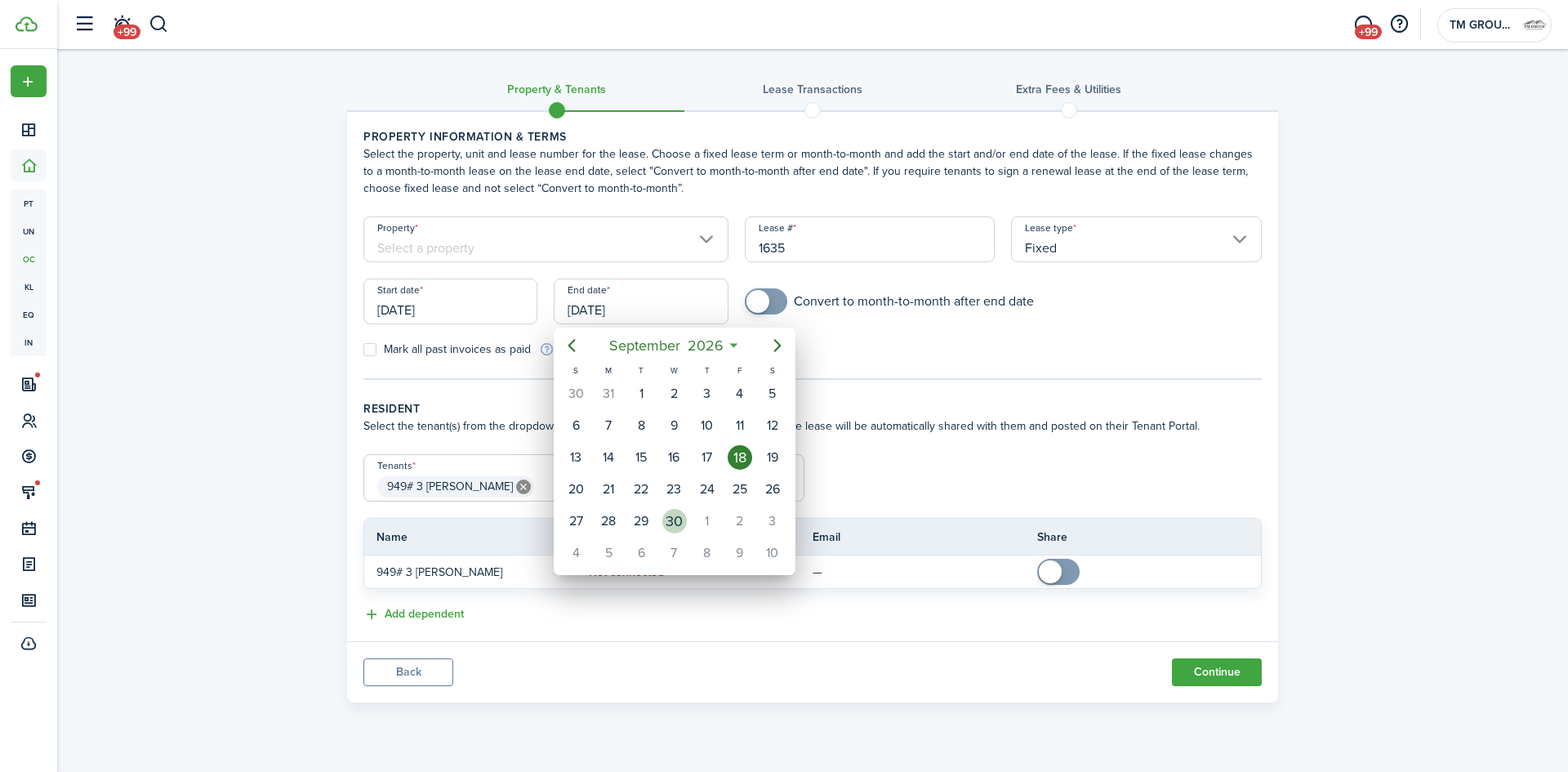
click at [673, 522] on div "30" at bounding box center [674, 521] width 24 height 24
type input "[DATE]"
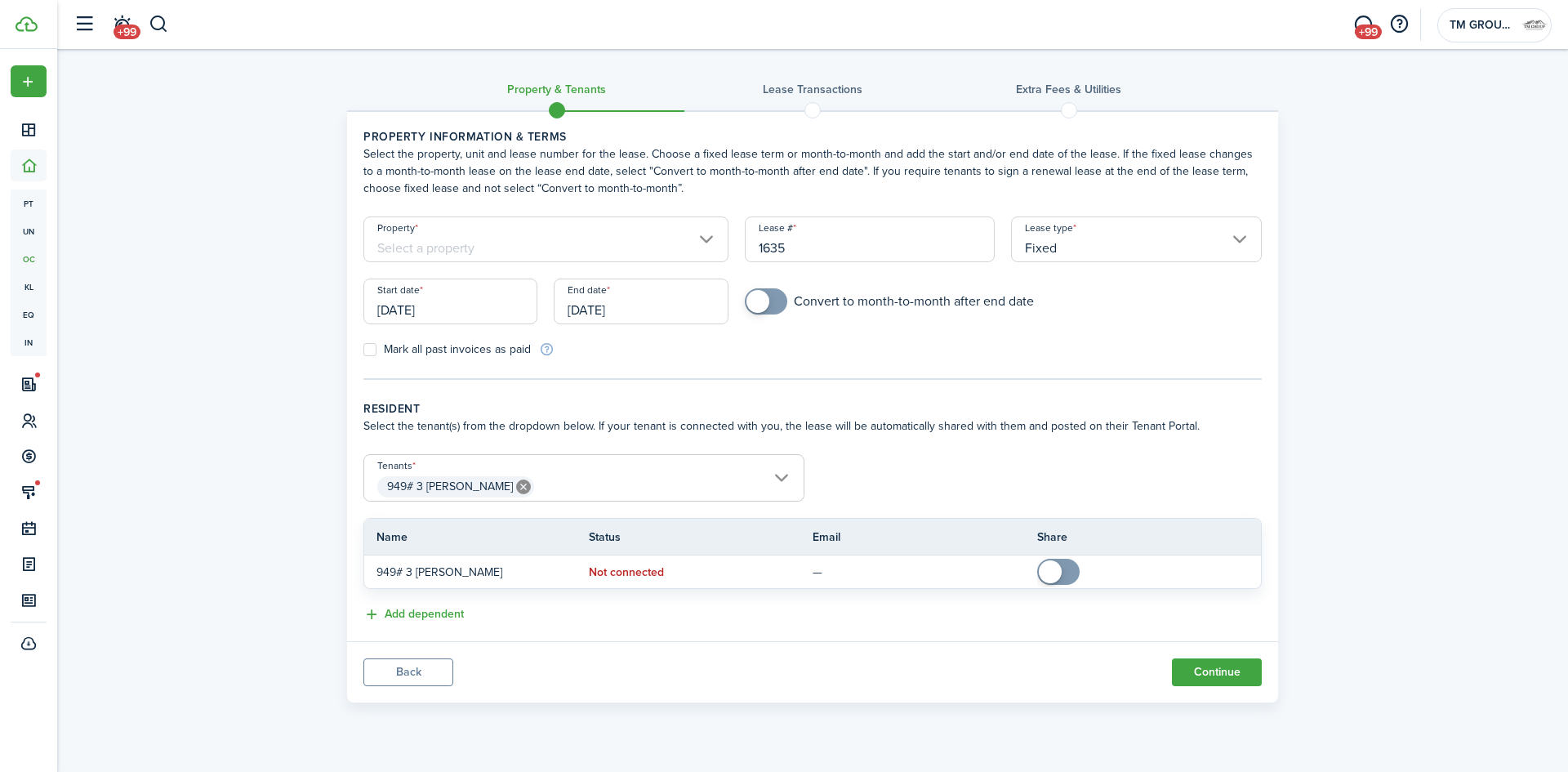
click at [514, 264] on div "Property" at bounding box center [546, 247] width 382 height 62
click at [513, 253] on input "Property" at bounding box center [545, 239] width 365 height 46
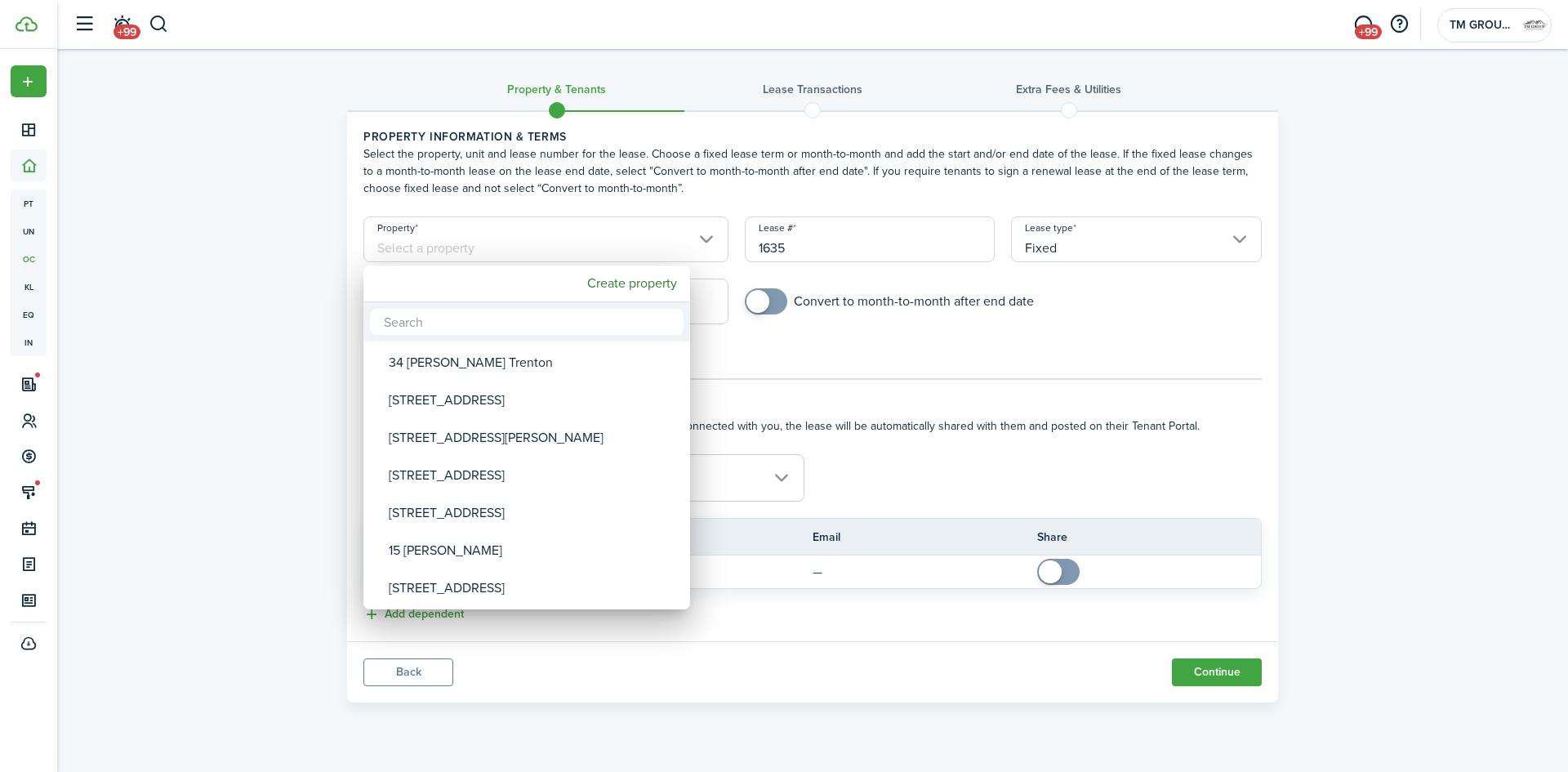
paste input "[PHONE_NUMBER]"
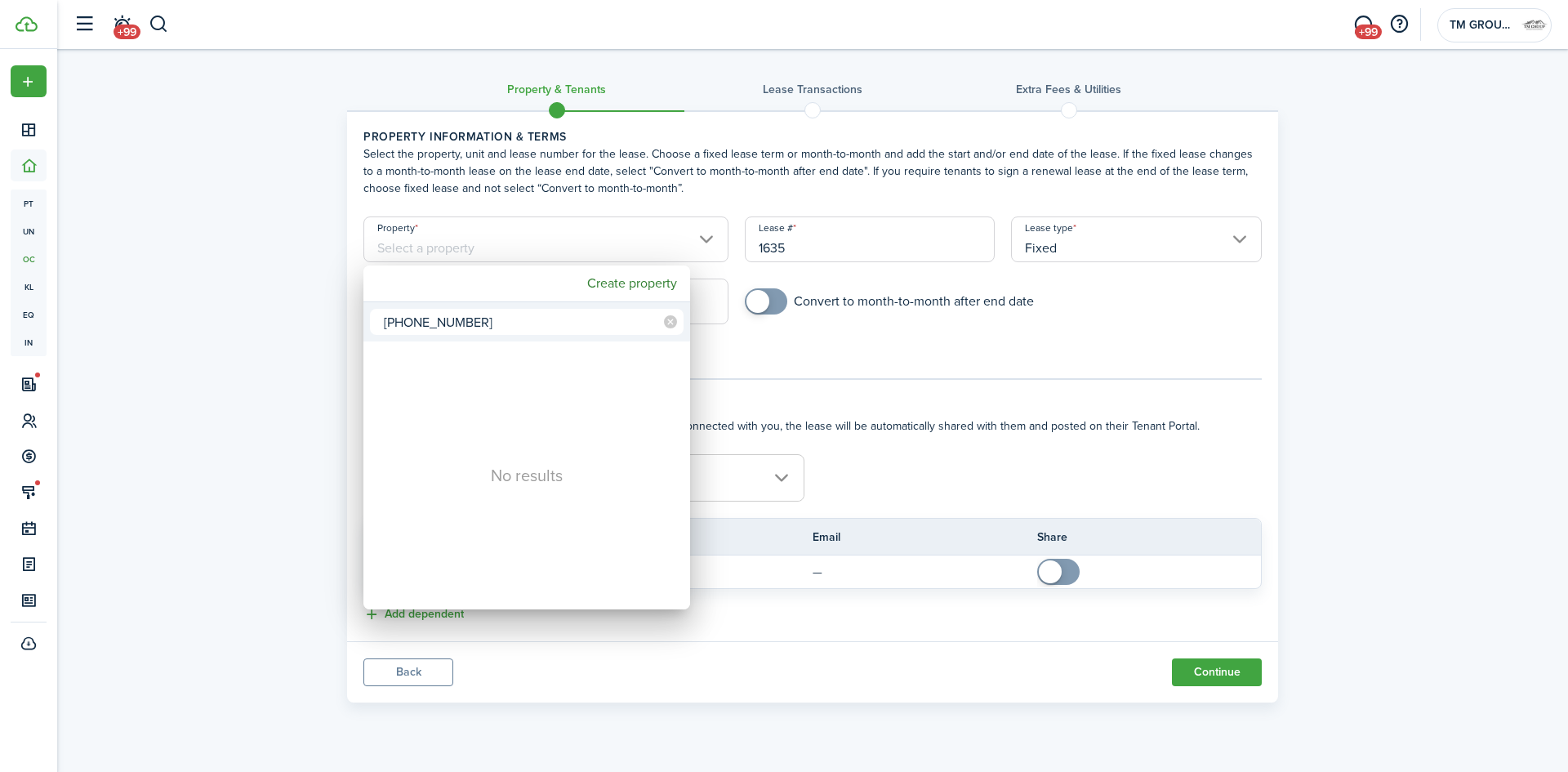
click at [460, 315] on input "[PHONE_NUMBER]" at bounding box center [527, 321] width 314 height 26
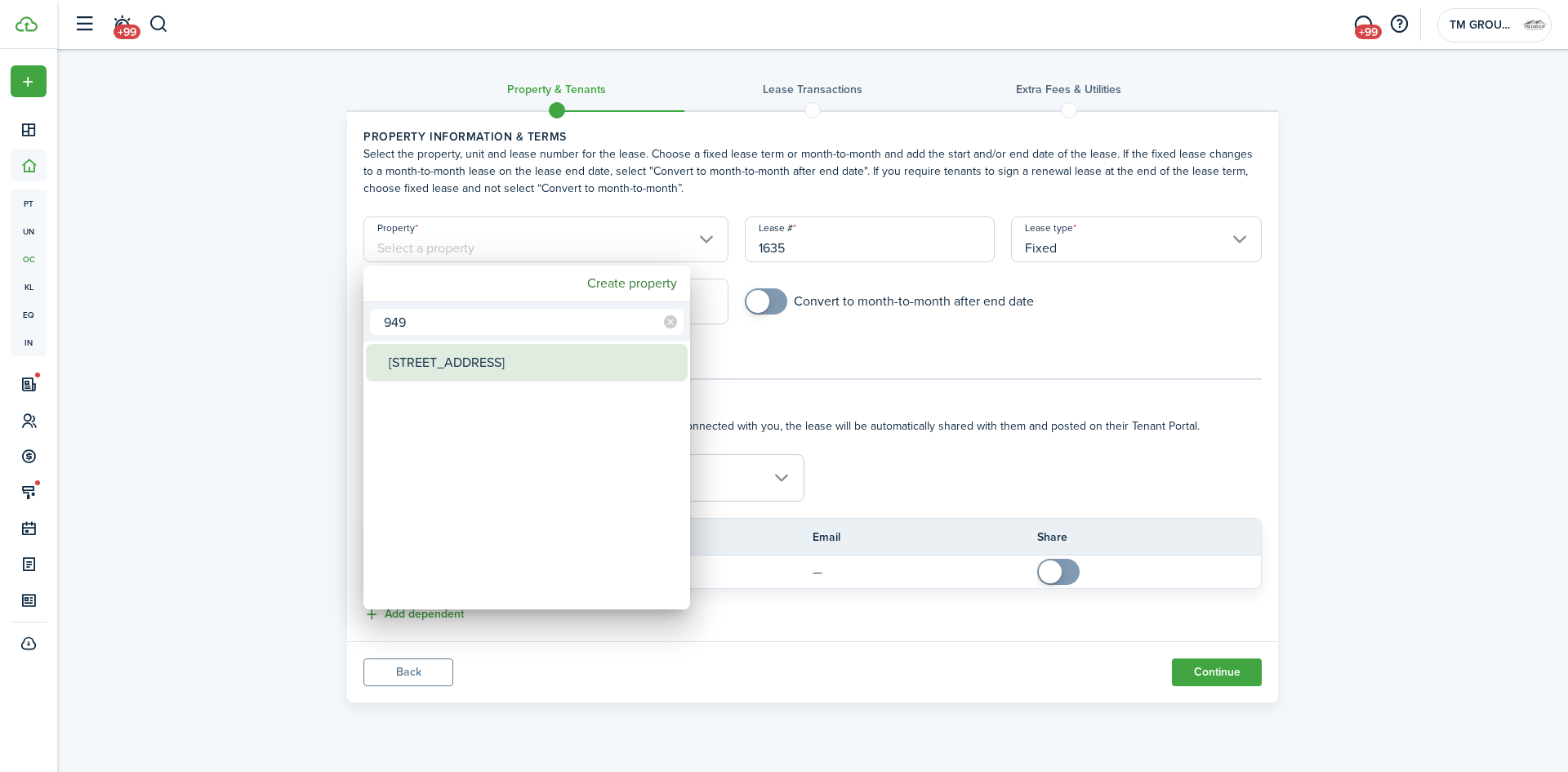
type input "949"
click at [464, 352] on div "[STREET_ADDRESS]" at bounding box center [533, 362] width 289 height 37
type input "[STREET_ADDRESS]"
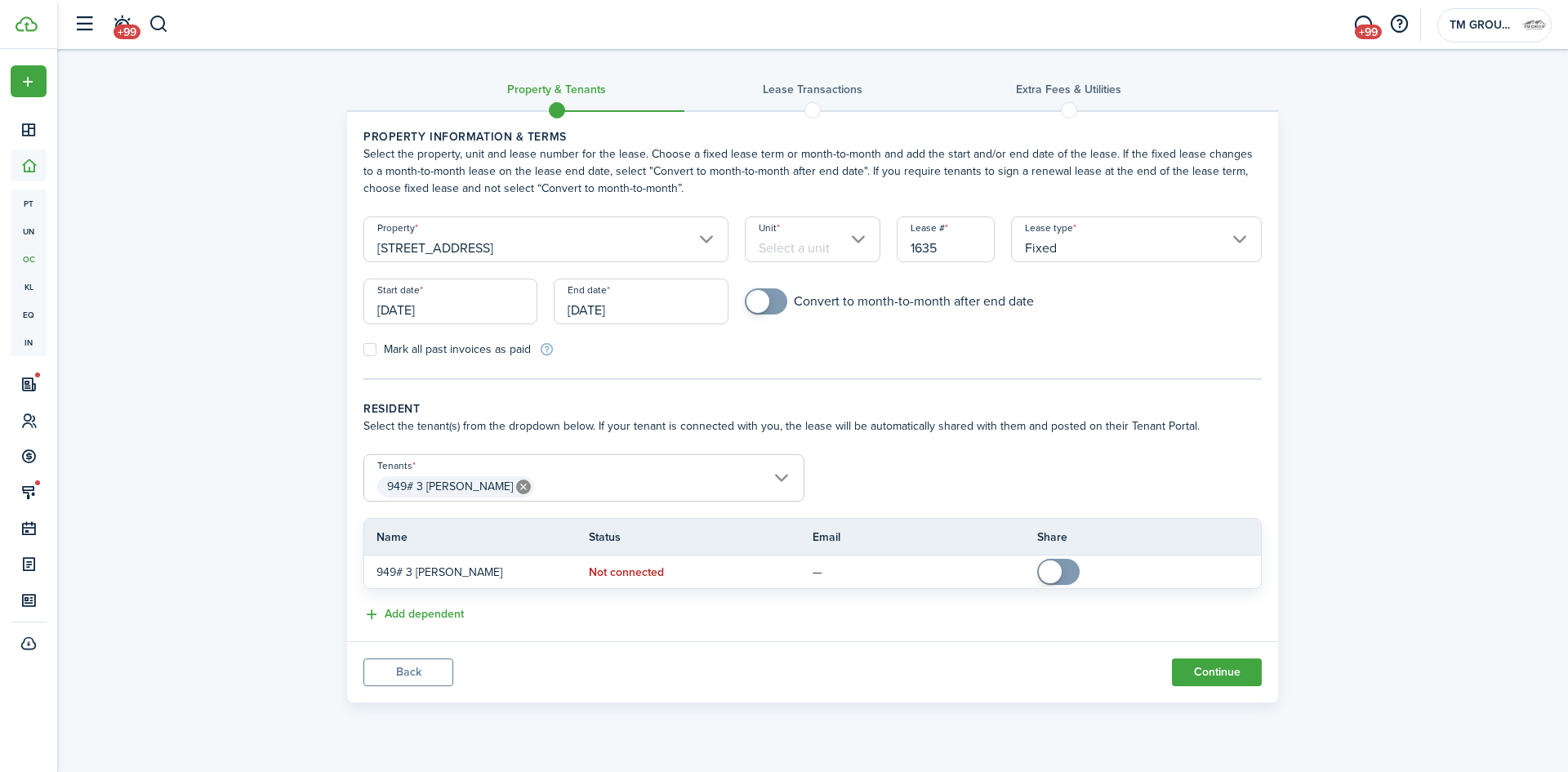
click at [800, 229] on input "Unit" at bounding box center [813, 239] width 137 height 46
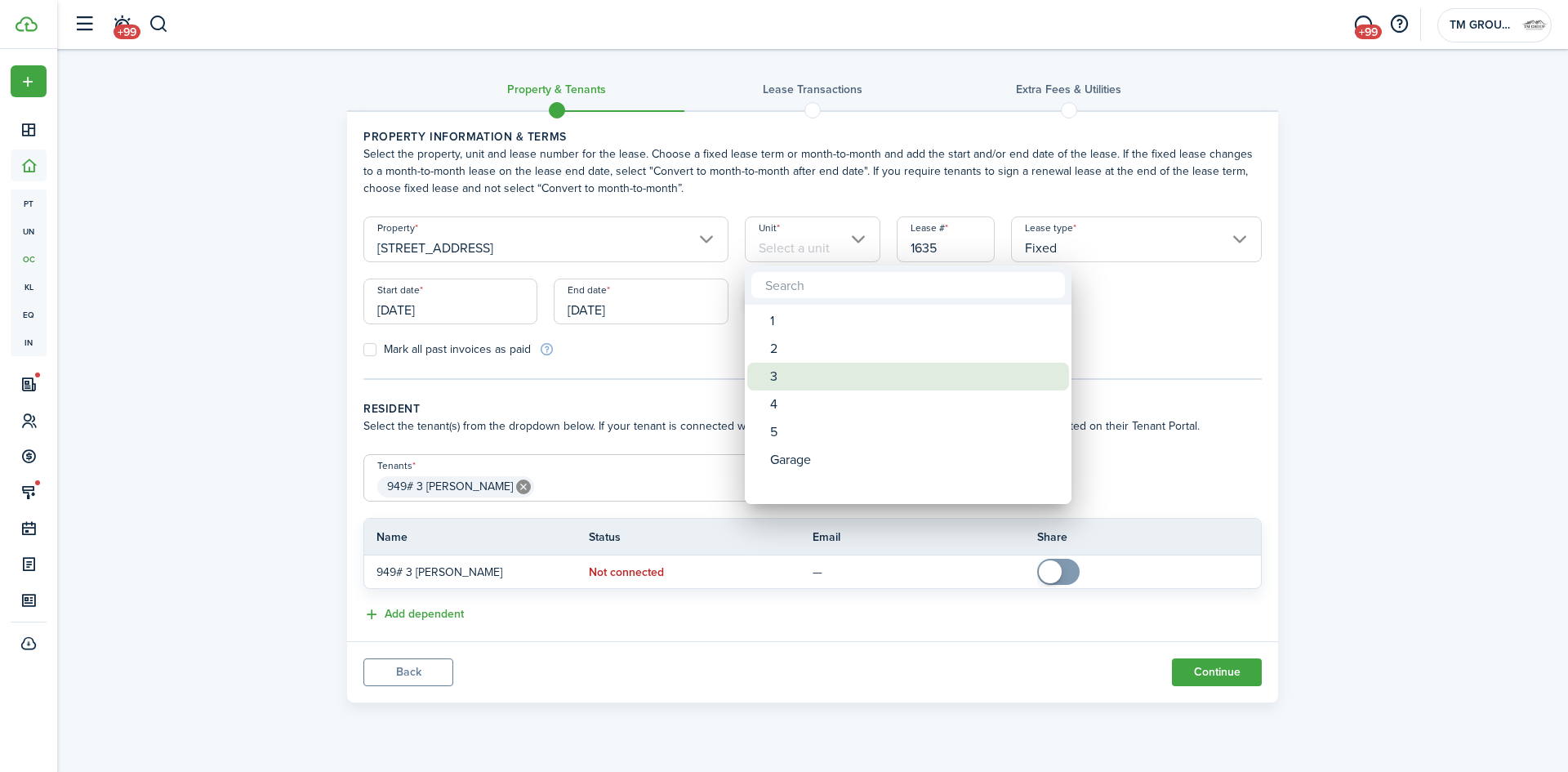
click at [807, 373] on div "3" at bounding box center [914, 376] width 289 height 28
type input "3"
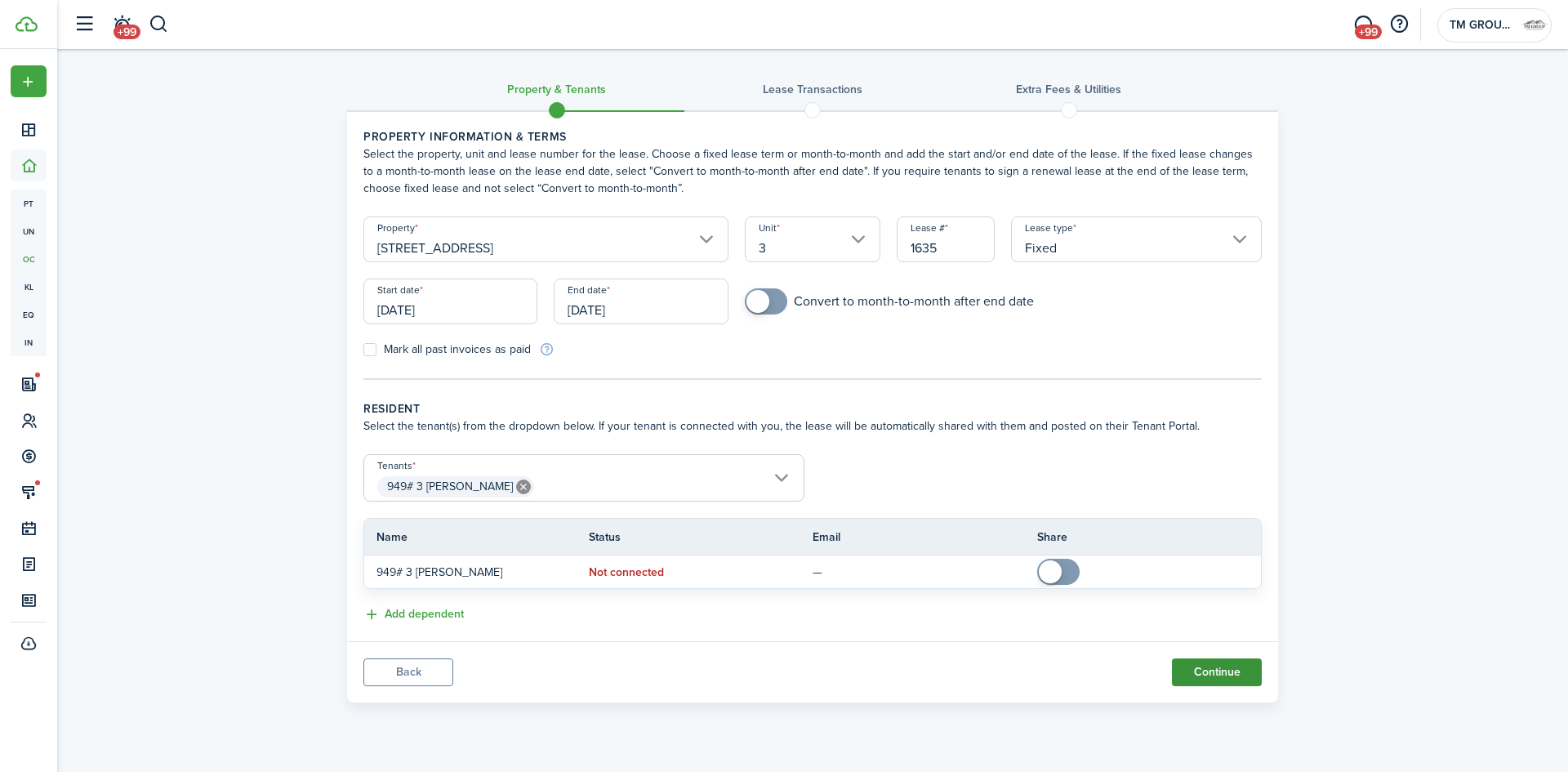
click at [1202, 679] on button "Continue" at bounding box center [1217, 673] width 90 height 28
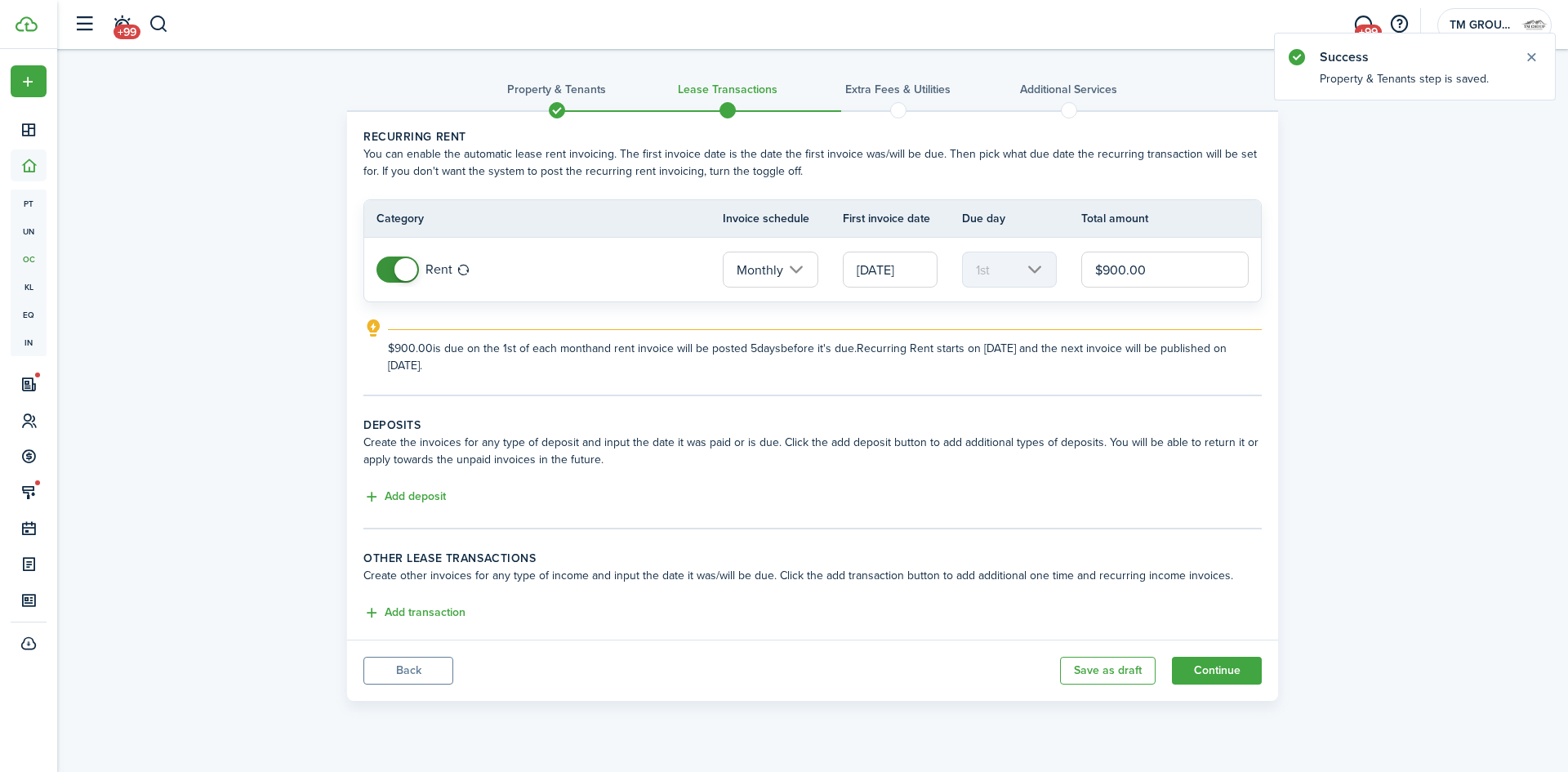
click at [1119, 277] on input "$900.00" at bounding box center [1165, 269] width 167 height 36
type input "$1,250.00"
click at [421, 499] on button "Add deposit" at bounding box center [404, 497] width 83 height 19
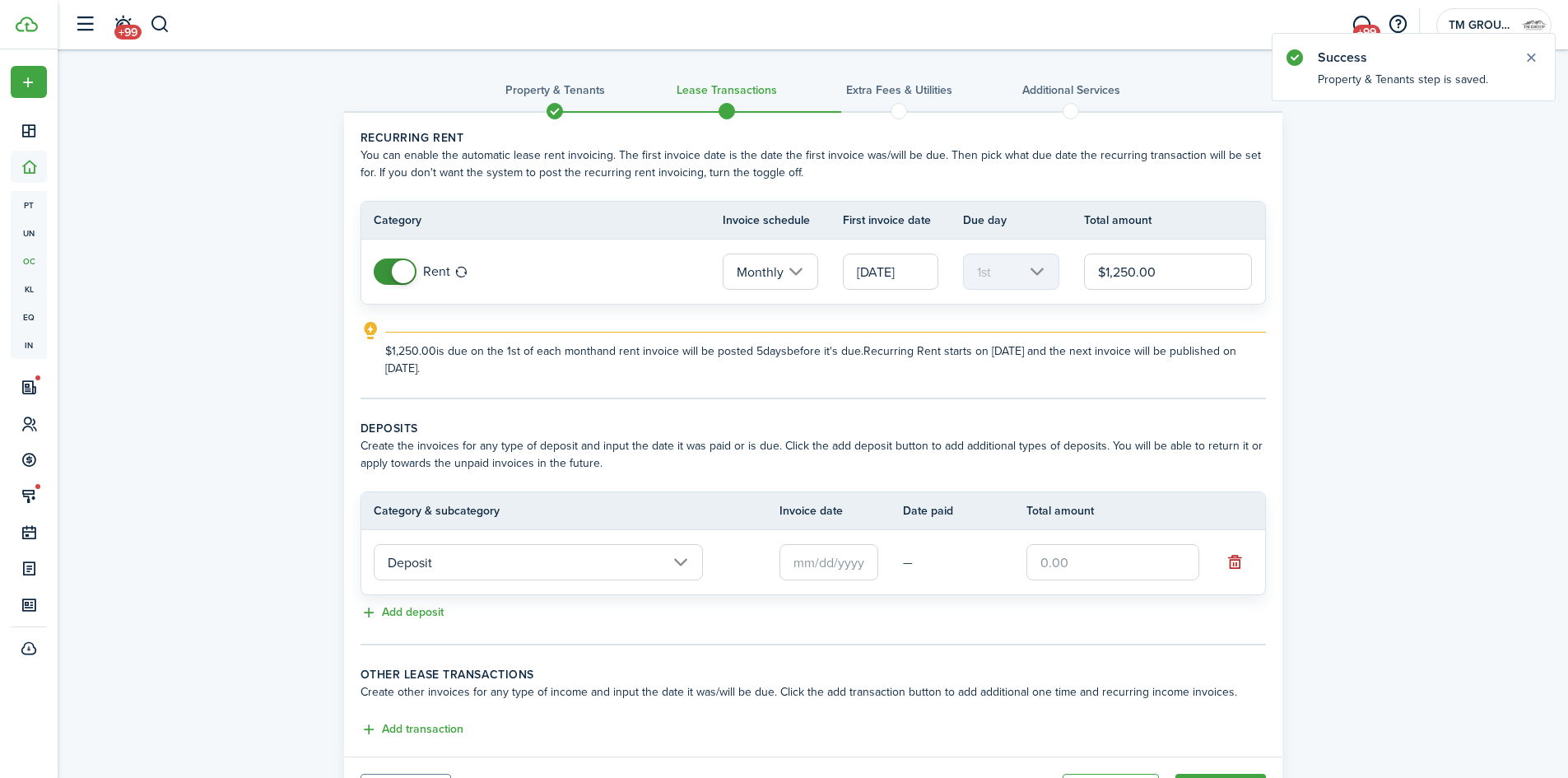
click at [1095, 546] on input "text" at bounding box center [1113, 562] width 173 height 37
click at [869, 560] on input "text" at bounding box center [829, 562] width 99 height 37
type input "$1,875.00"
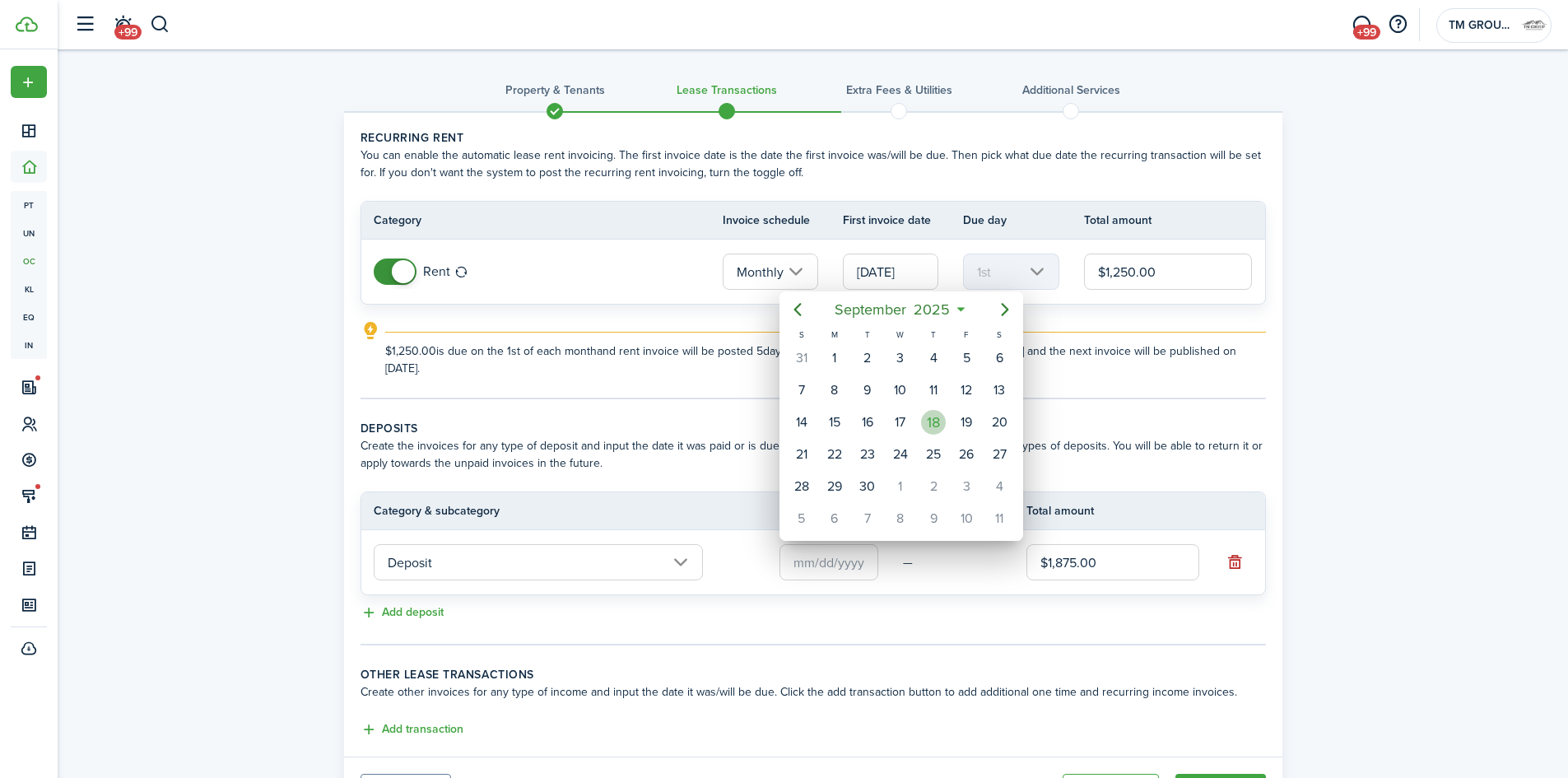
click at [933, 418] on div "18" at bounding box center [933, 422] width 24 height 24
type input "[DATE]"
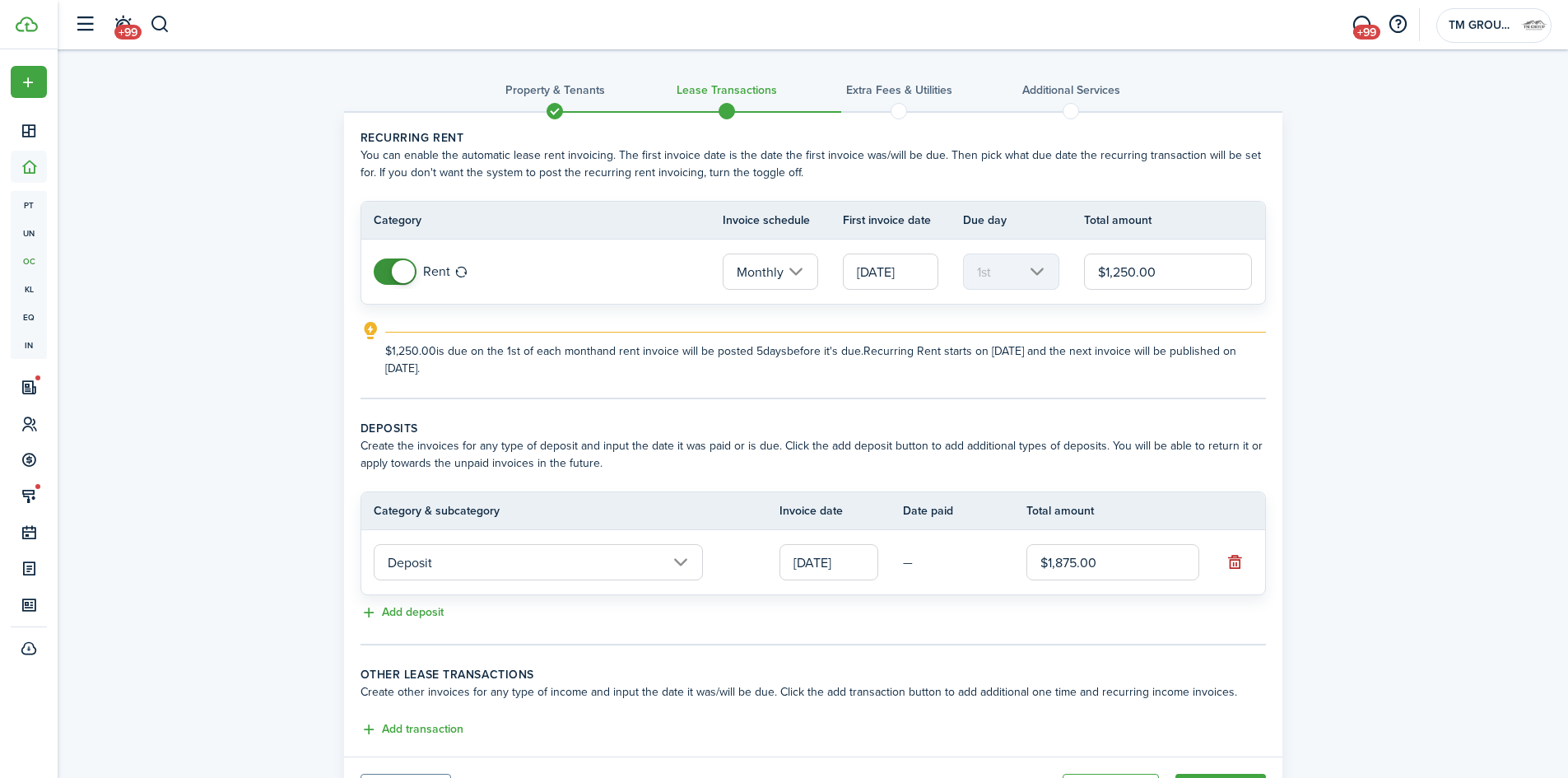
scroll to position [85, 0]
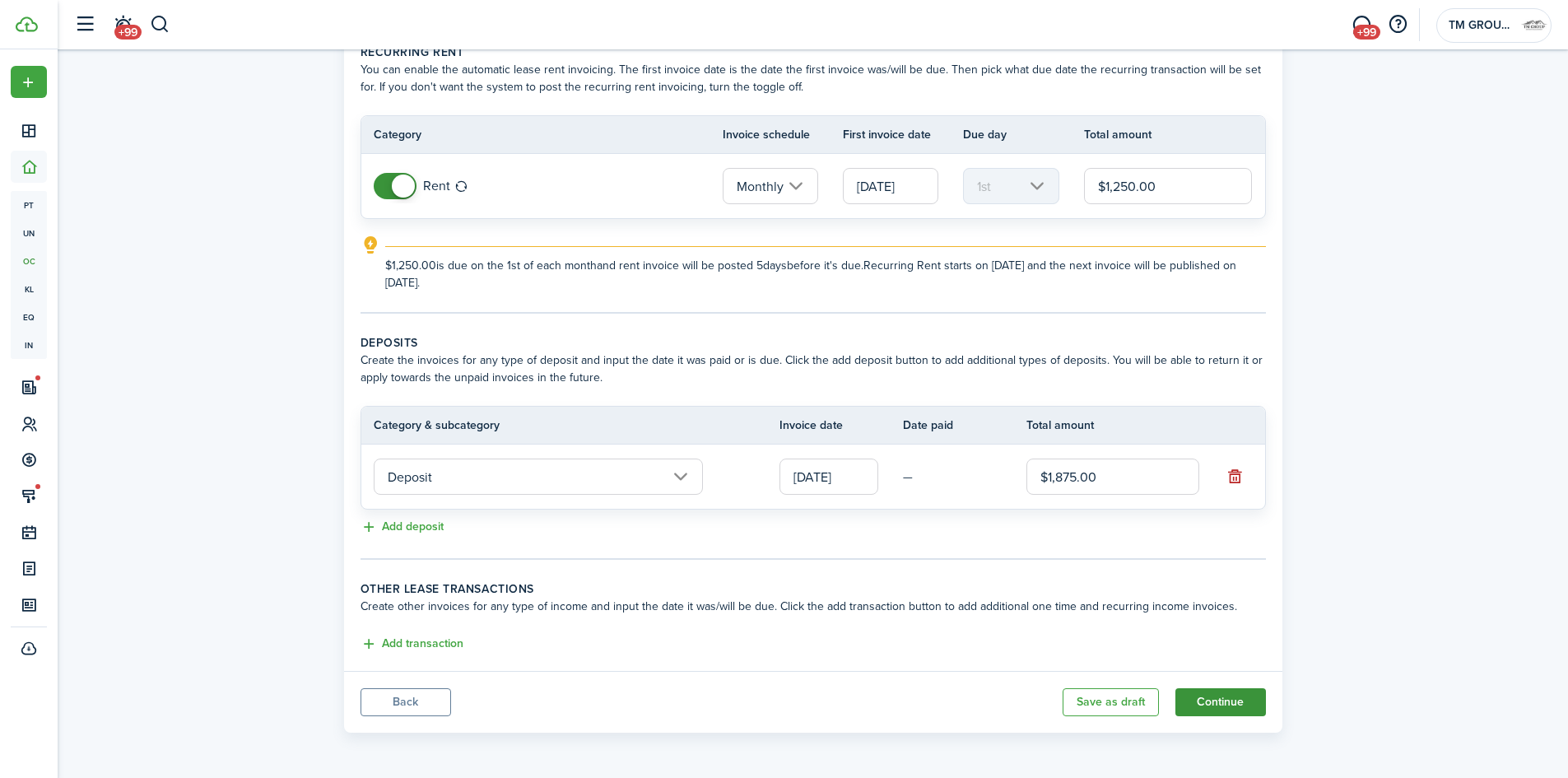
click at [1231, 699] on button "Continue" at bounding box center [1221, 702] width 91 height 28
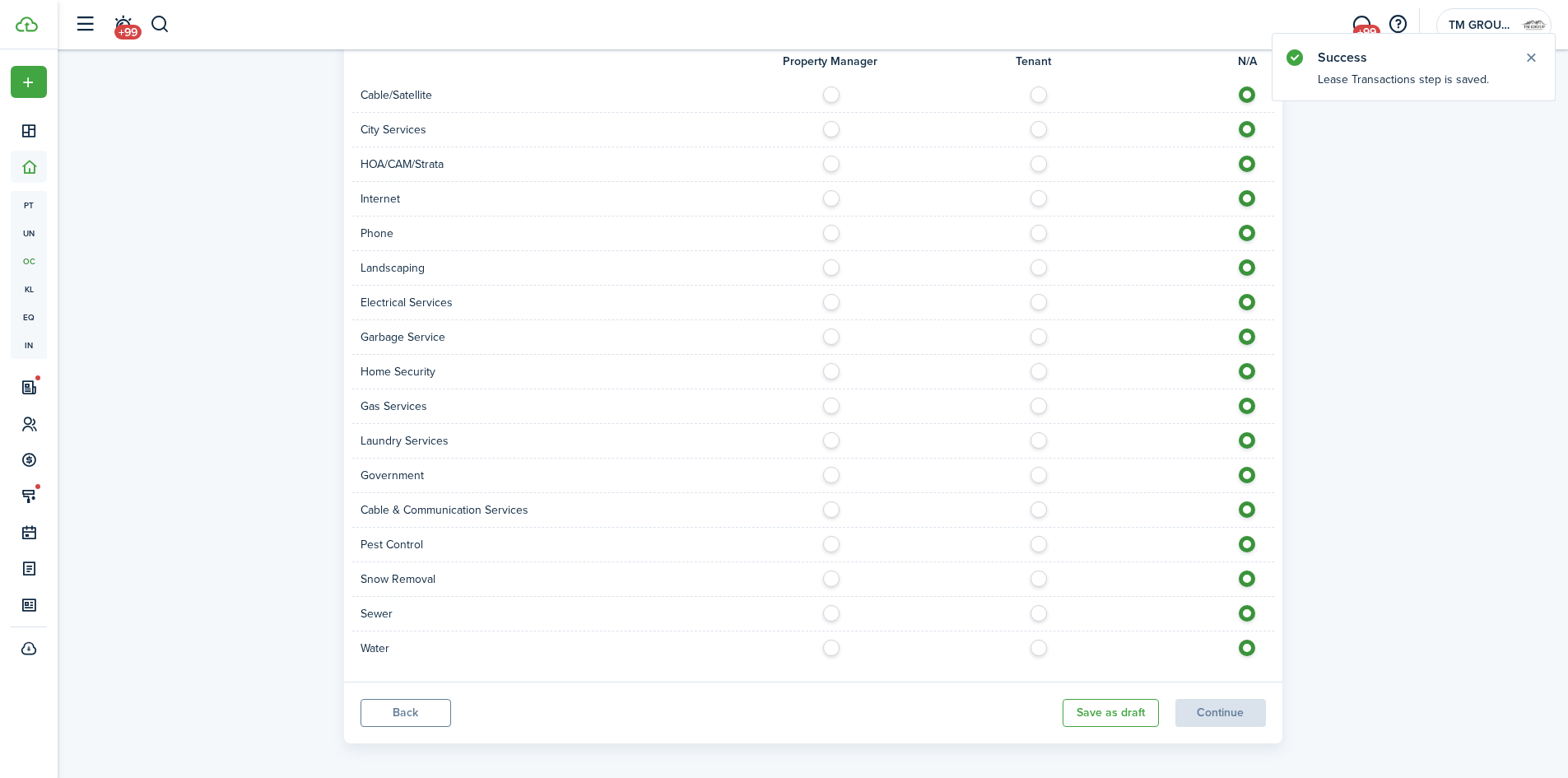
scroll to position [997, 0]
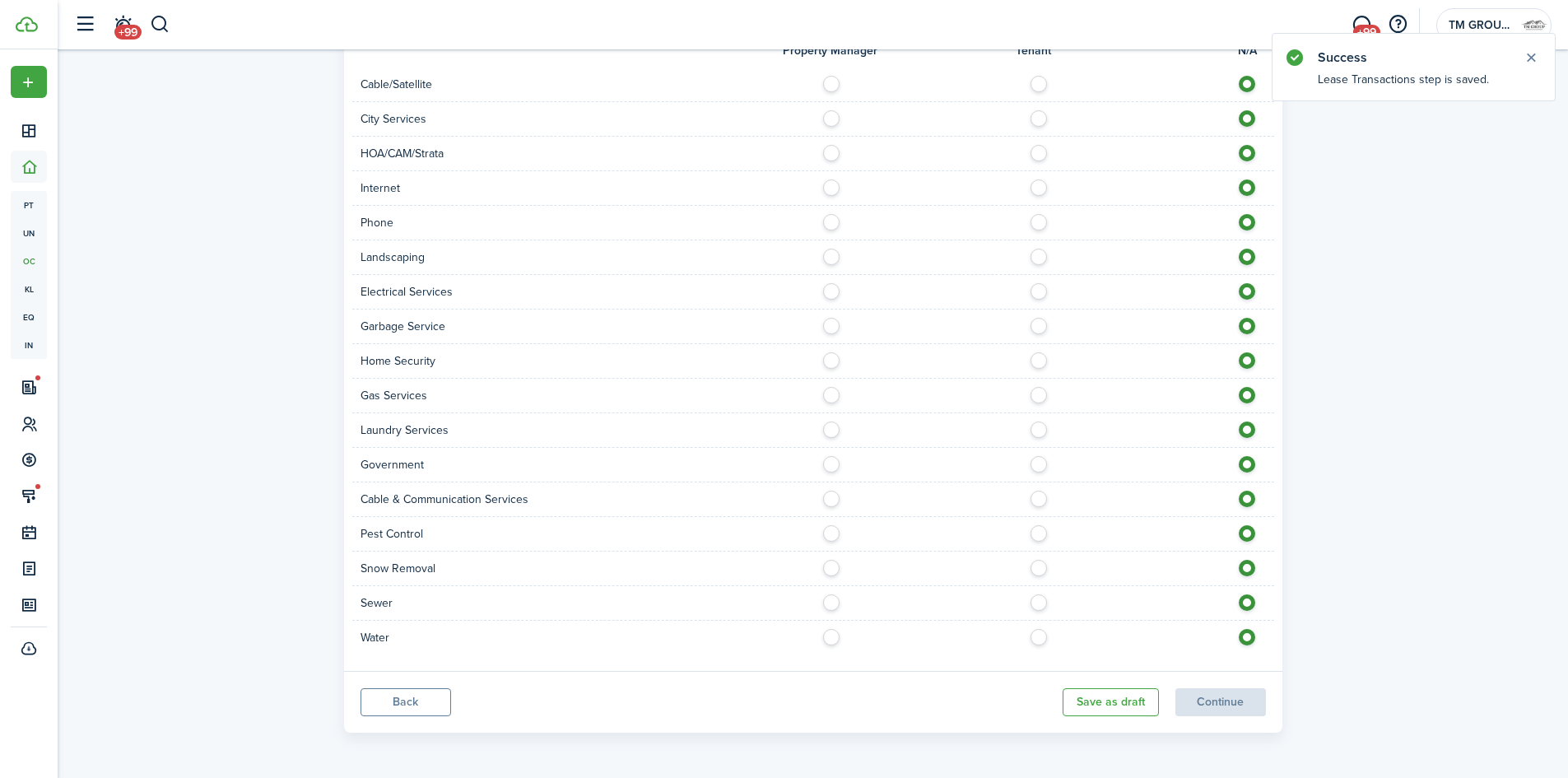
click at [1219, 699] on panel-main-footer "Back Save as draft Continue" at bounding box center [813, 702] width 939 height 62
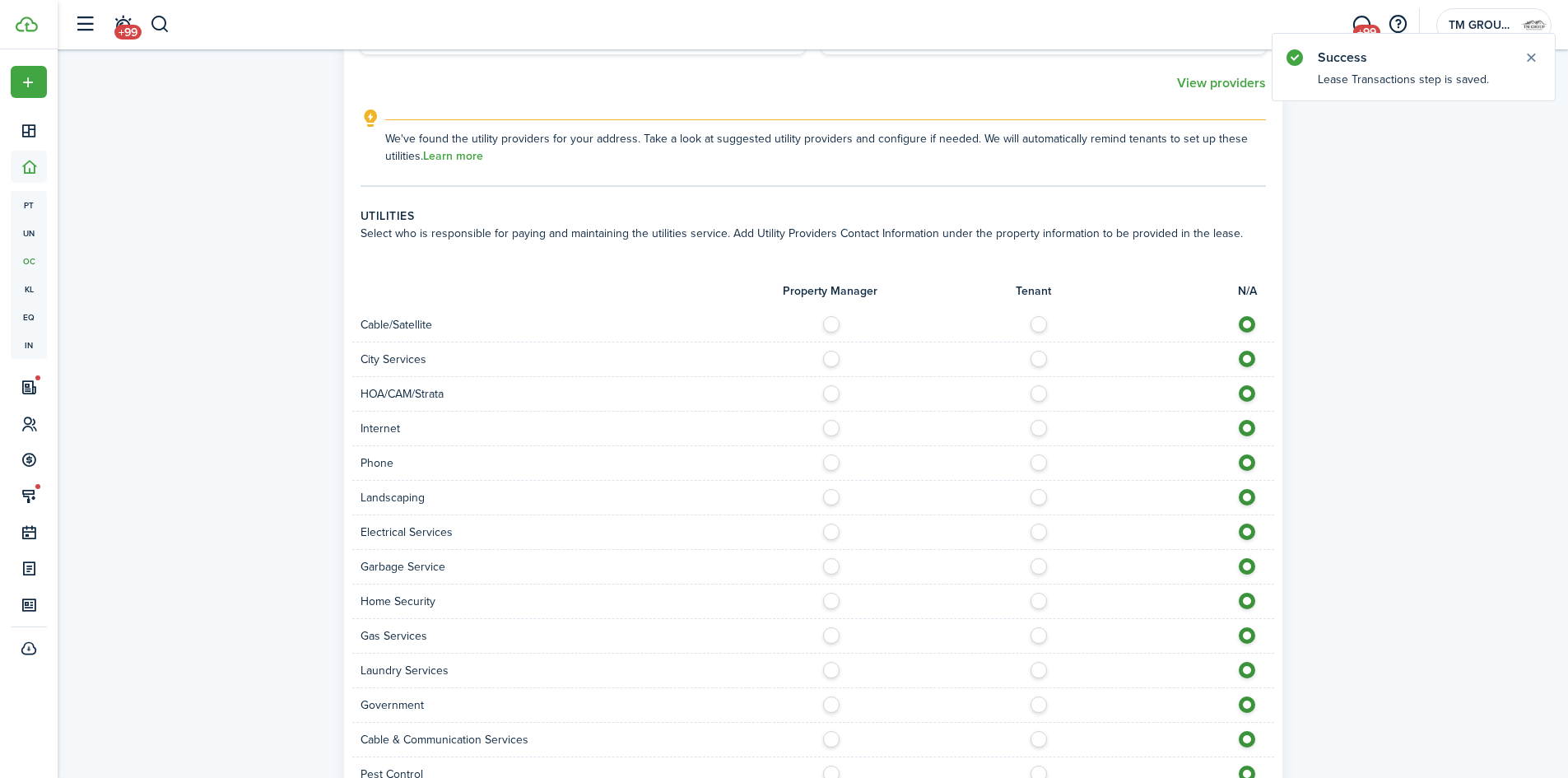
scroll to position [1238, 0]
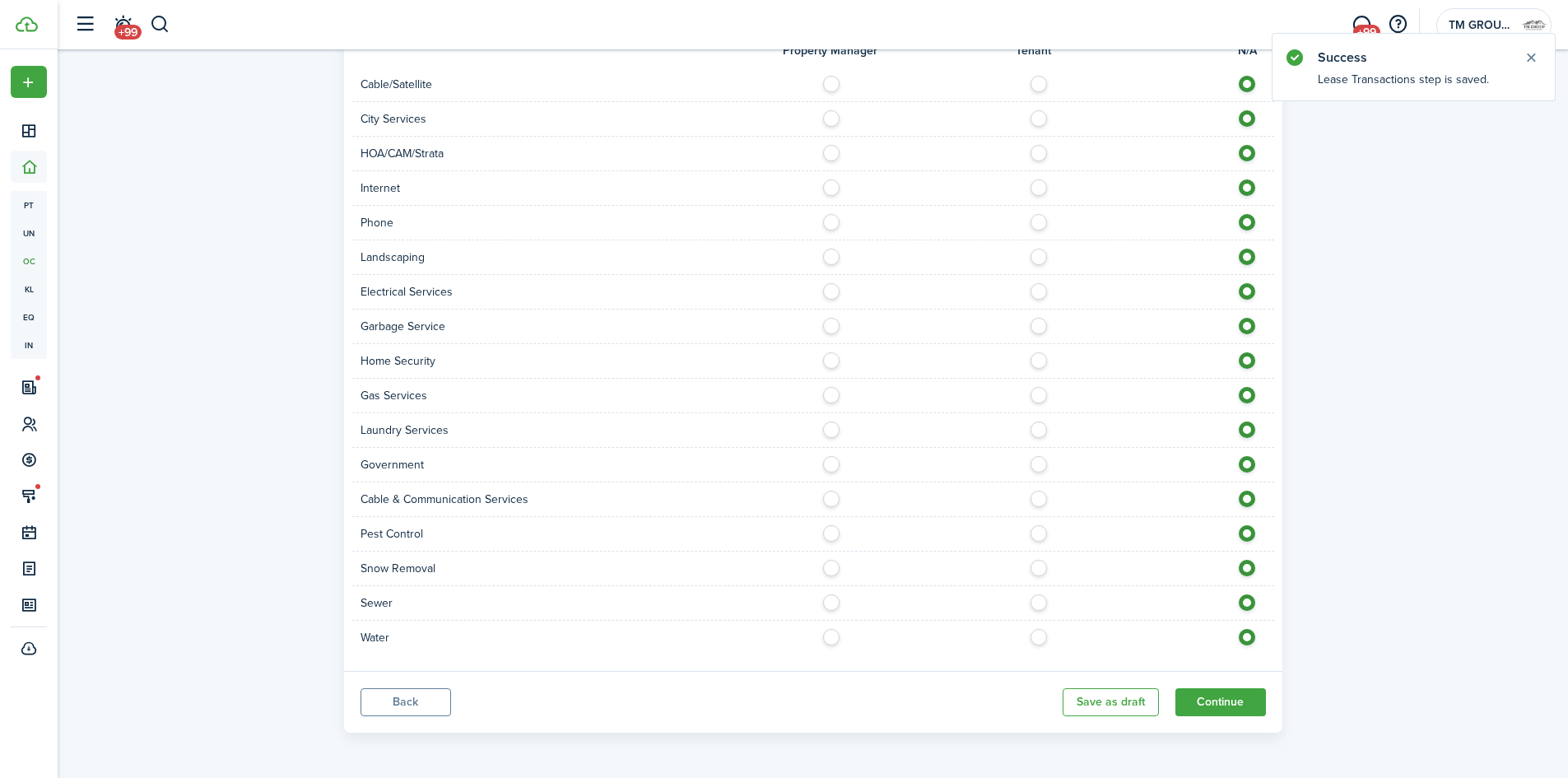
click at [1219, 699] on button "Continue" at bounding box center [1221, 702] width 91 height 28
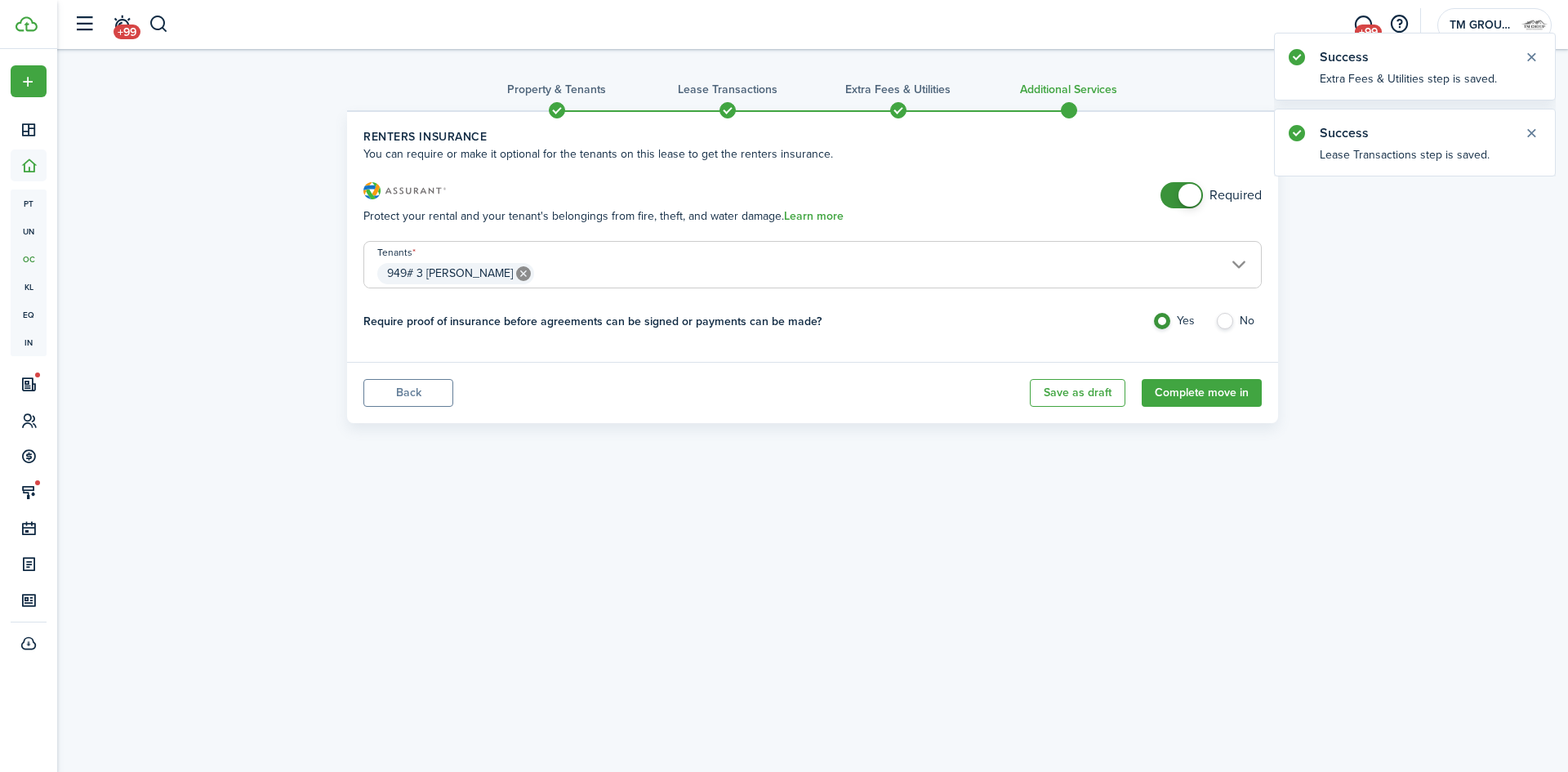
click at [1189, 207] on div "Required" at bounding box center [1211, 203] width 101 height 43
checkbox input "false"
click at [1186, 200] on span at bounding box center [1190, 195] width 23 height 23
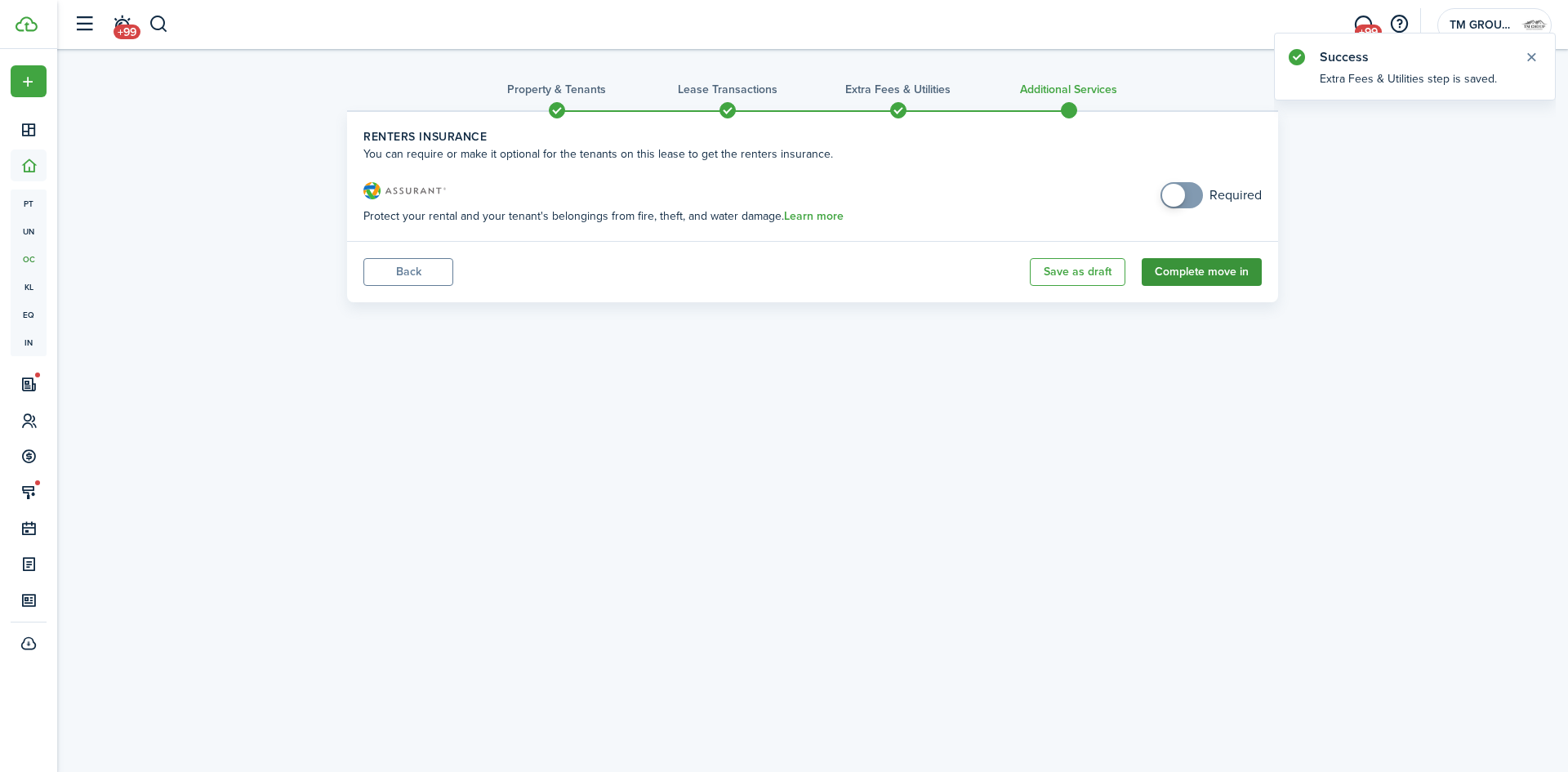
drag, startPoint x: 1202, startPoint y: 268, endPoint x: 1196, endPoint y: 277, distance: 10.8
click at [1200, 271] on button "Complete move in" at bounding box center [1201, 272] width 120 height 28
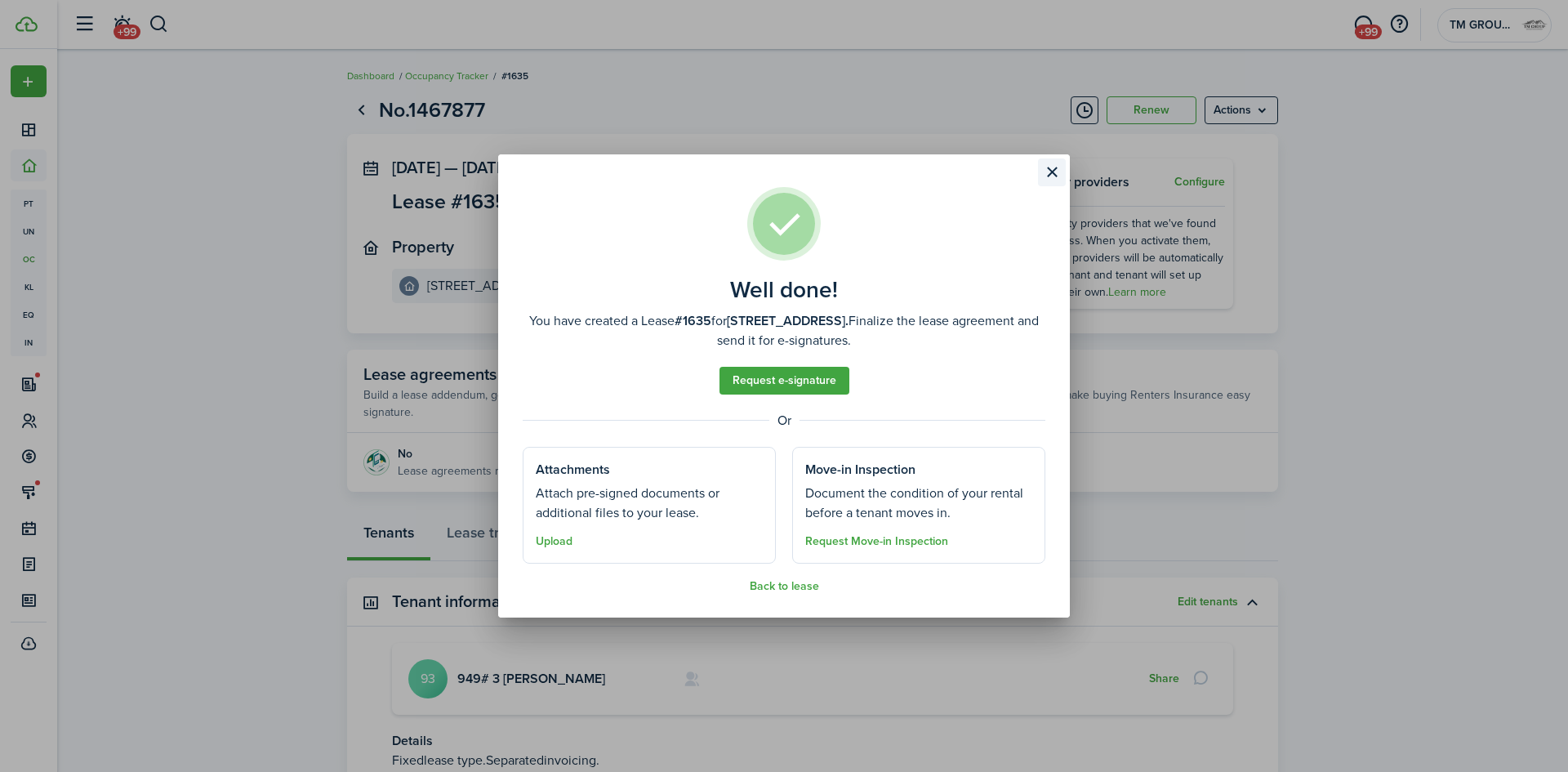
click at [1041, 175] on button "Close modal" at bounding box center [1052, 173] width 28 height 28
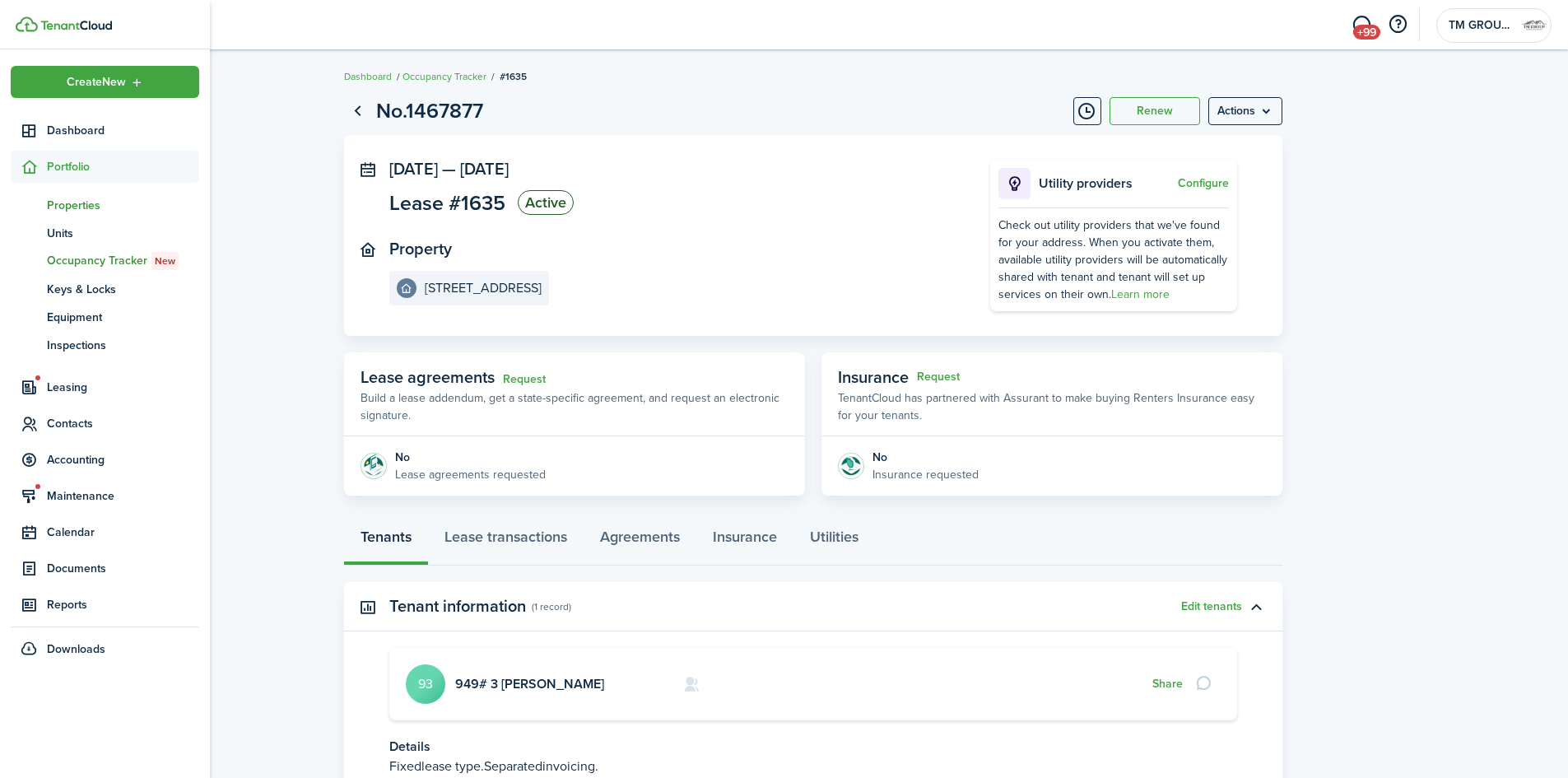
click at [55, 201] on span "Properties" at bounding box center [123, 205] width 153 height 17
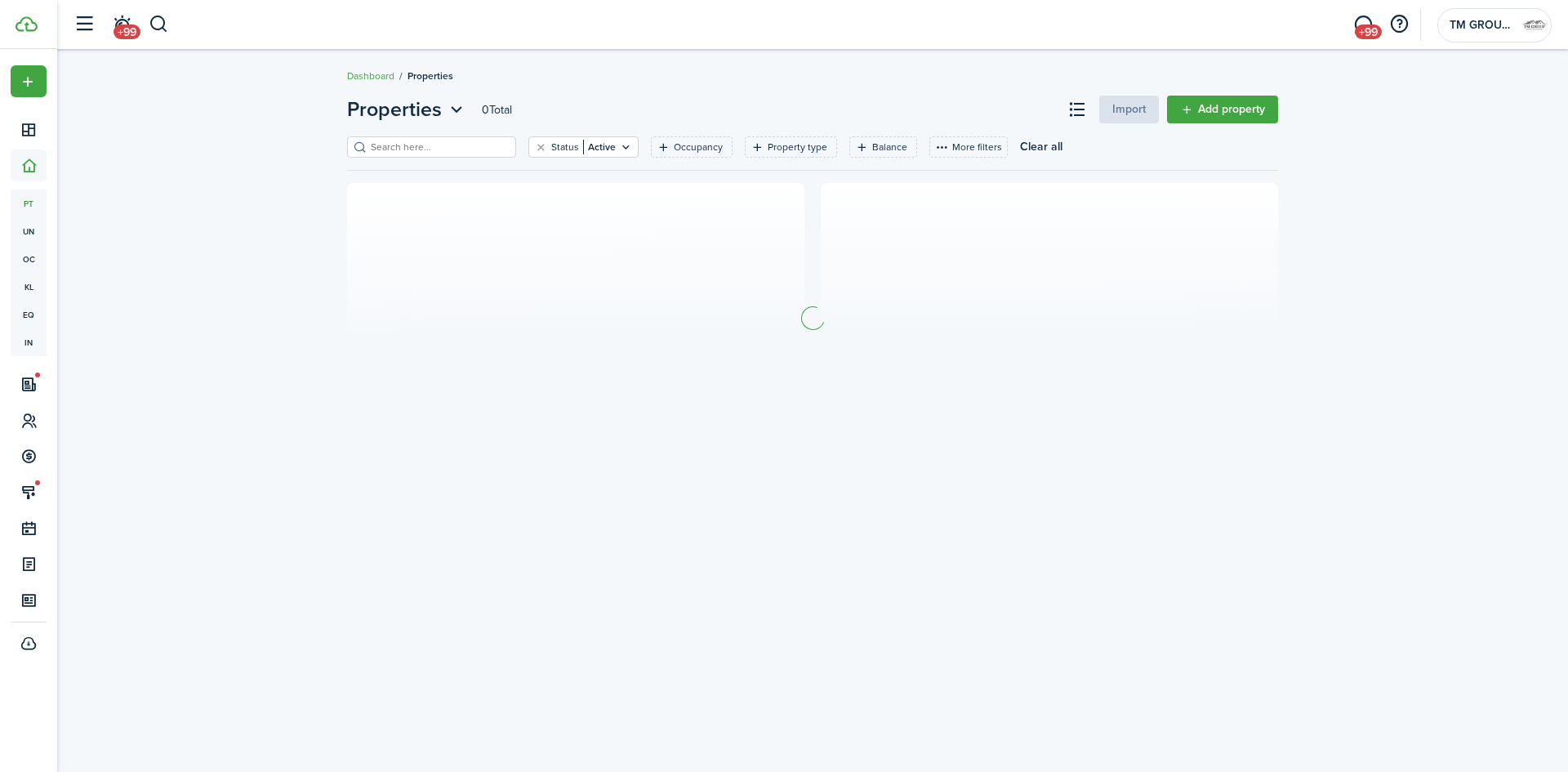
drag, startPoint x: 408, startPoint y: 161, endPoint x: 421, endPoint y: 145, distance: 20.6
click at [421, 145] on div "Status Active Occupancy Property type Balance More filters Save filters Clear a…" at bounding box center [813, 153] width 932 height 33
click at [421, 145] on input "search" at bounding box center [438, 147] width 144 height 16
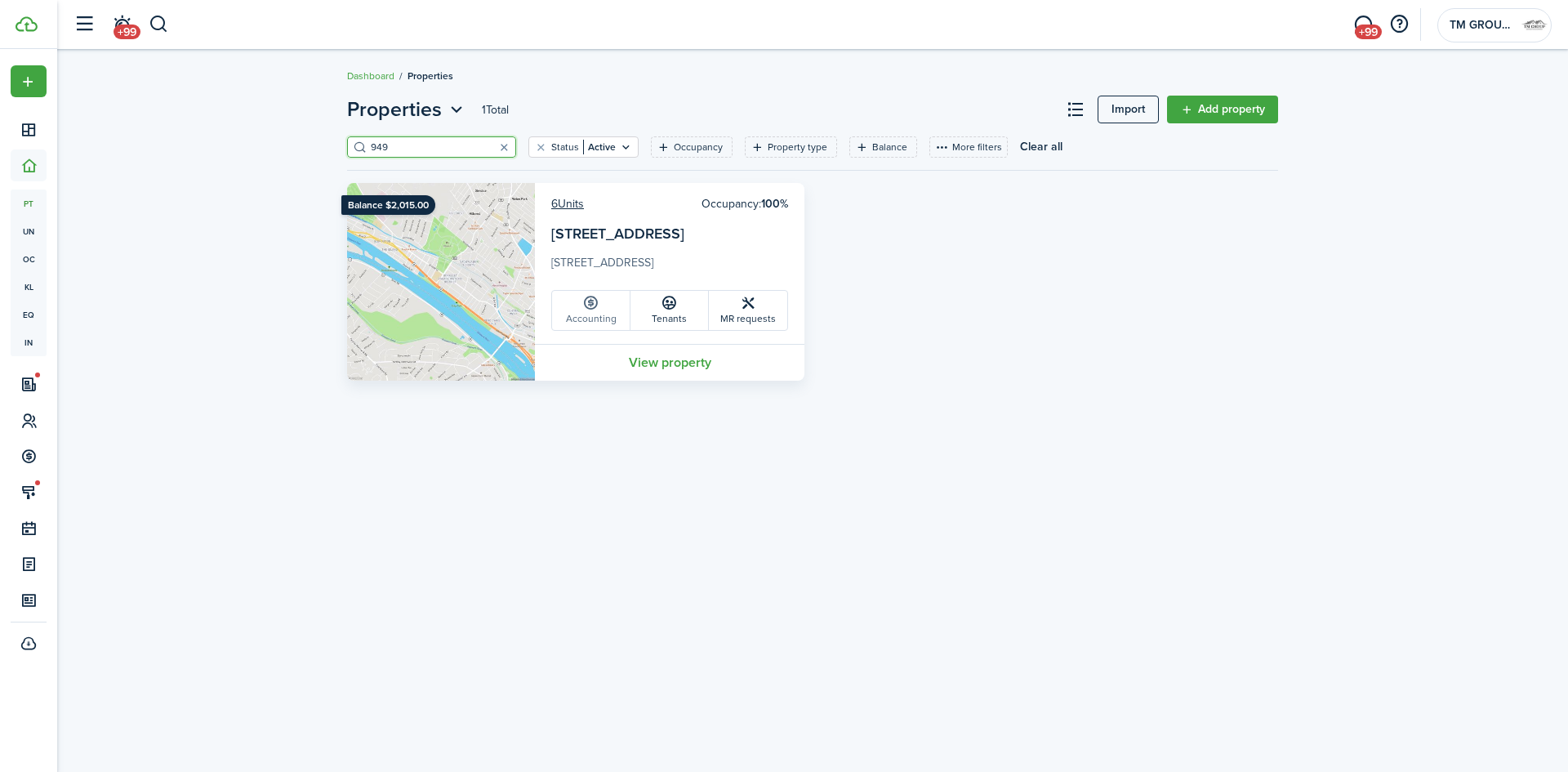
type input "949"
click at [594, 323] on link "Accounting" at bounding box center [591, 310] width 78 height 39
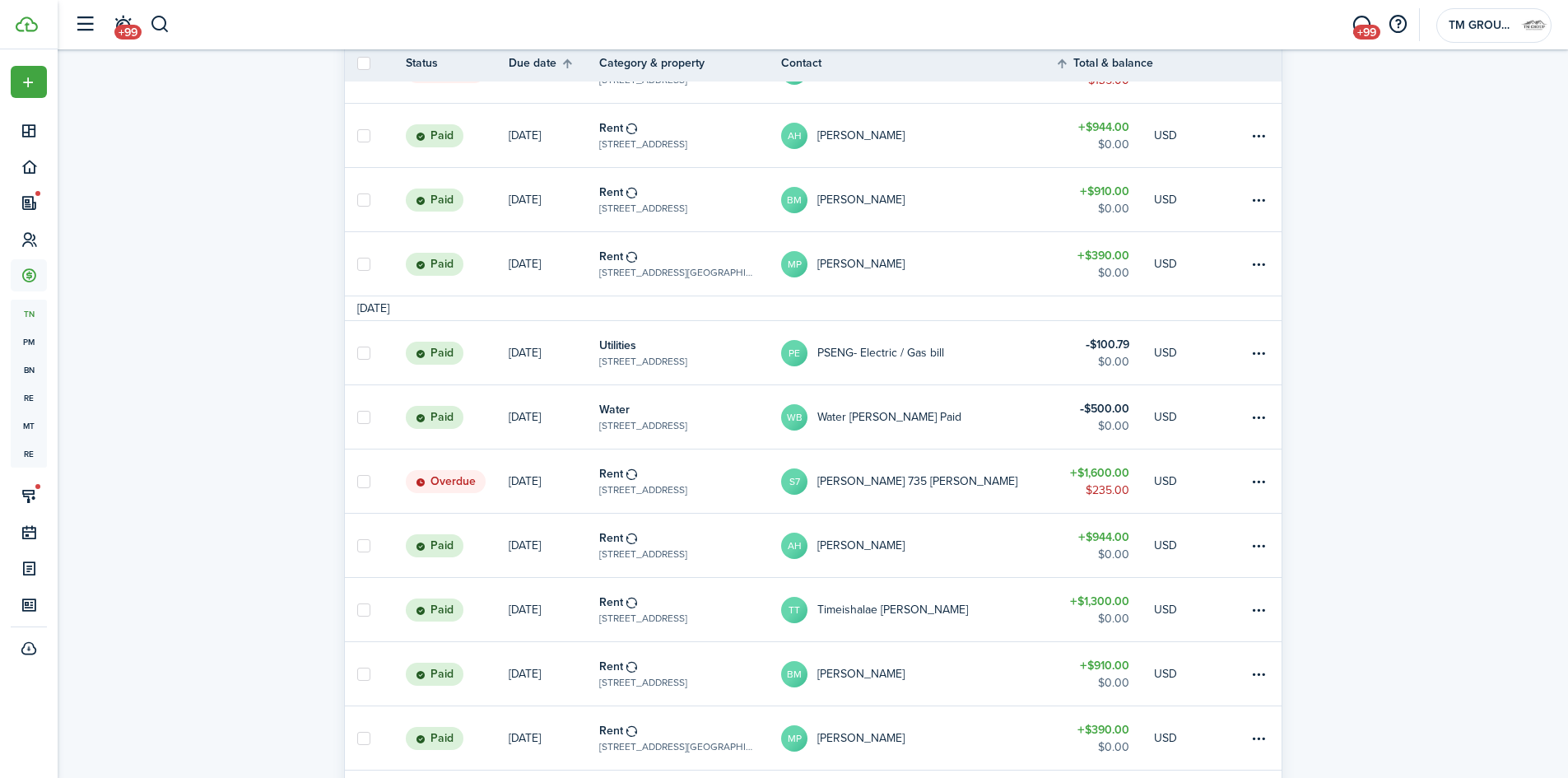
scroll to position [412, 0]
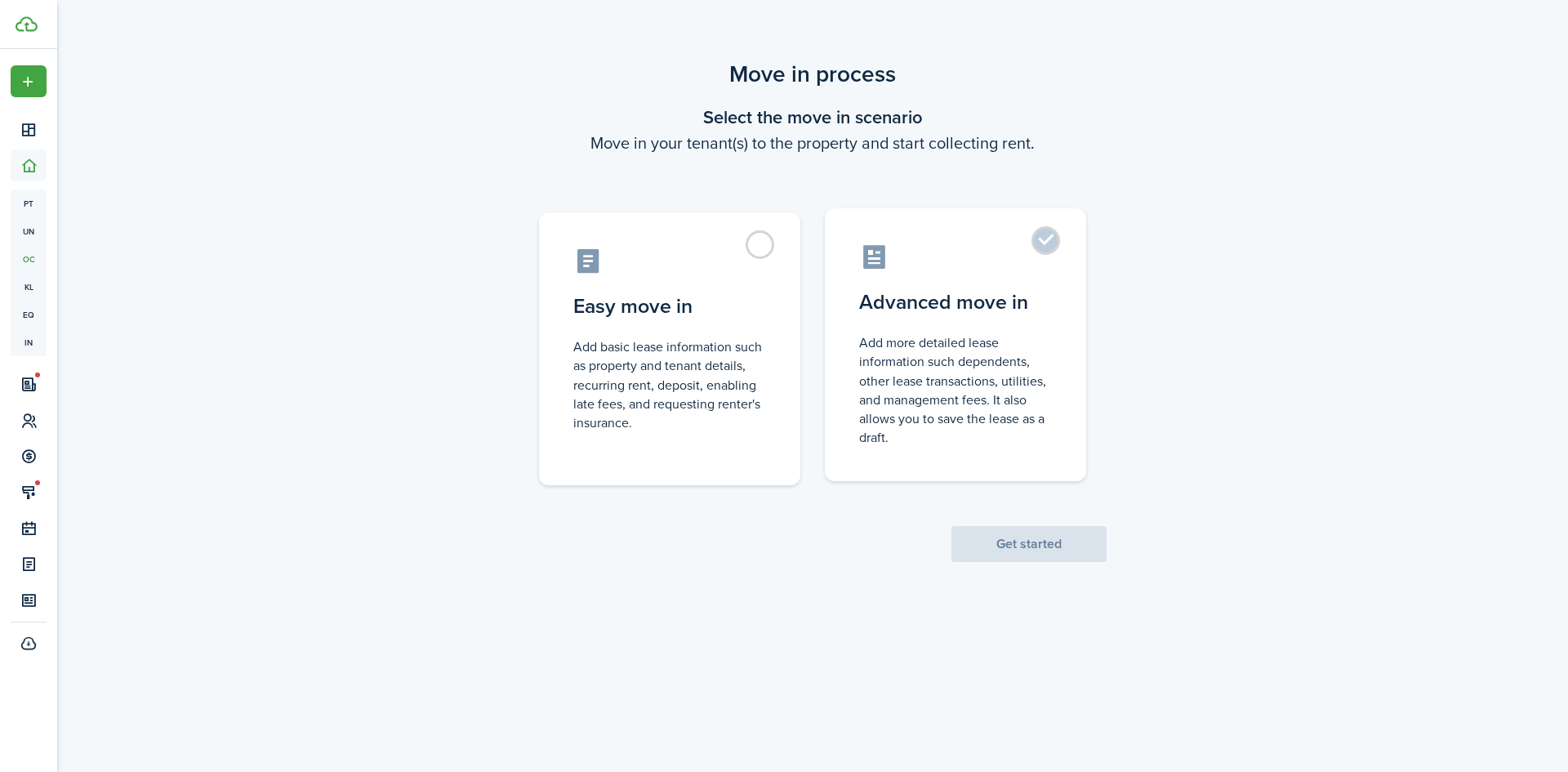
drag, startPoint x: 1016, startPoint y: 326, endPoint x: 1023, endPoint y: 416, distance: 90.3
click at [1016, 328] on label "Advanced move in Add more detailed lease information such dependents, other lea…" at bounding box center [955, 345] width 261 height 273
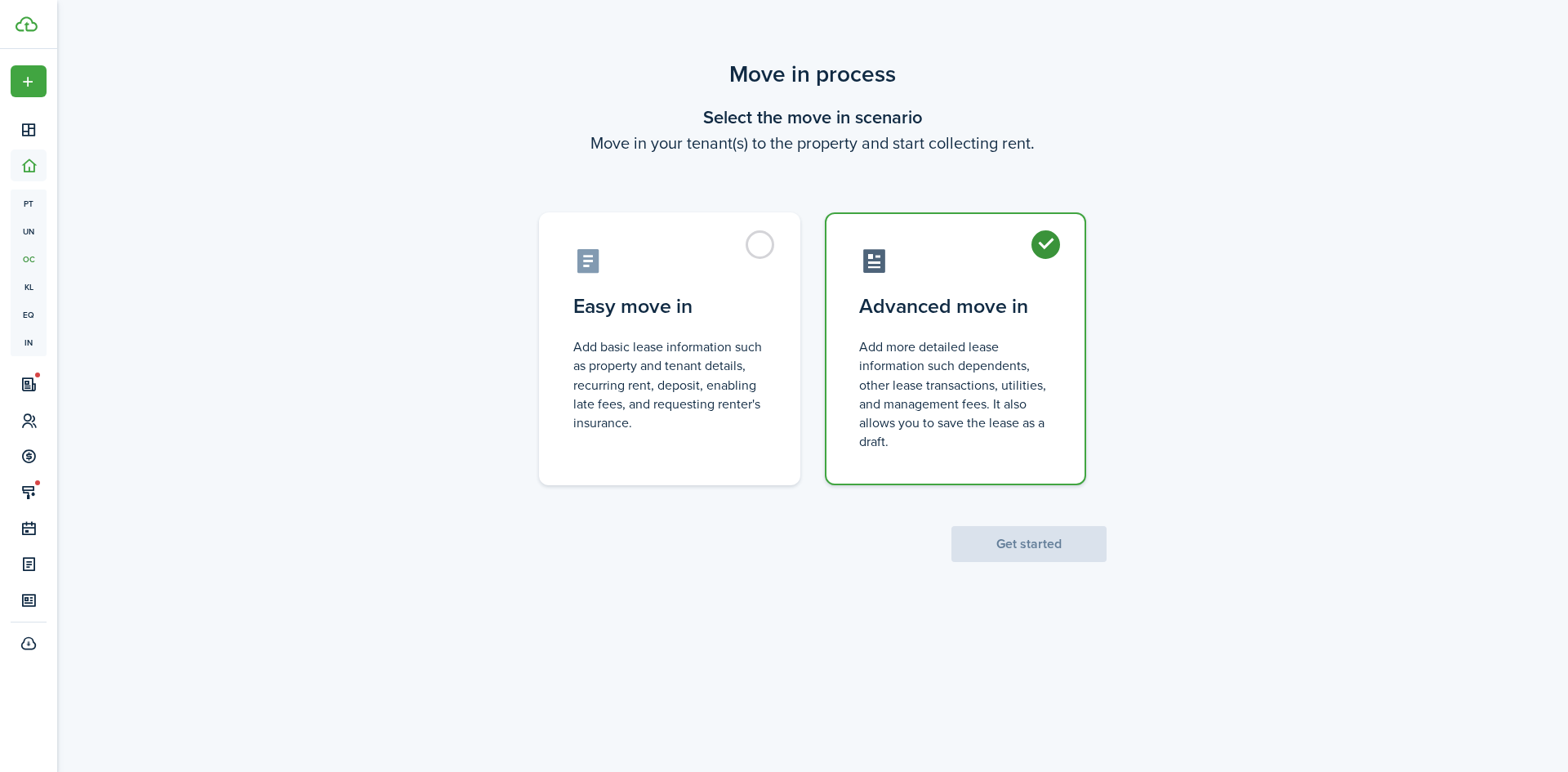
radio input "true"
drag, startPoint x: 1023, startPoint y: 523, endPoint x: 1029, endPoint y: 540, distance: 18.0
click at [1024, 525] on scenario-actions "Get started" at bounding box center [1028, 523] width 155 height 77
click at [1029, 540] on button "Get started" at bounding box center [1028, 543] width 155 height 36
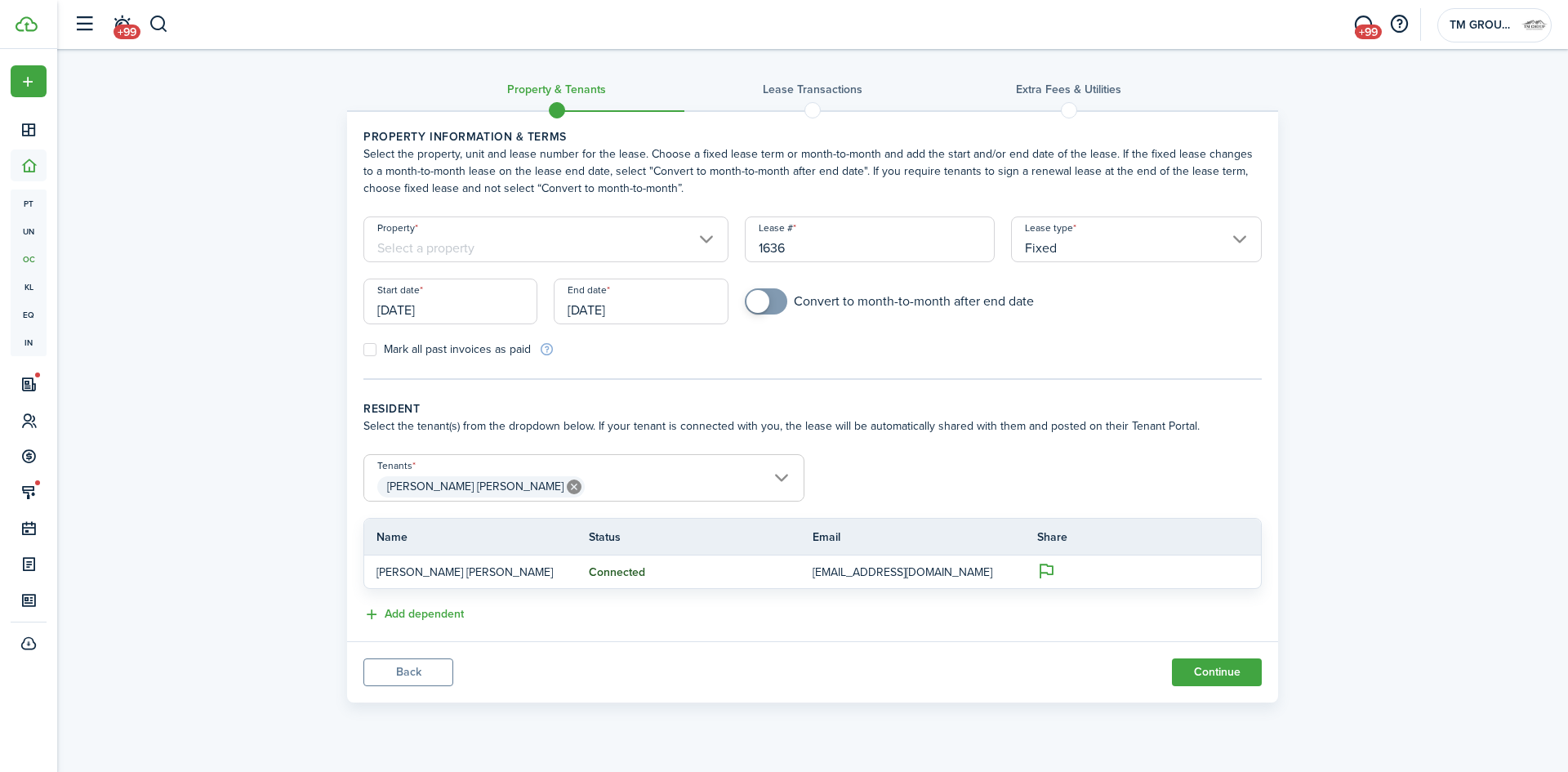
click at [592, 255] on input "Property" at bounding box center [545, 239] width 365 height 46
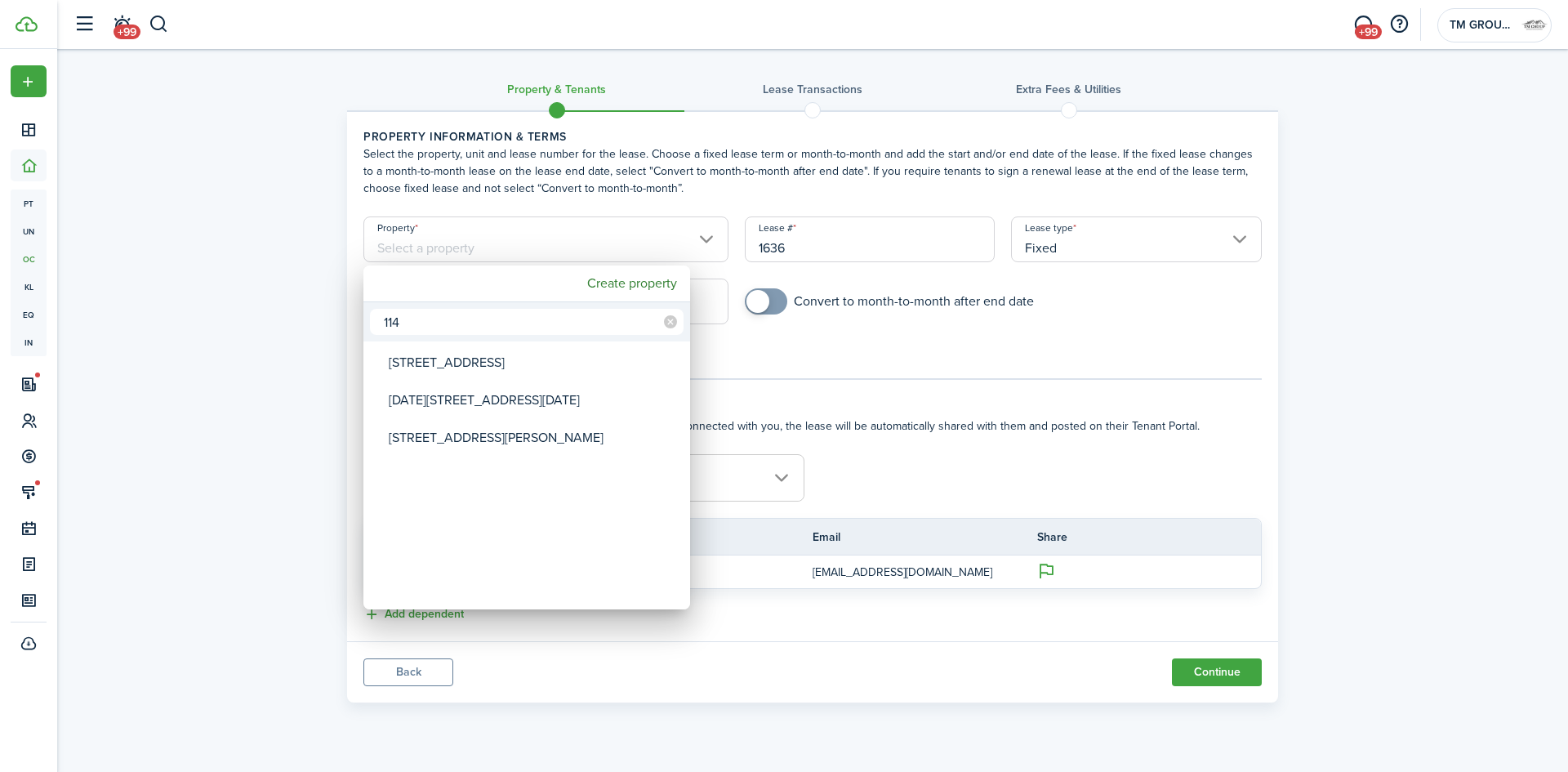
type input "114"
click at [427, 437] on div "1140 Adeline St" at bounding box center [533, 438] width 289 height 37
type input "1140 Adeline St"
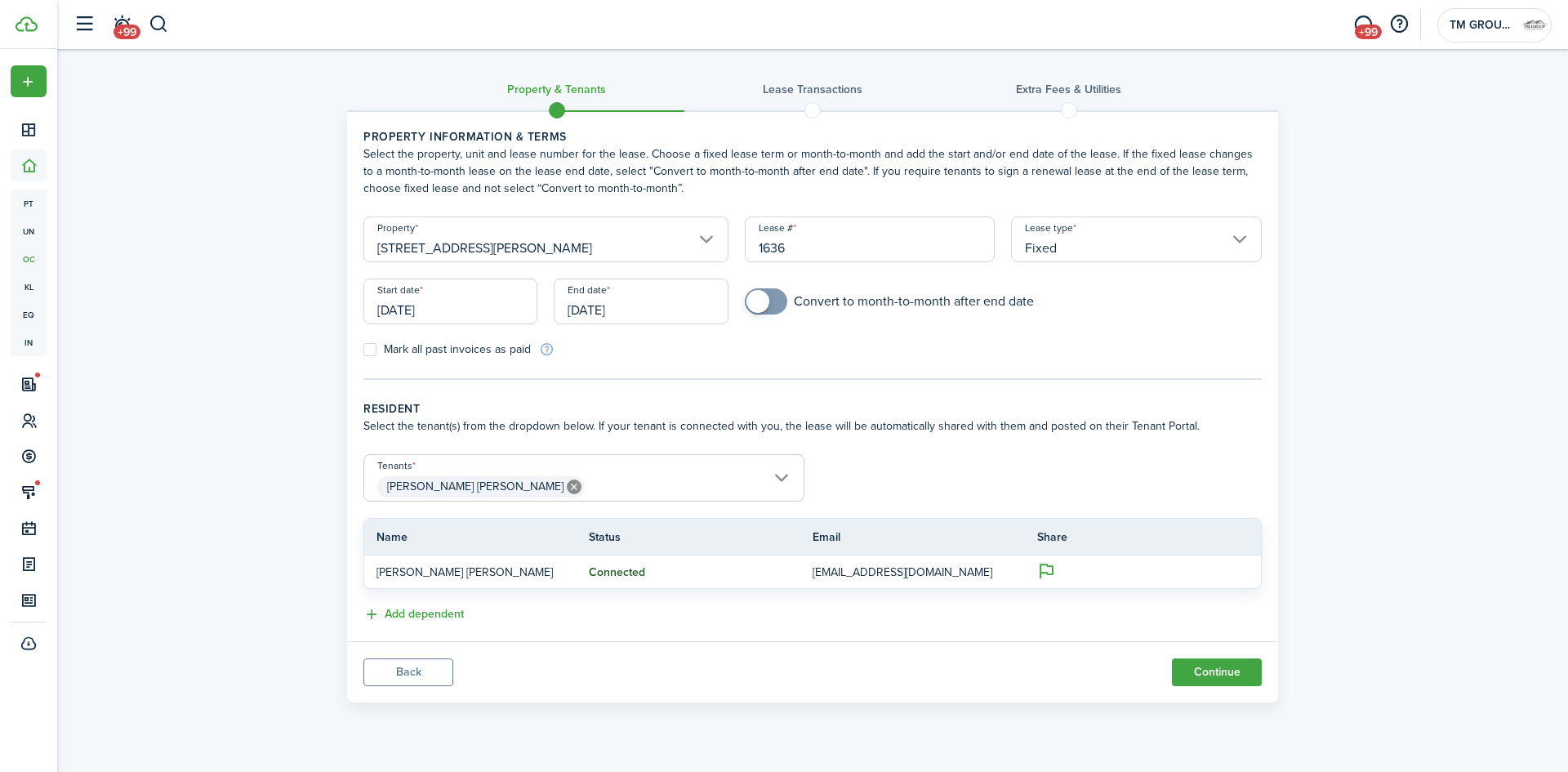
click at [453, 301] on input "[DATE]" at bounding box center [450, 301] width 174 height 46
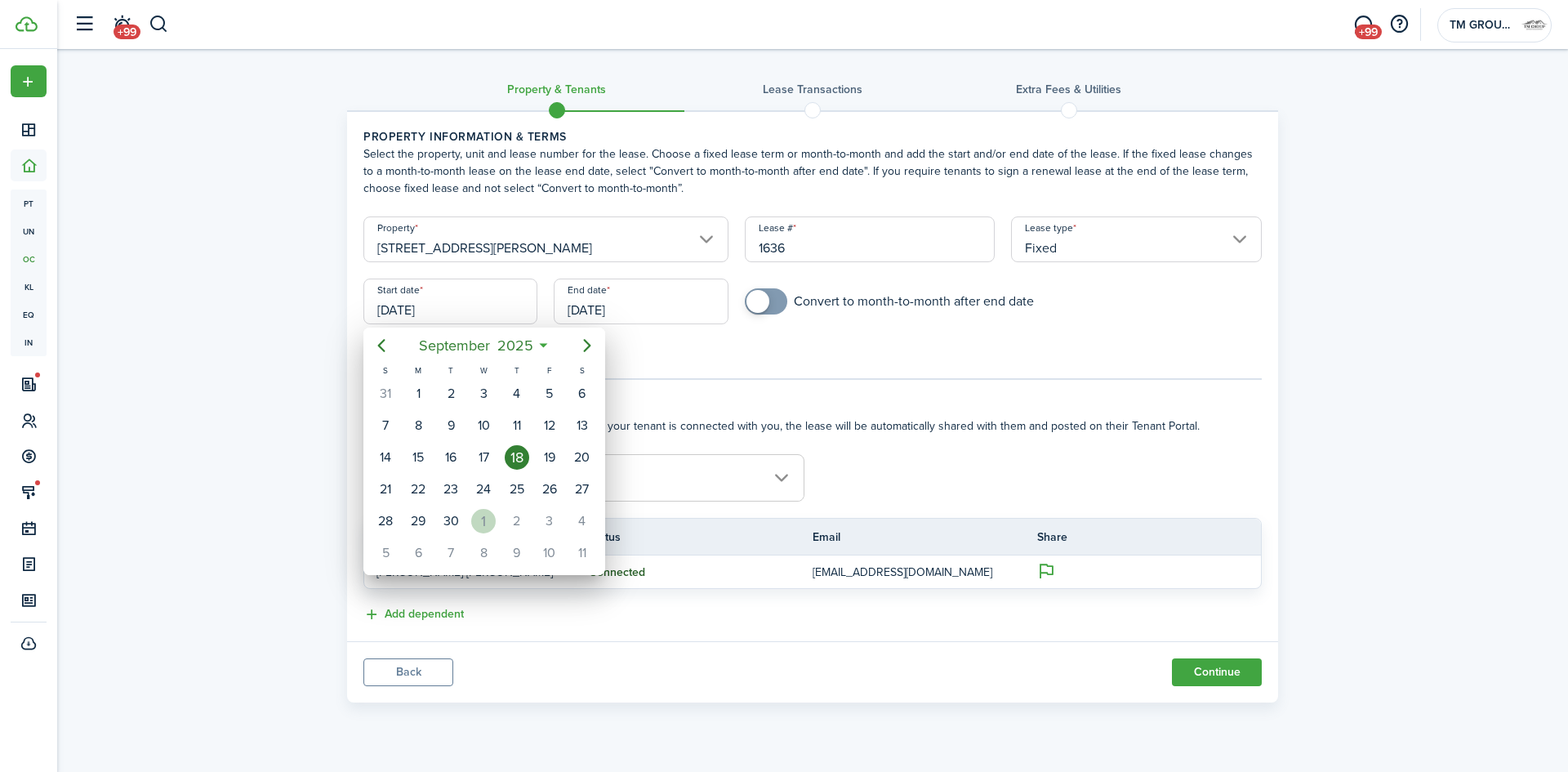
click at [488, 518] on div "1" at bounding box center [483, 521] width 24 height 24
type input "10/01/2025"
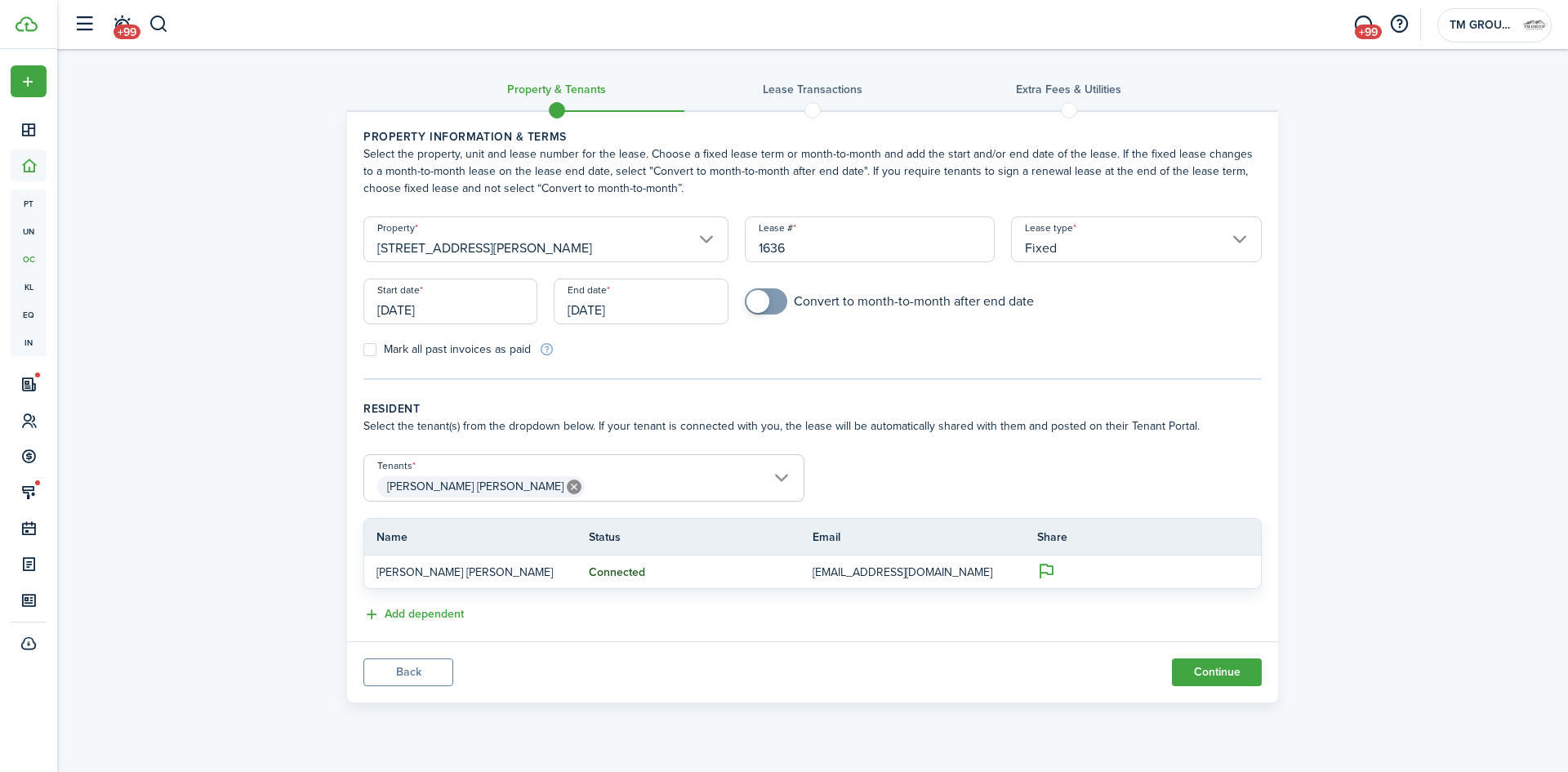
drag, startPoint x: 613, startPoint y: 329, endPoint x: 624, endPoint y: 307, distance: 24.6
click at [621, 312] on div "End date 09/18/2026" at bounding box center [640, 309] width 190 height 62
click at [624, 306] on input "[DATE]" at bounding box center [640, 301] width 174 height 46
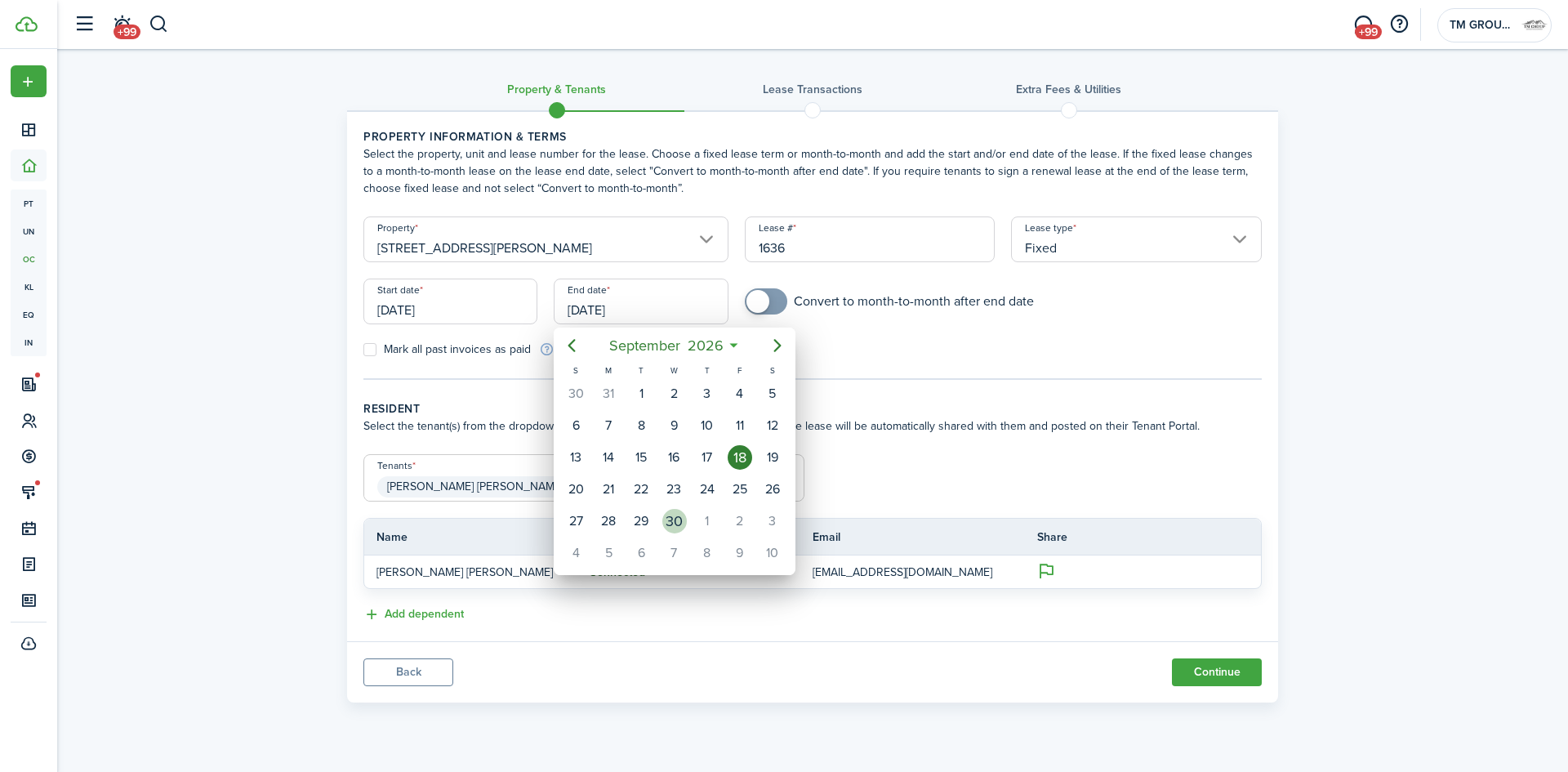
click at [680, 517] on div "30" at bounding box center [674, 521] width 24 height 24
type input "[DATE]"
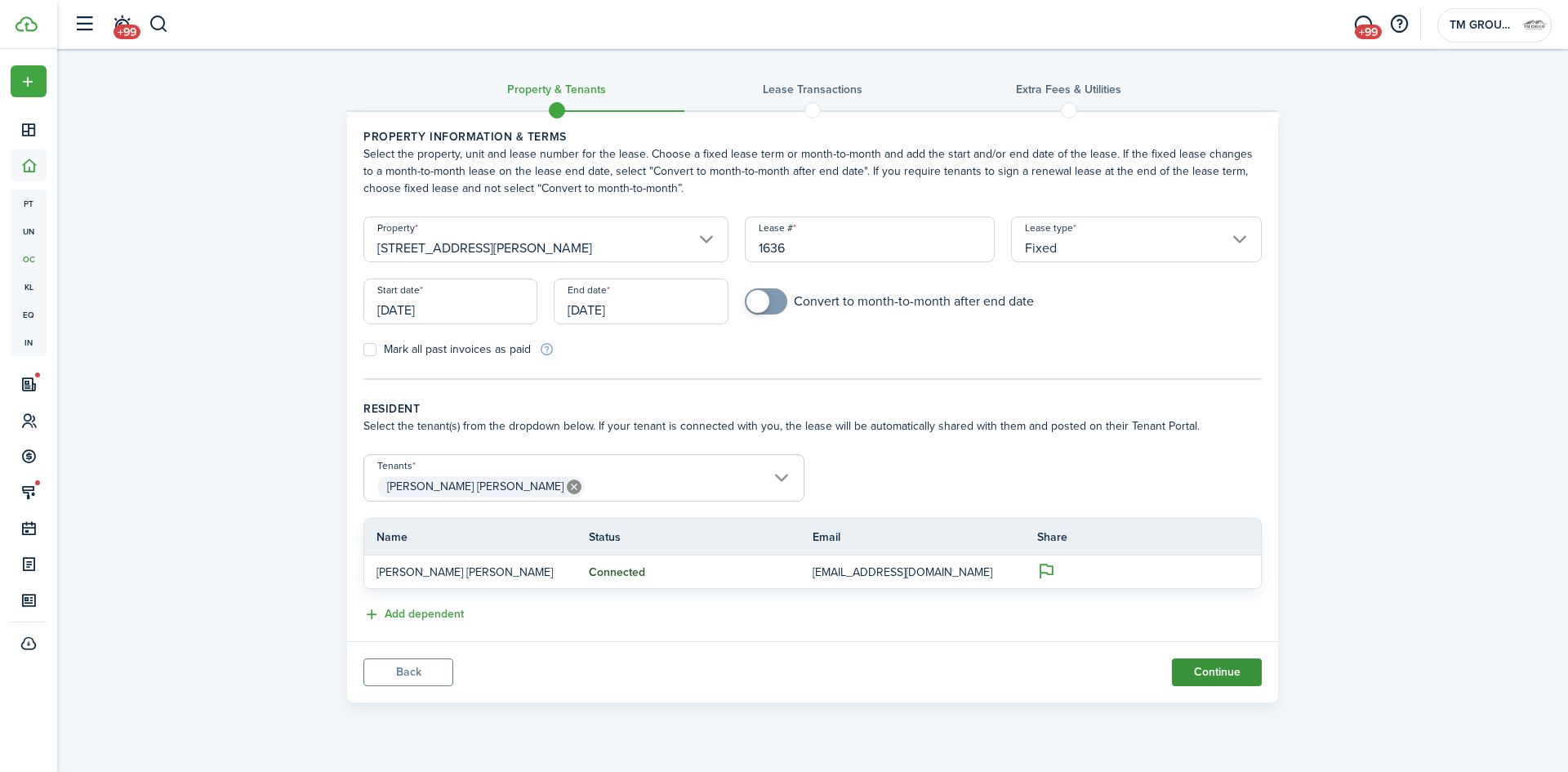
click at [1203, 668] on button "Continue" at bounding box center [1217, 673] width 90 height 28
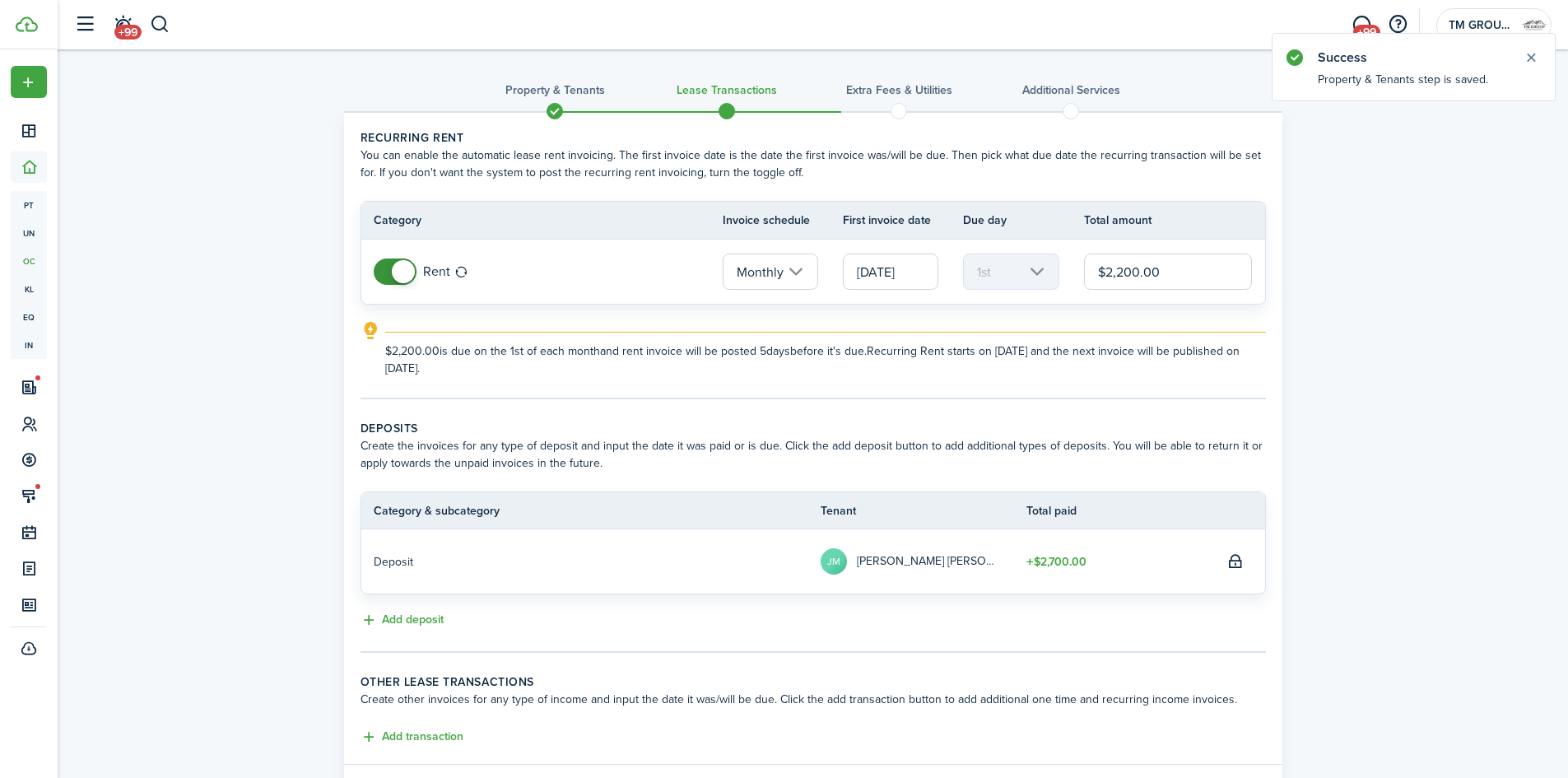
click at [1159, 284] on input "$2,200.00" at bounding box center [1168, 272] width 169 height 37
click at [1160, 284] on input "$2,200.00" at bounding box center [1168, 272] width 169 height 37
click at [1156, 284] on input "$2,200.00" at bounding box center [1168, 272] width 169 height 37
type input "$2,000.00"
click at [1156, 422] on wizard-step-header-title "Deposits" at bounding box center [813, 428] width 905 height 17
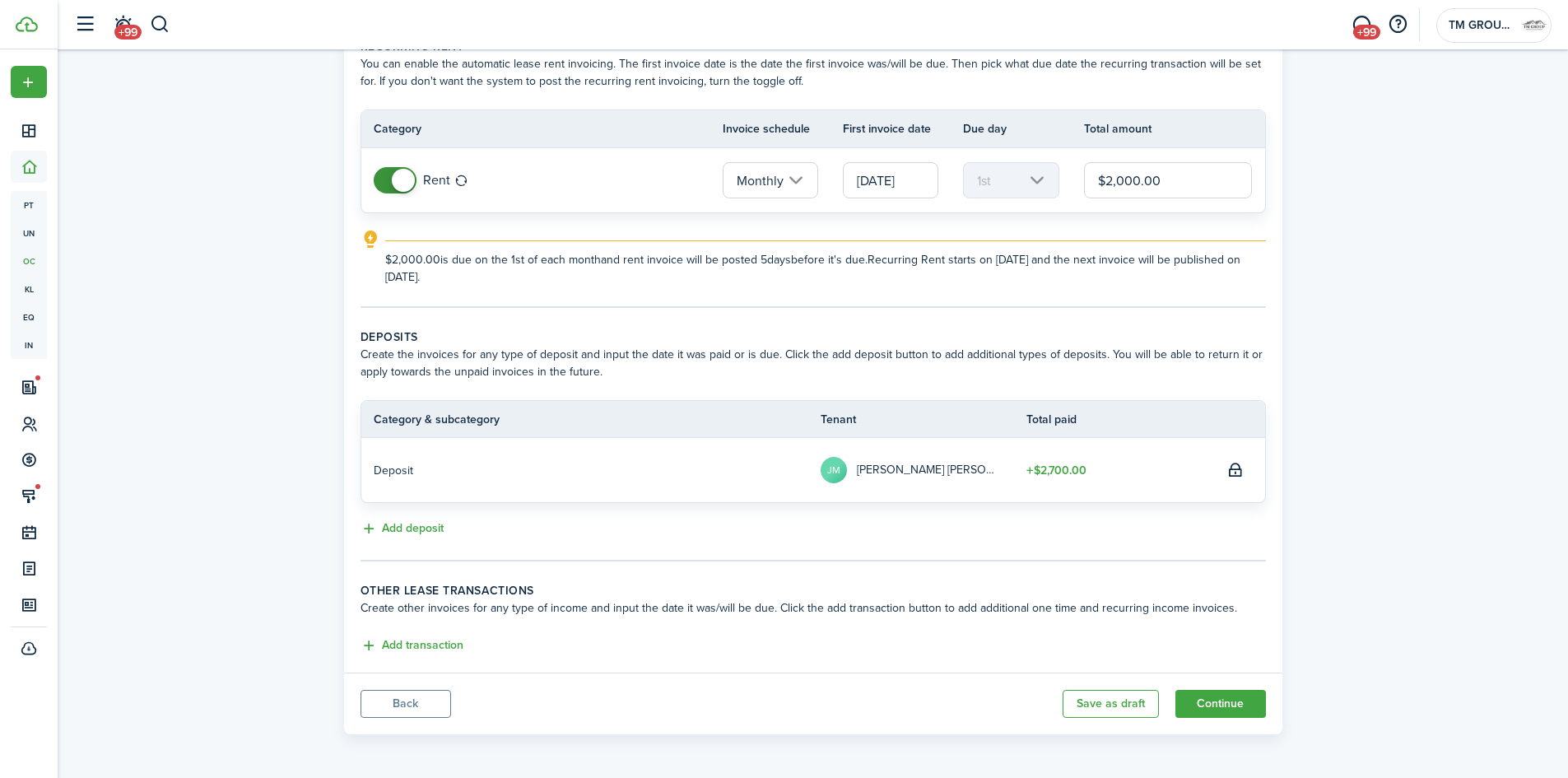
scroll to position [93, 0]
click at [438, 531] on button "Add deposit" at bounding box center [402, 527] width 83 height 19
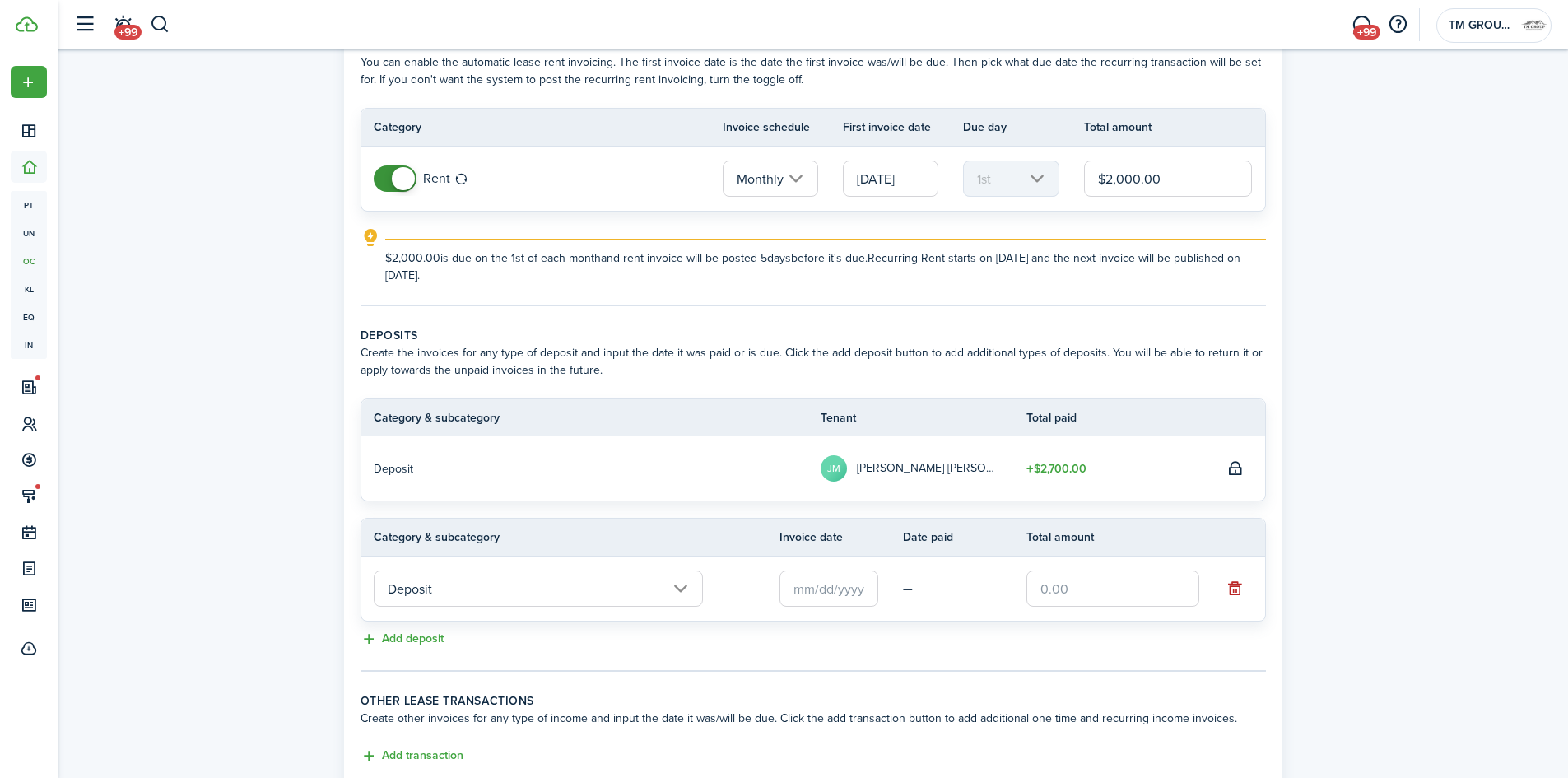
click at [1096, 594] on input "text" at bounding box center [1113, 588] width 173 height 37
click at [843, 593] on input "text" at bounding box center [829, 588] width 99 height 37
type input "$300.00"
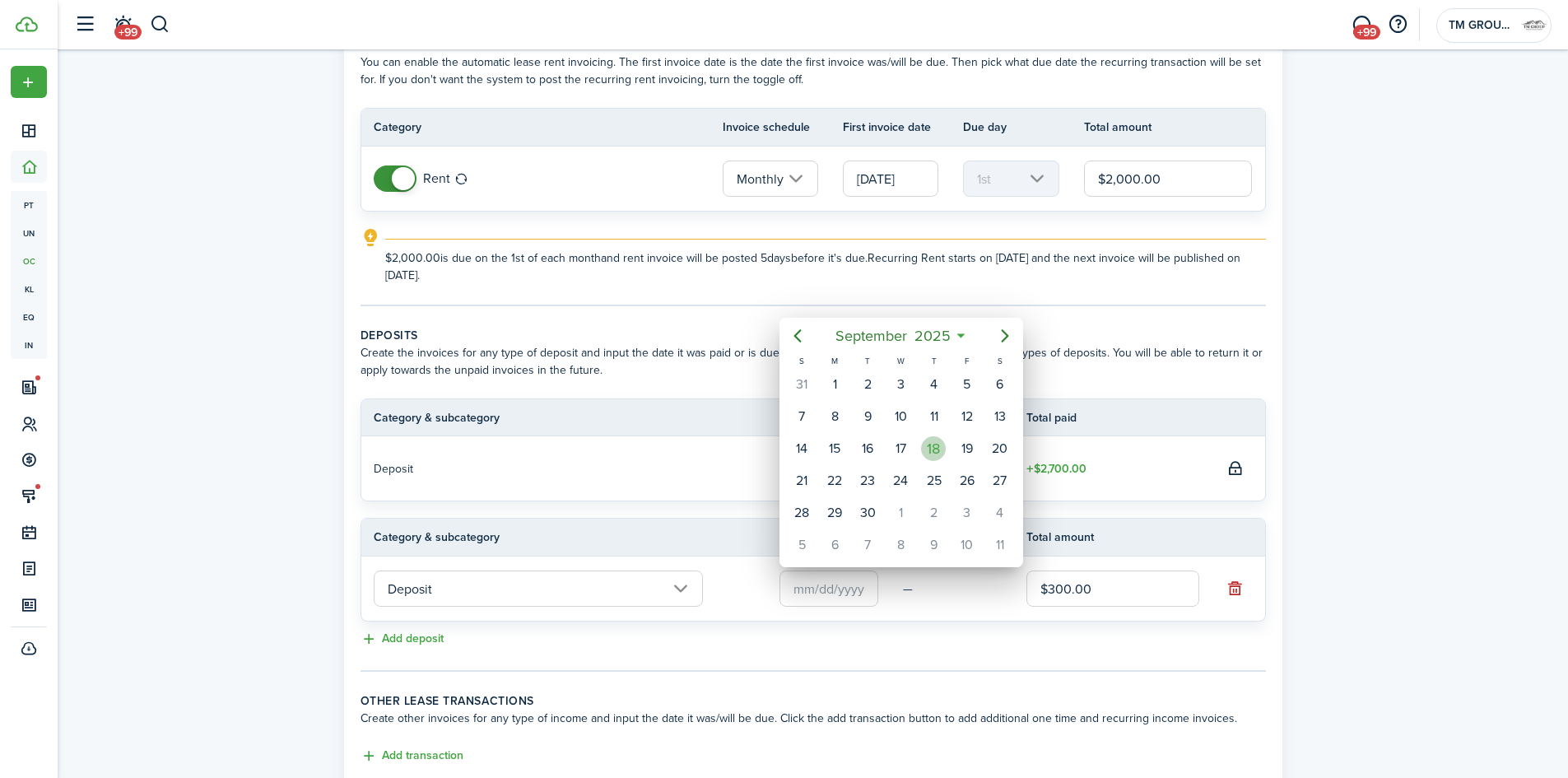
click at [941, 451] on div "18" at bounding box center [933, 448] width 24 height 24
type input "[DATE]"
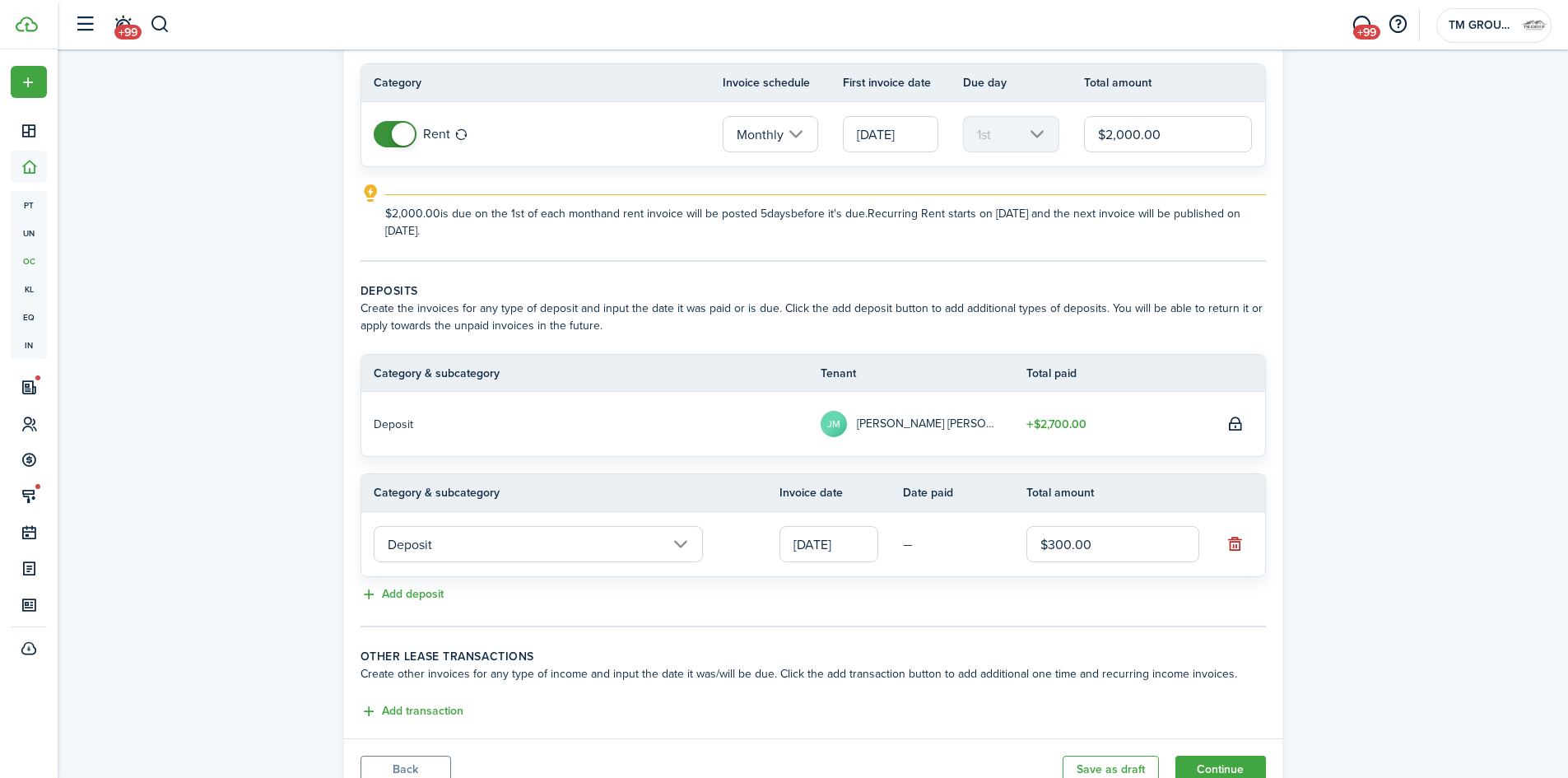
scroll to position [205, 0]
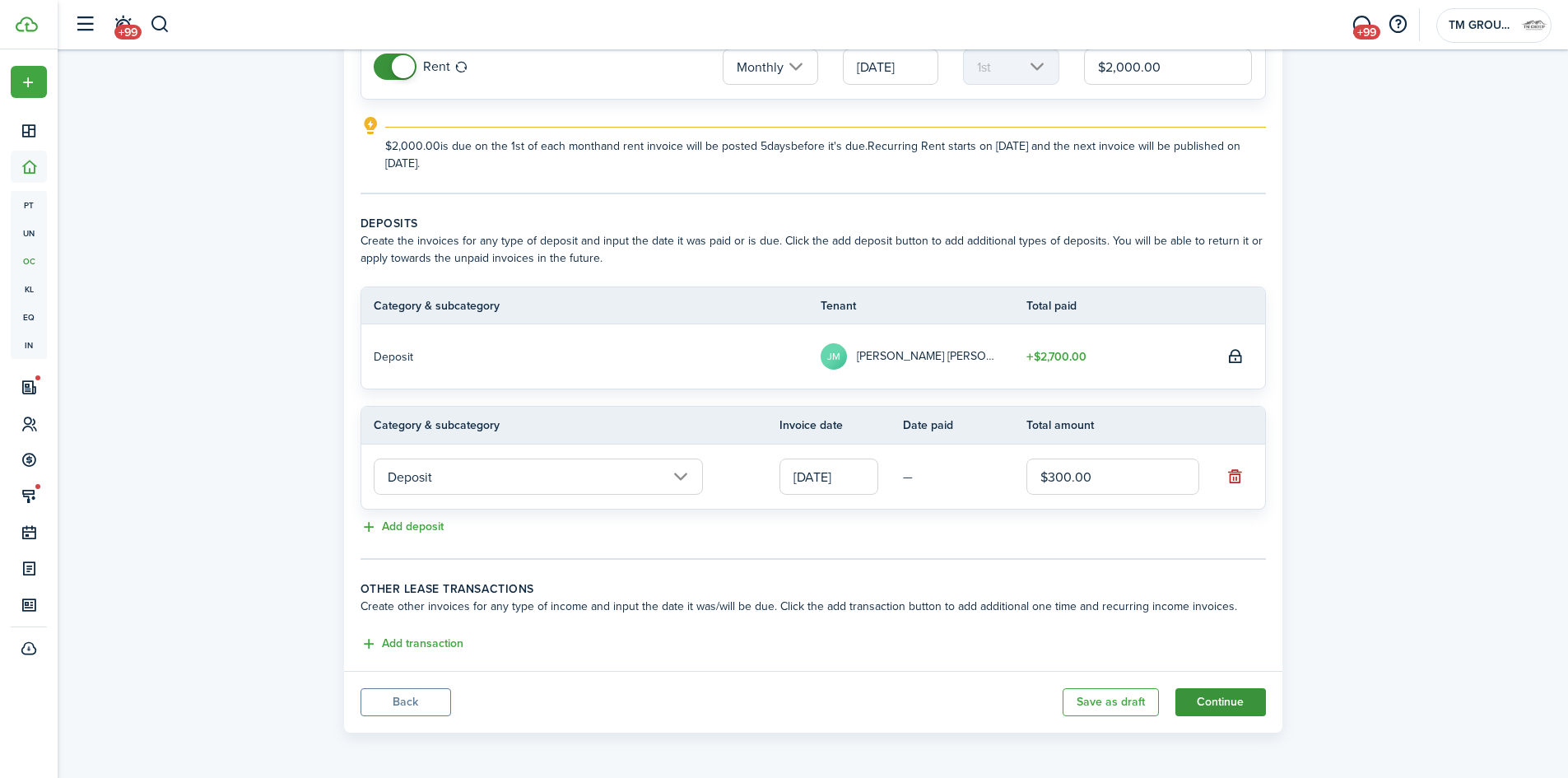
click at [1218, 699] on button "Continue" at bounding box center [1221, 702] width 91 height 28
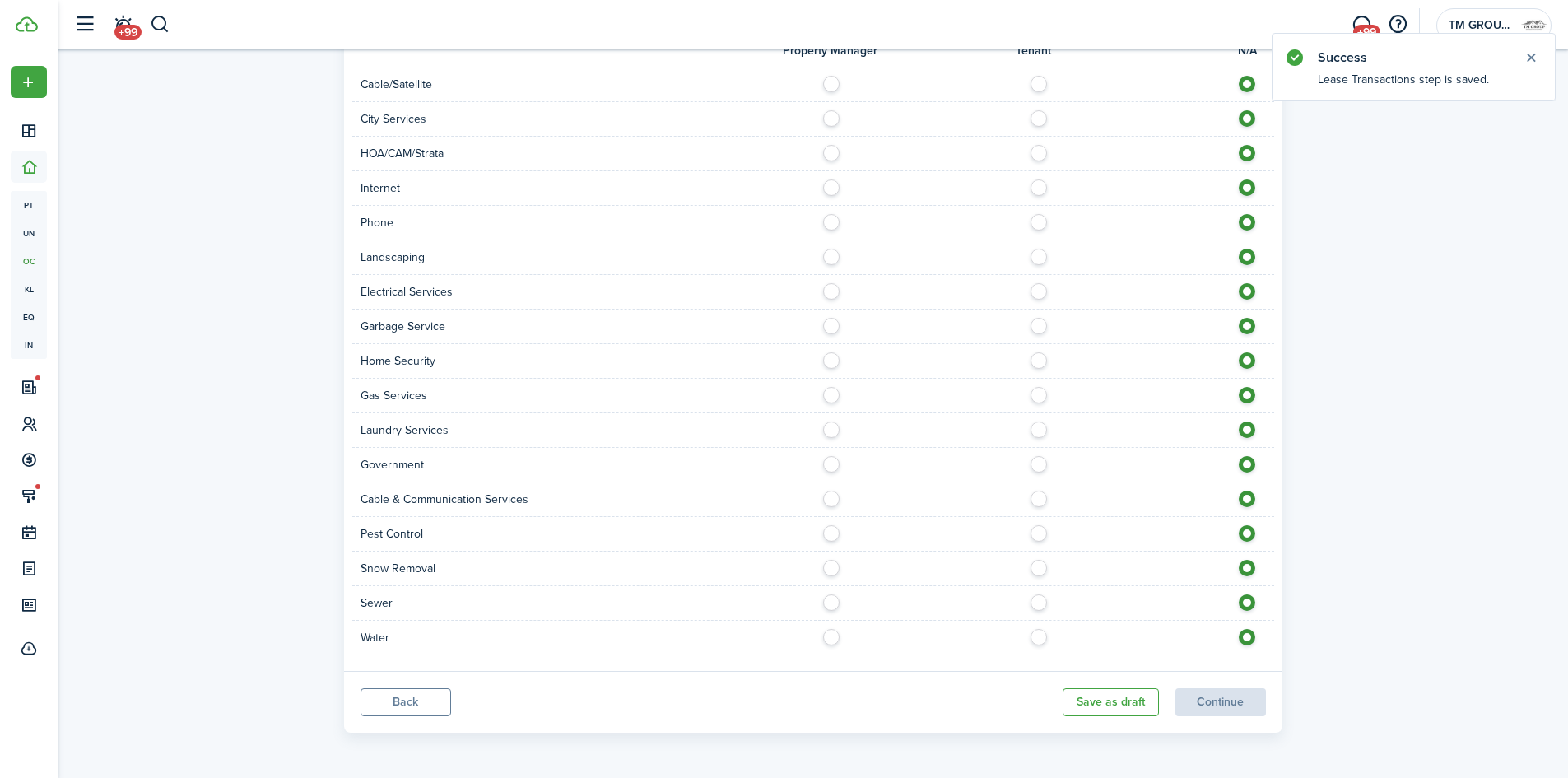
scroll to position [1238, 0]
click at [1238, 708] on button "Continue" at bounding box center [1221, 702] width 91 height 28
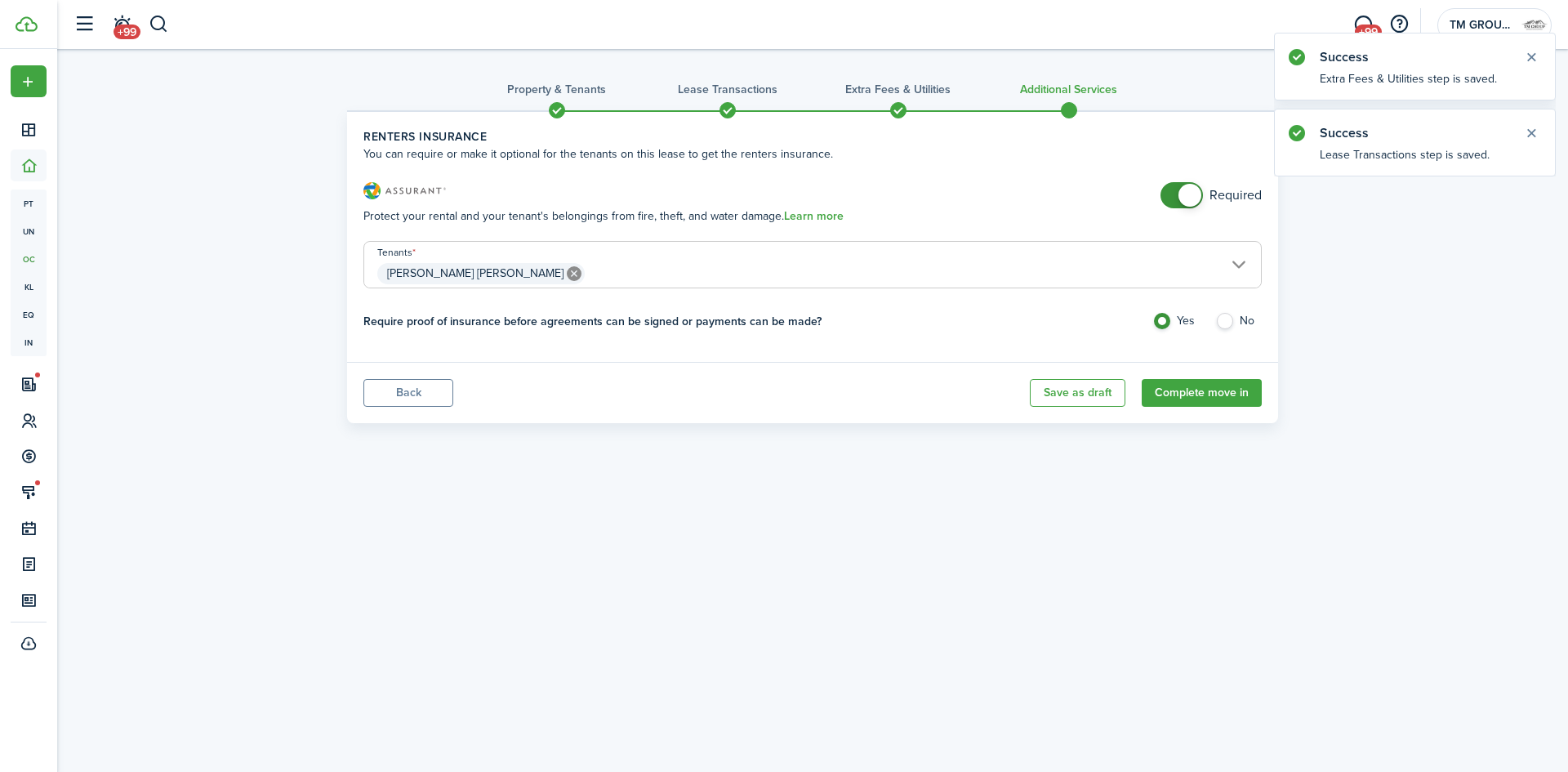
click at [1214, 190] on input "checkbox" at bounding box center [1211, 195] width 101 height 26
checkbox input "false"
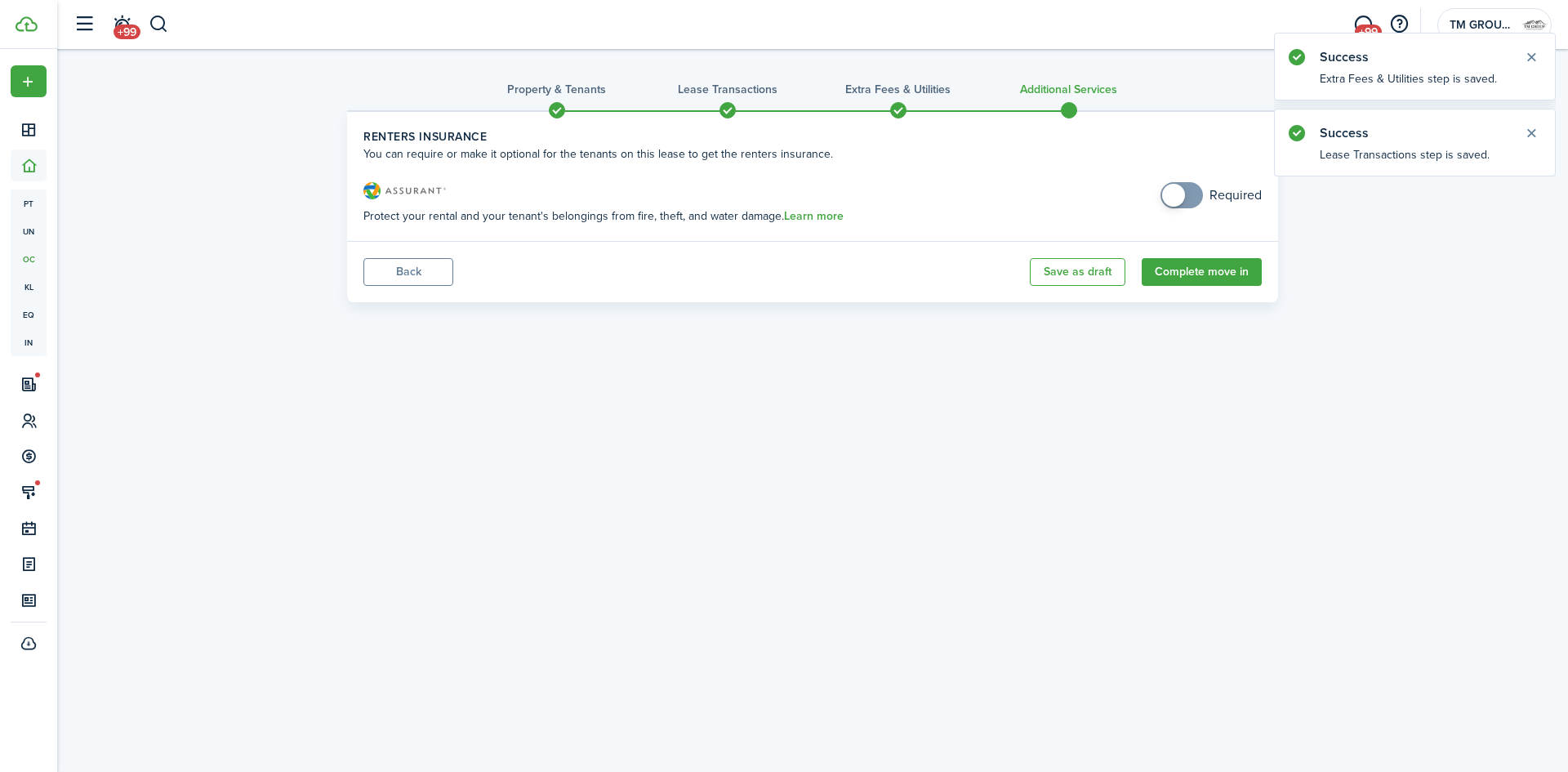
click at [1211, 291] on panel-main-footer "Back Save as draft Complete move in" at bounding box center [813, 271] width 932 height 61
click at [1213, 281] on button "Complete move in" at bounding box center [1201, 272] width 120 height 28
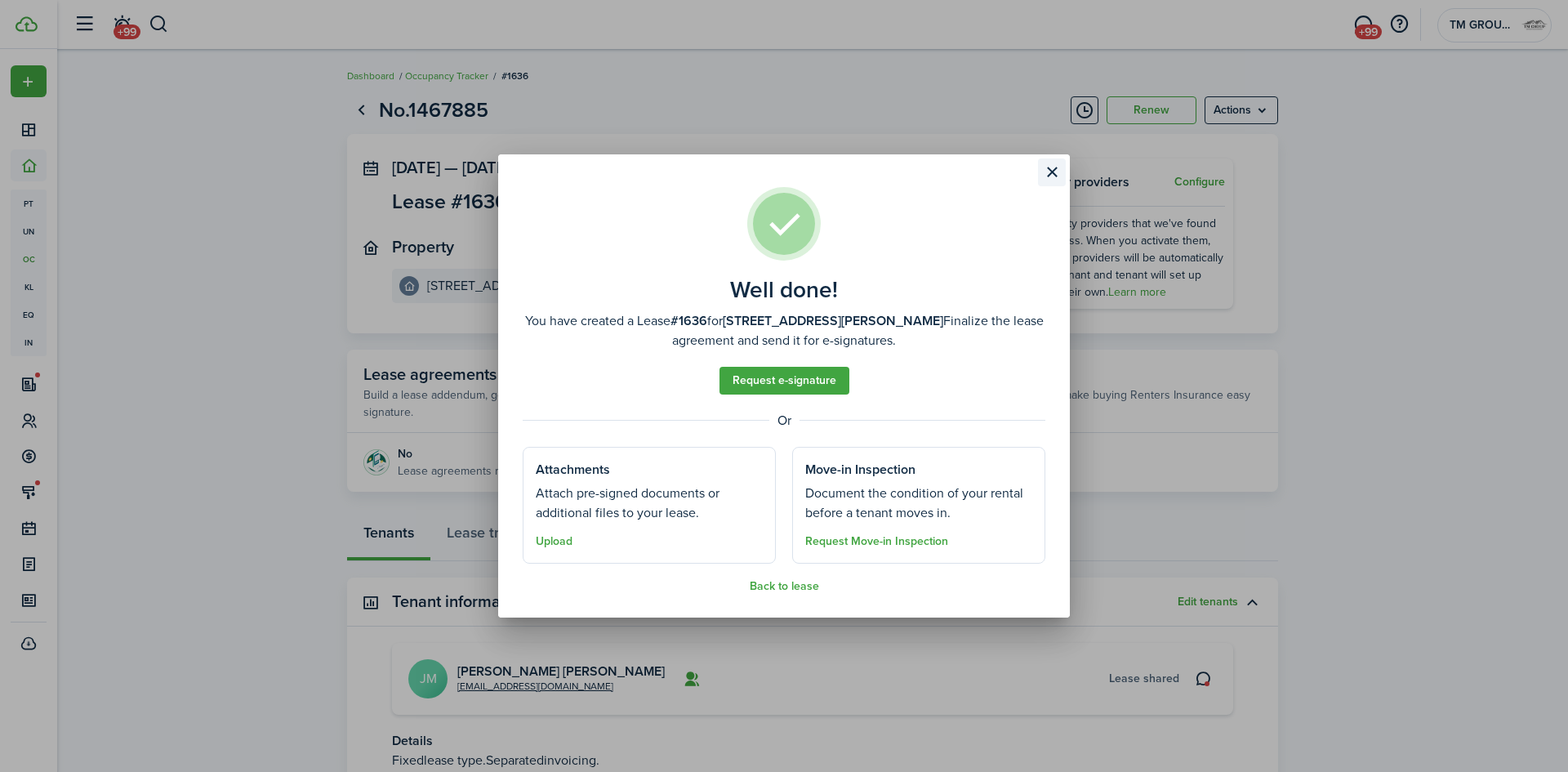
click at [1050, 166] on button "Close modal" at bounding box center [1052, 173] width 28 height 28
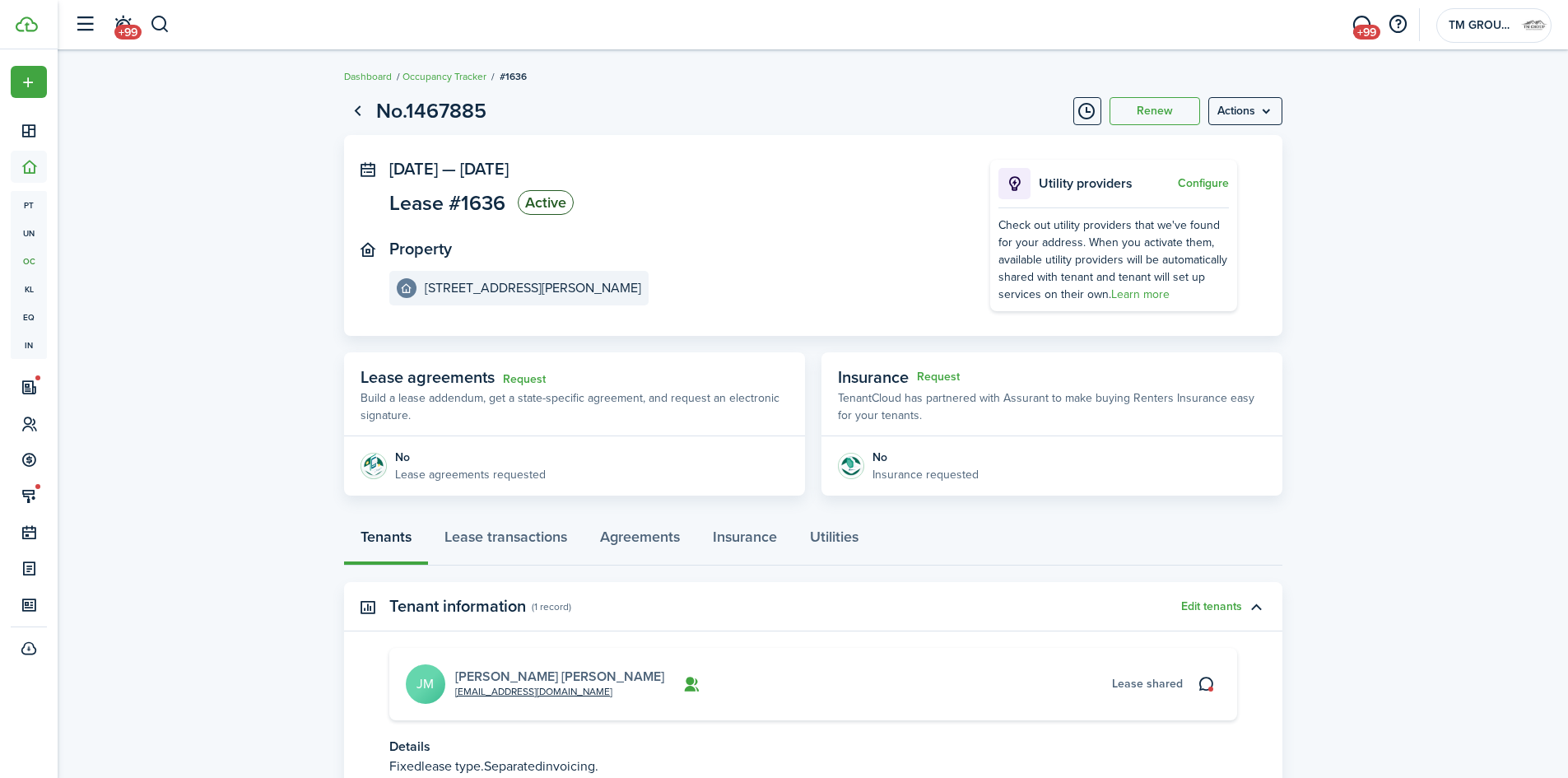
click at [570, 672] on link "Juan Morales Rodriguez" at bounding box center [559, 676] width 209 height 19
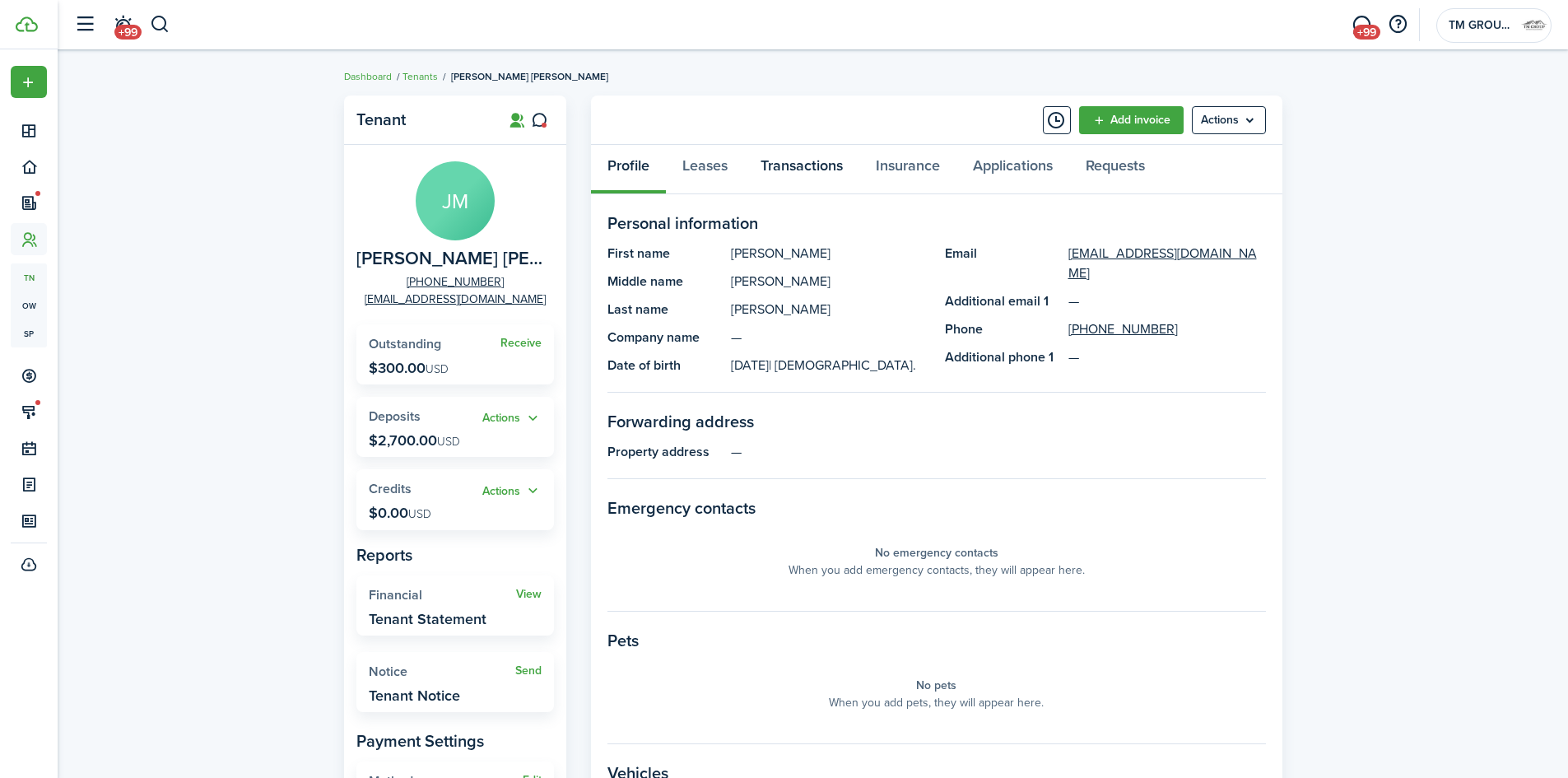
click at [827, 188] on link "Transactions" at bounding box center [801, 169] width 115 height 50
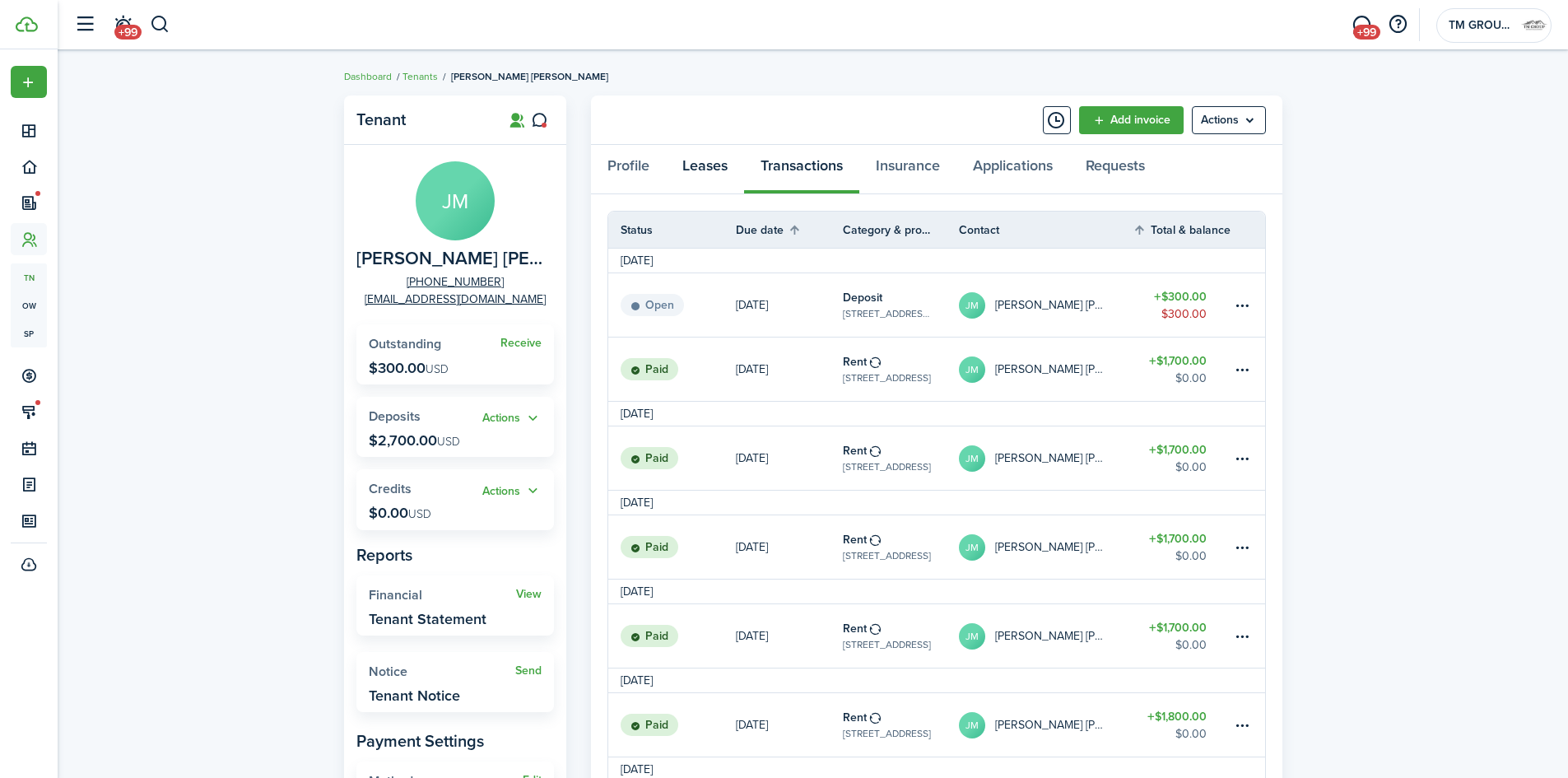
click at [713, 170] on link "Leases" at bounding box center [705, 169] width 79 height 50
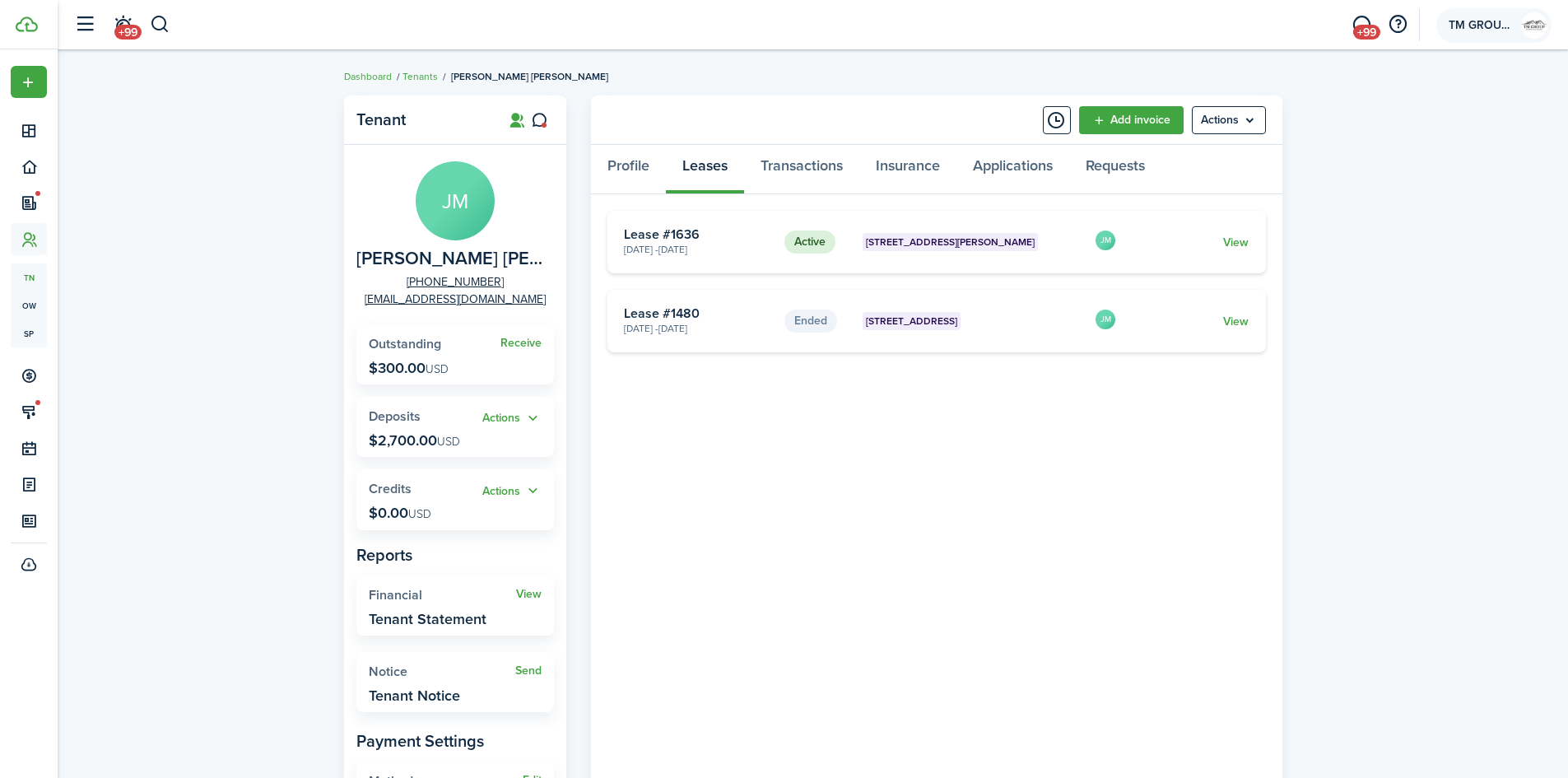
click at [1479, 26] on span "TM GROUP NJ LLC" at bounding box center [1482, 25] width 66 height 11
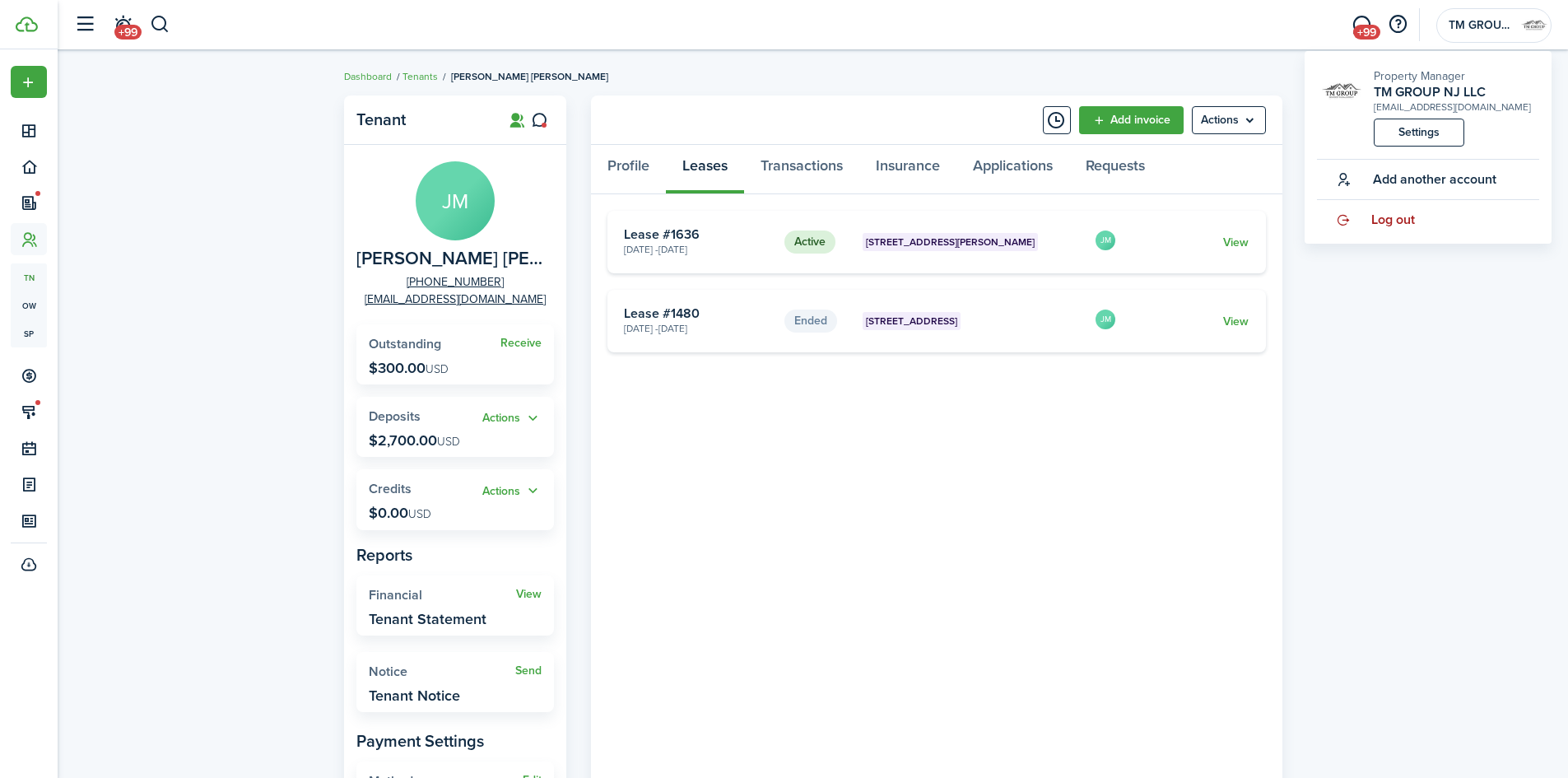
click at [1388, 226] on span "Log out" at bounding box center [1393, 220] width 44 height 15
